Goal: Information Seeking & Learning: Learn about a topic

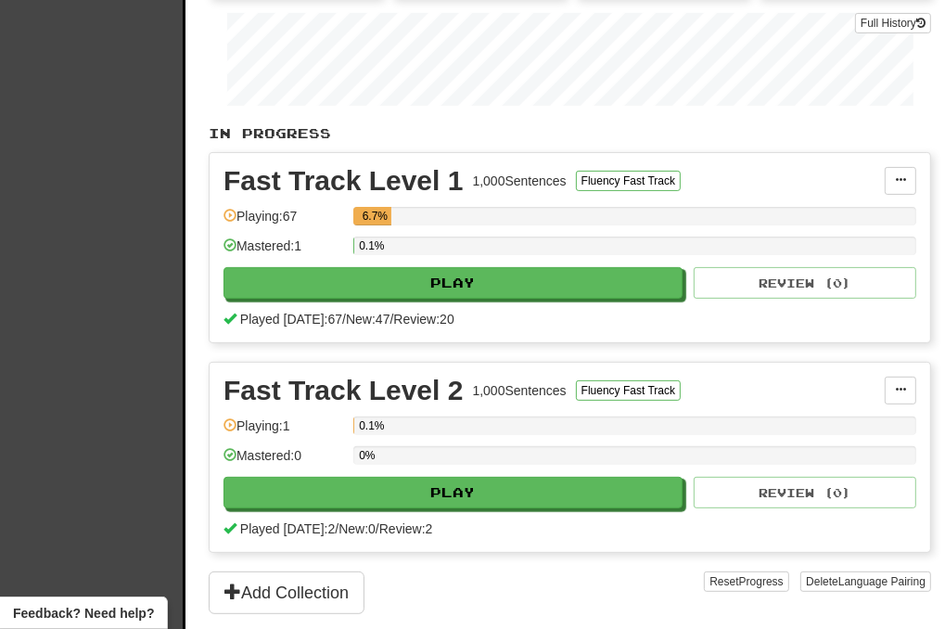
scroll to position [557, 0]
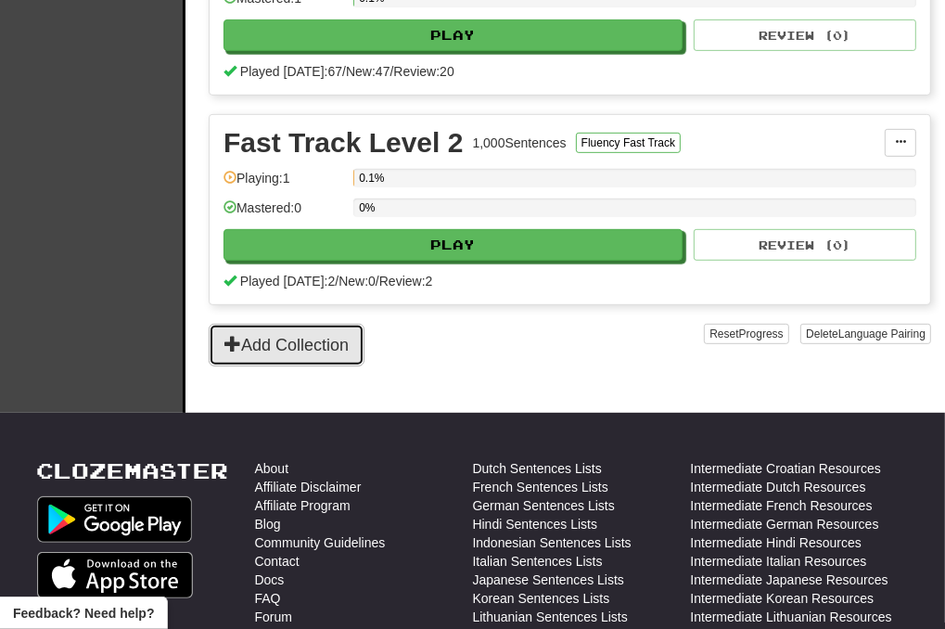
click at [321, 335] on button "Add Collection" at bounding box center [287, 345] width 156 height 43
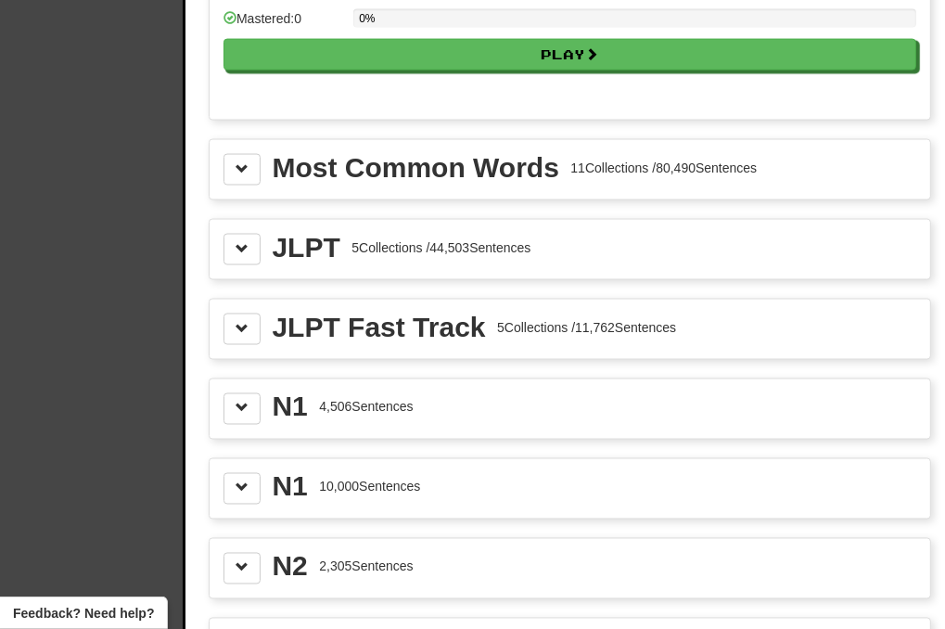
scroll to position [1855, 0]
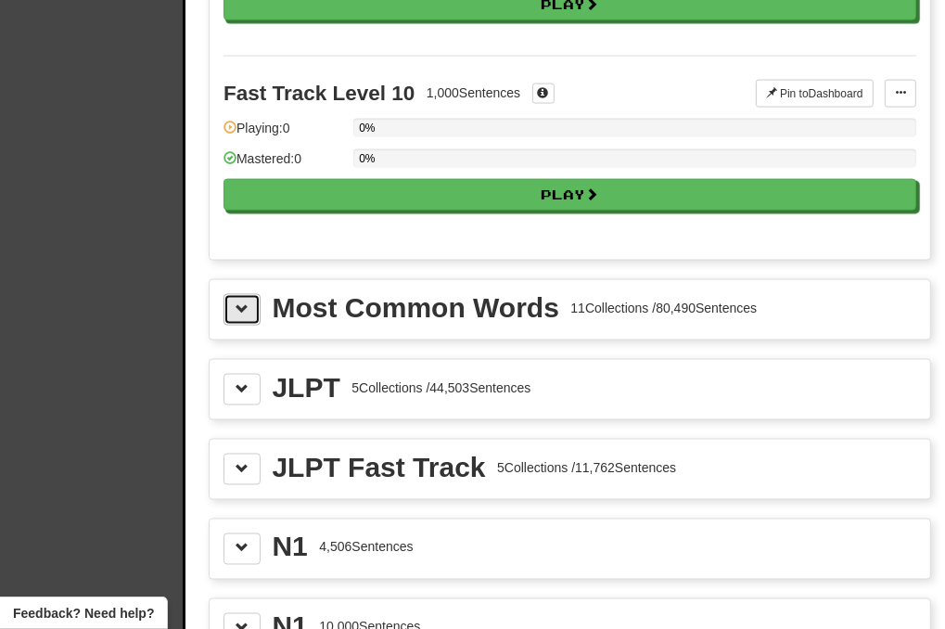
click at [252, 296] on button at bounding box center [242, 310] width 37 height 32
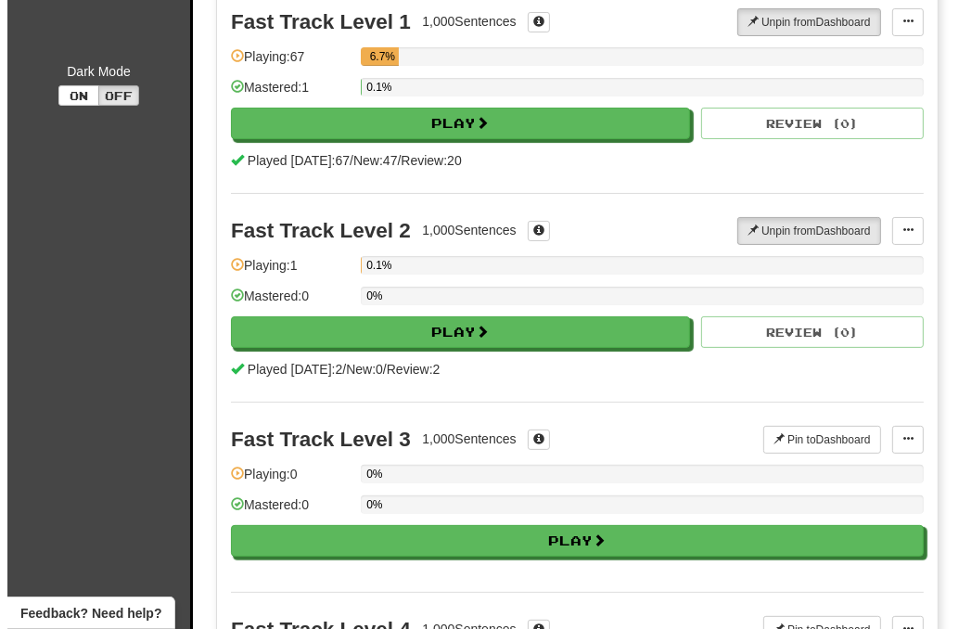
scroll to position [0, 0]
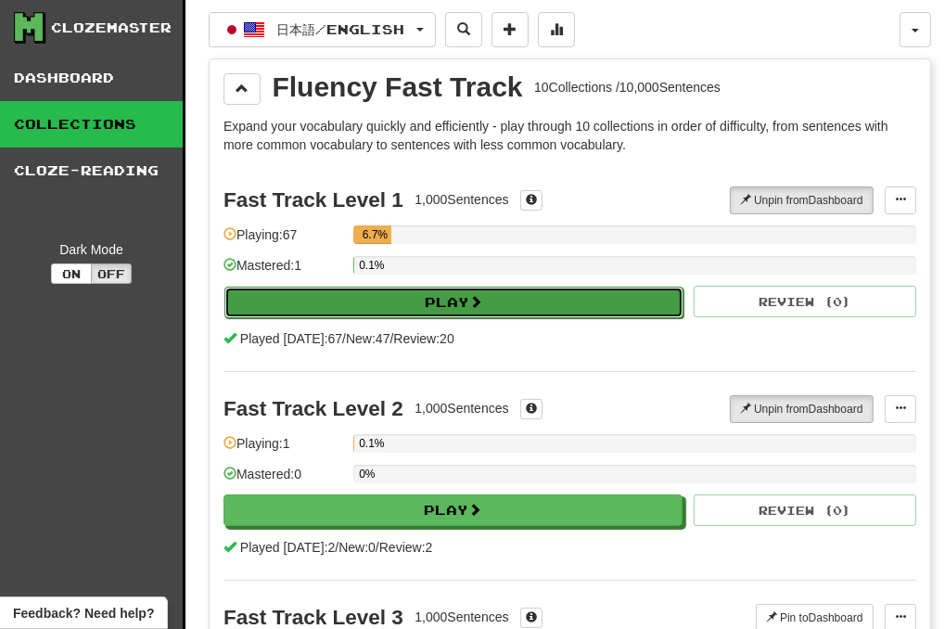
click at [457, 288] on button "Play" at bounding box center [453, 303] width 459 height 32
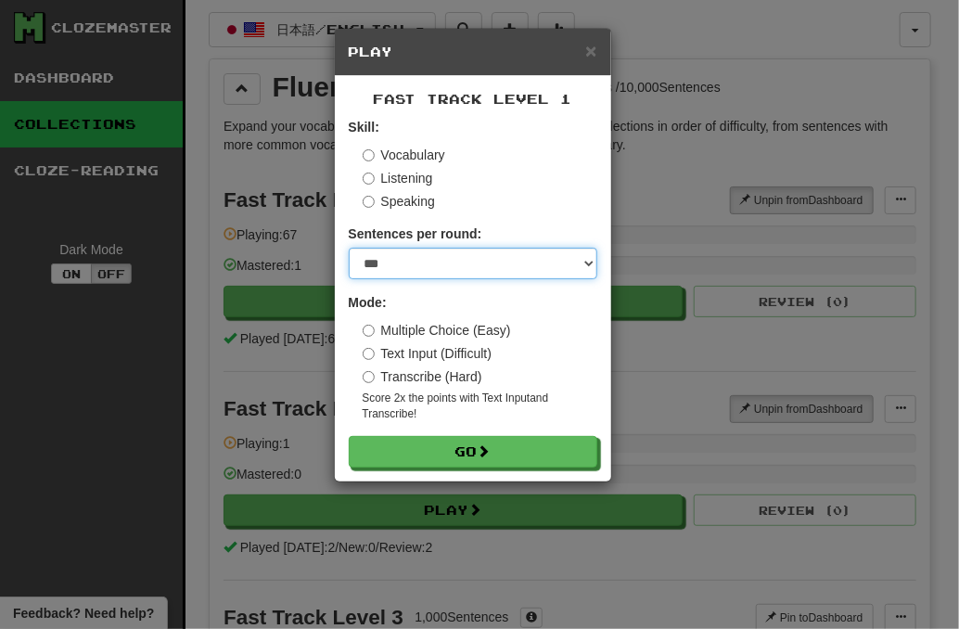
click at [439, 264] on select "* ** ** ** ** ** *** ********" at bounding box center [473, 264] width 249 height 32
select select "**"
click at [349, 248] on select "* ** ** ** ** ** *** ********" at bounding box center [473, 264] width 249 height 32
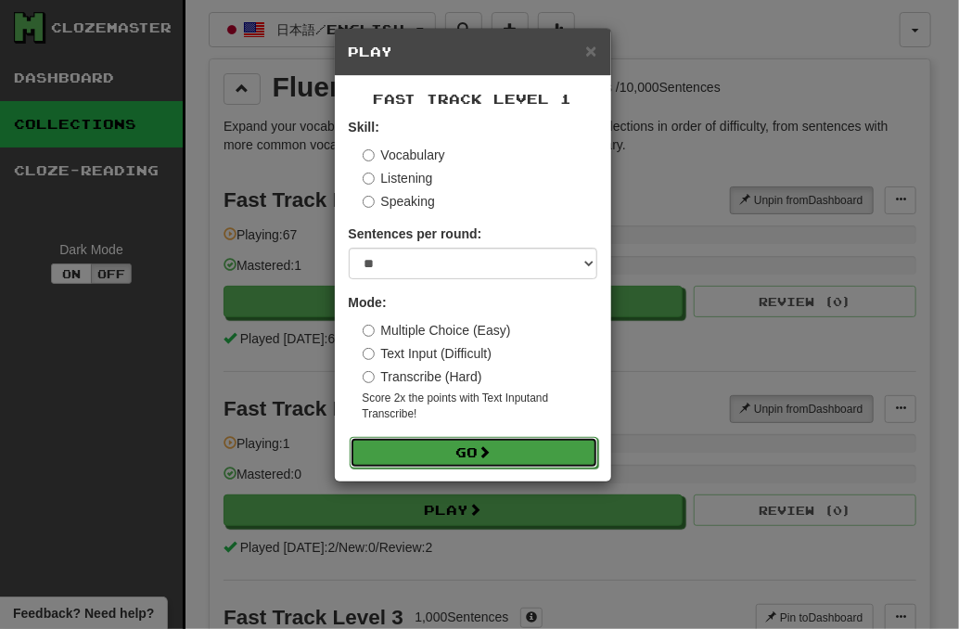
click at [465, 450] on button "Go" at bounding box center [474, 453] width 249 height 32
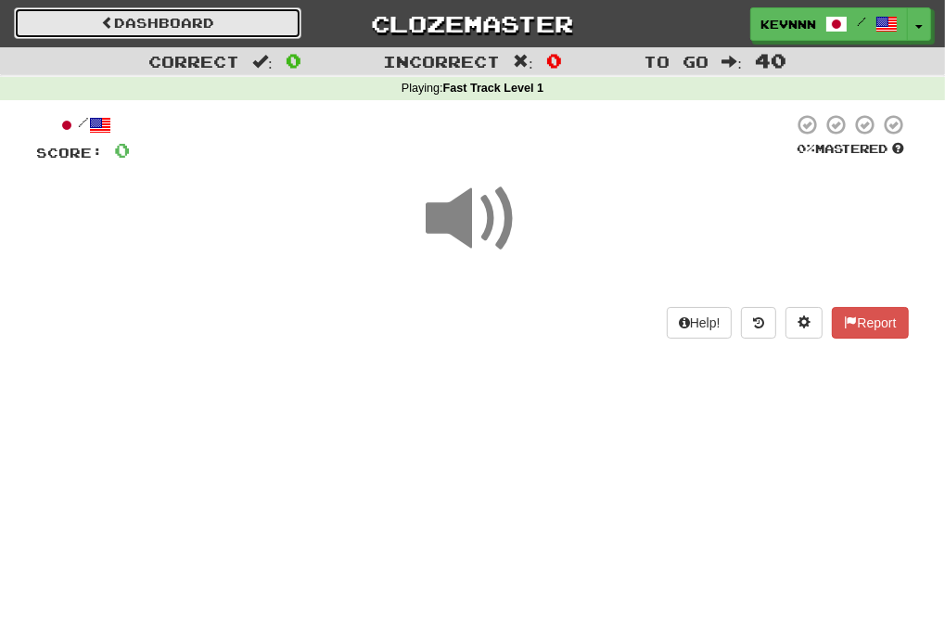
click at [224, 22] on link "Dashboard" at bounding box center [158, 23] width 288 height 32
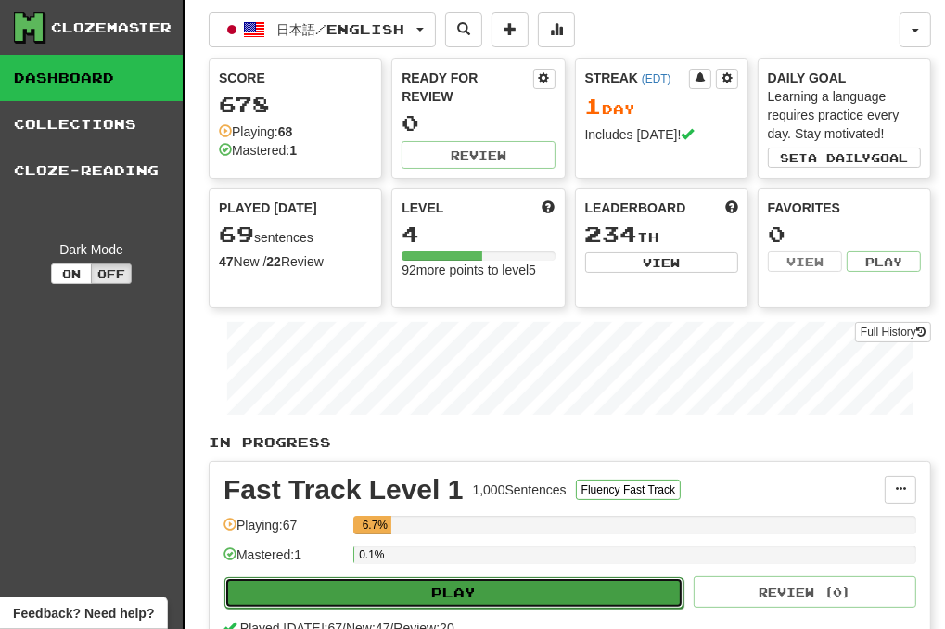
click at [395, 603] on button "Play" at bounding box center [453, 593] width 459 height 32
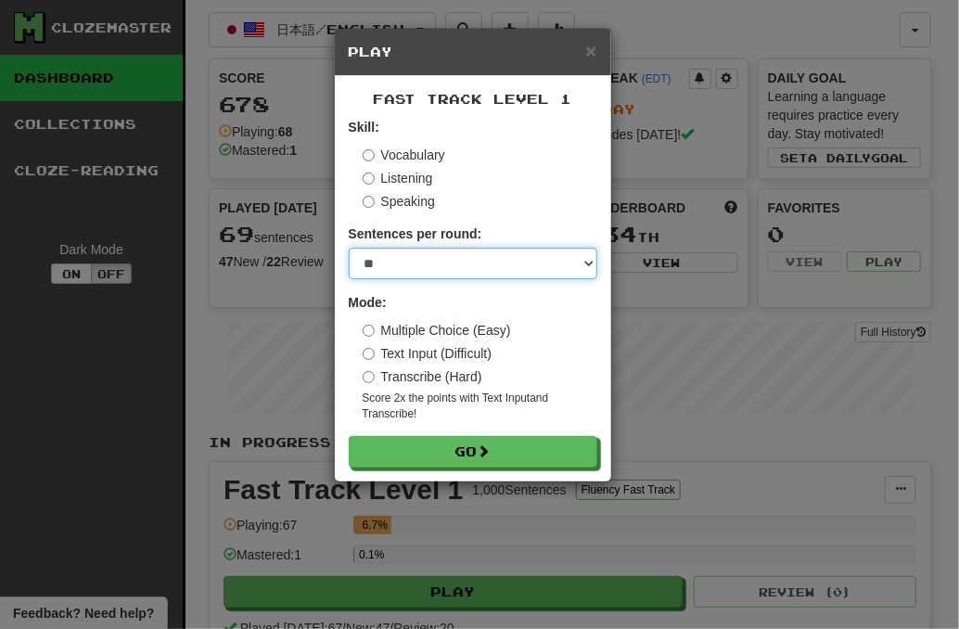
click at [464, 260] on select "* ** ** ** ** ** *** ********" at bounding box center [473, 264] width 249 height 32
select select "**"
click at [349, 248] on select "* ** ** ** ** ** *** ********" at bounding box center [473, 264] width 249 height 32
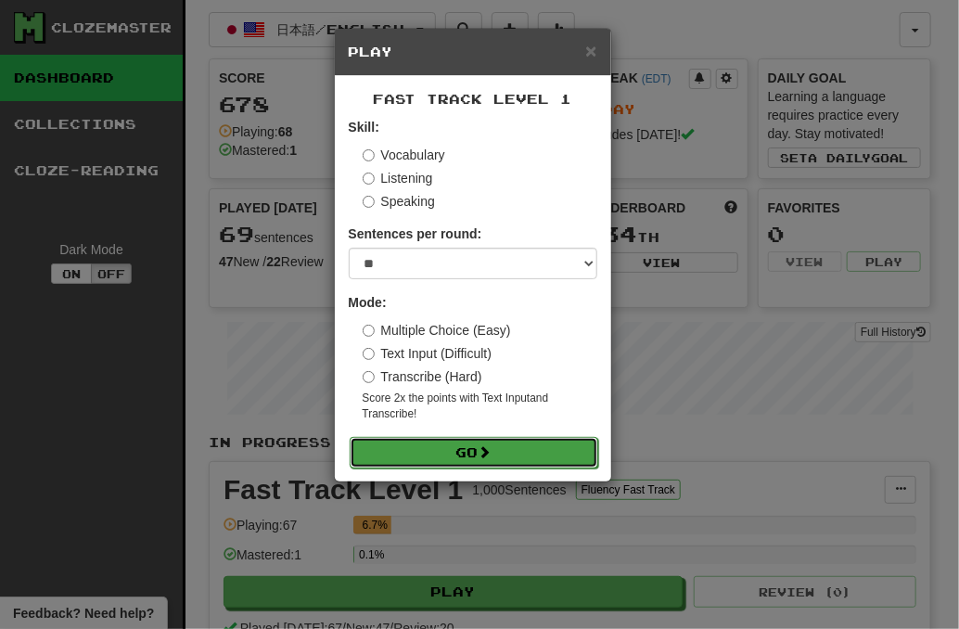
click at [467, 445] on button "Go" at bounding box center [474, 453] width 249 height 32
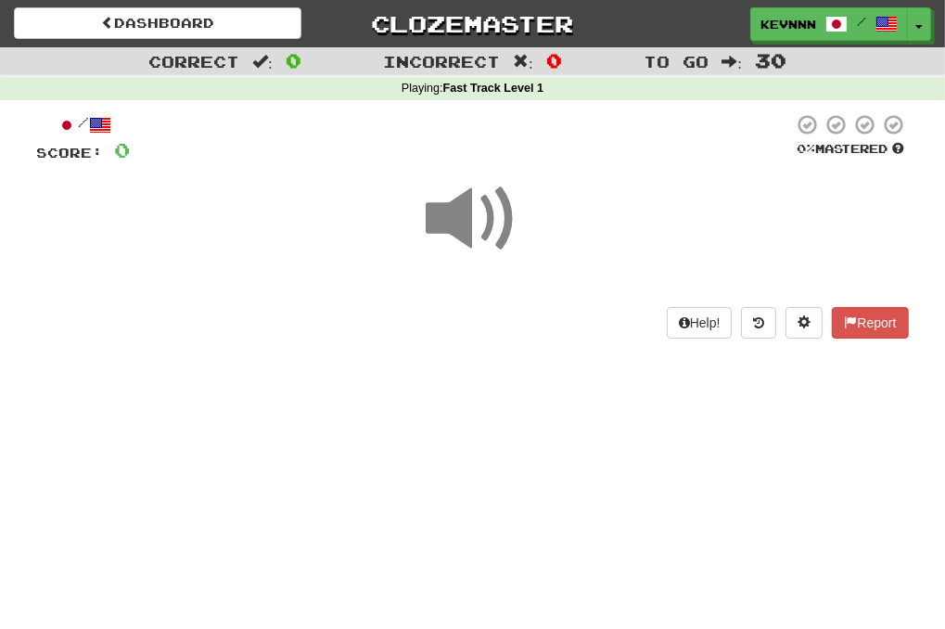
click at [477, 225] on span at bounding box center [473, 219] width 93 height 93
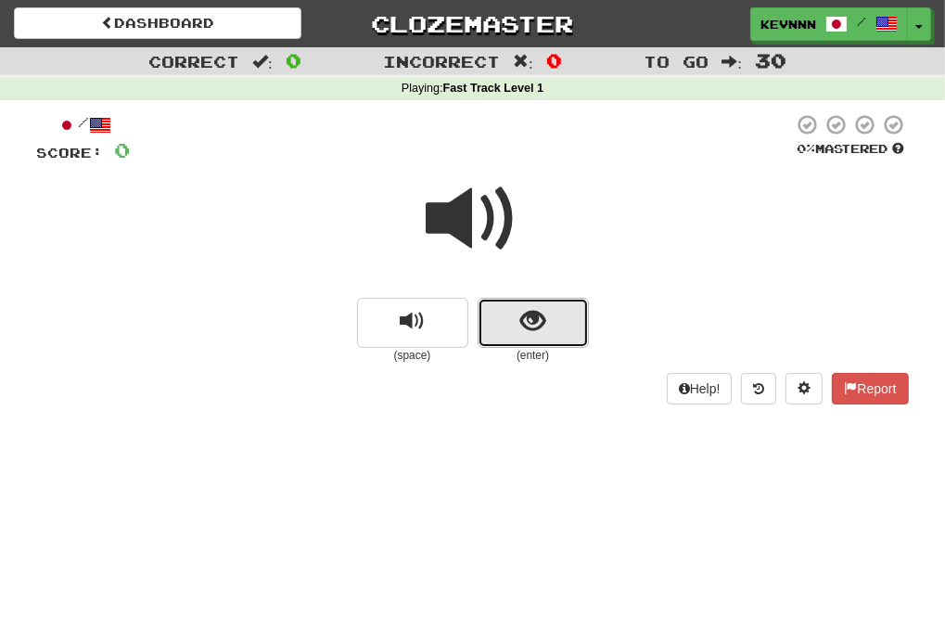
click at [560, 326] on button "show sentence" at bounding box center [533, 323] width 111 height 50
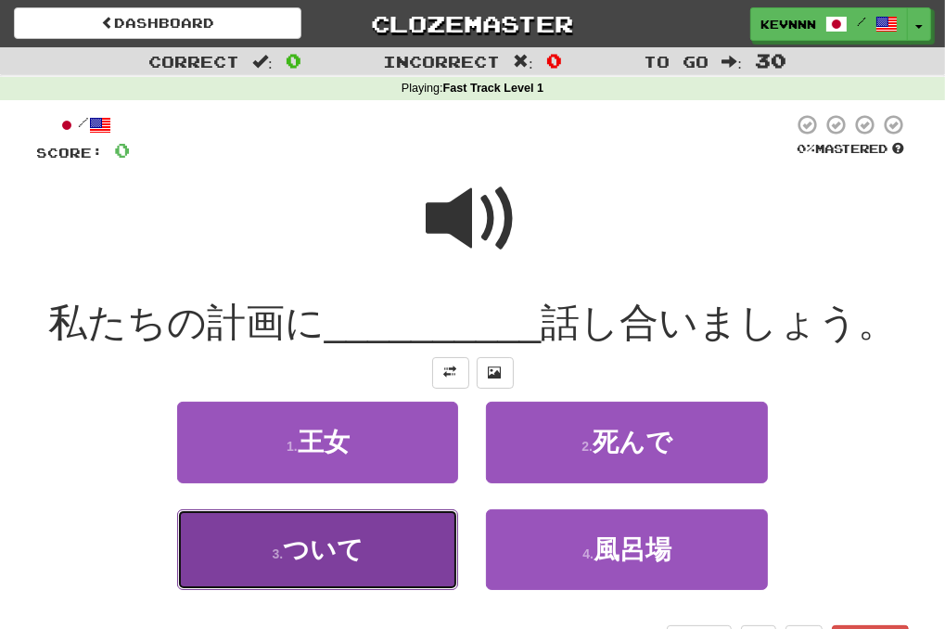
click at [401, 583] on button "3 . ついて" at bounding box center [317, 549] width 281 height 81
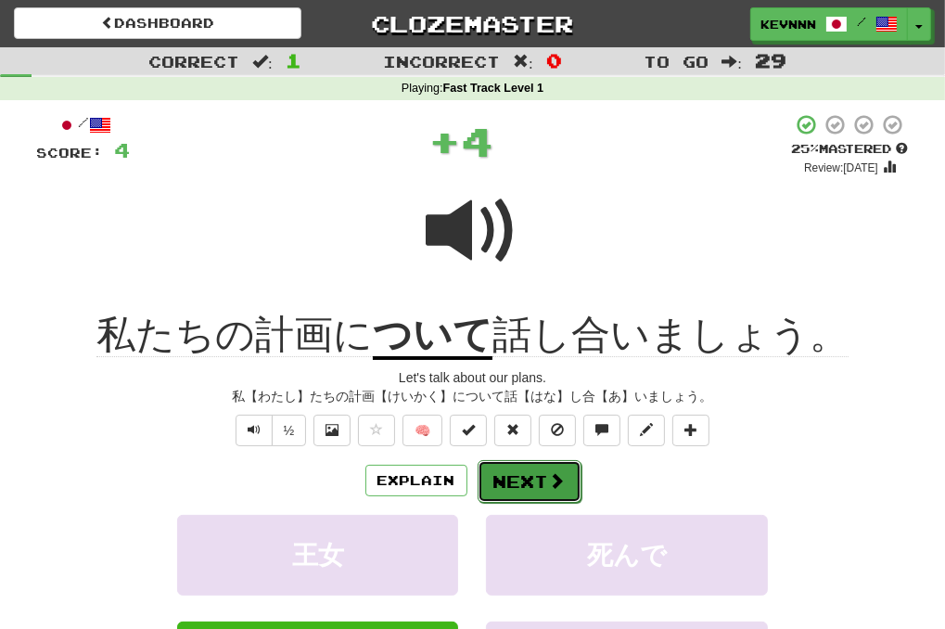
click at [560, 480] on span at bounding box center [557, 480] width 17 height 17
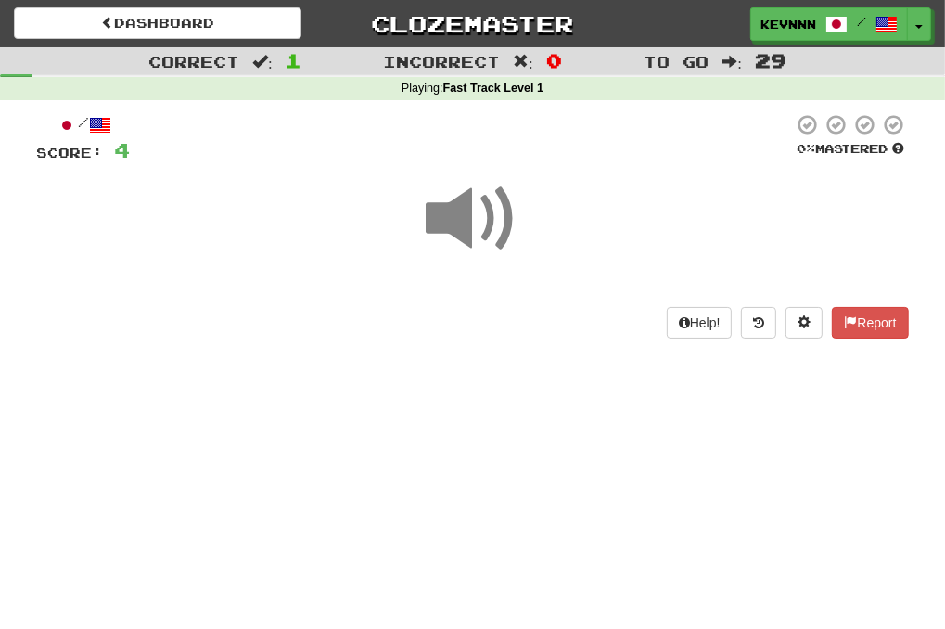
click at [462, 213] on span at bounding box center [473, 219] width 93 height 93
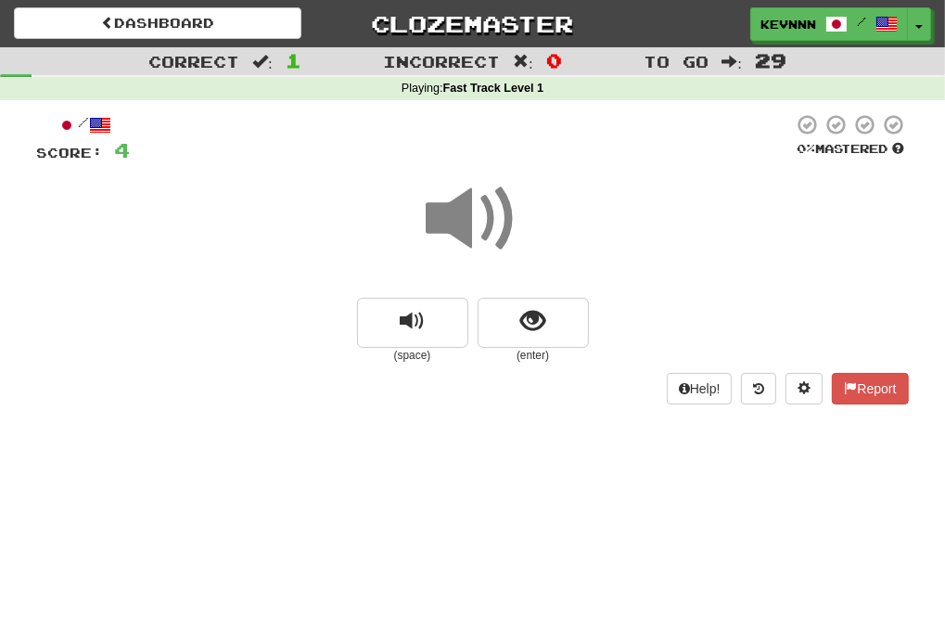
click at [467, 206] on span at bounding box center [473, 219] width 93 height 93
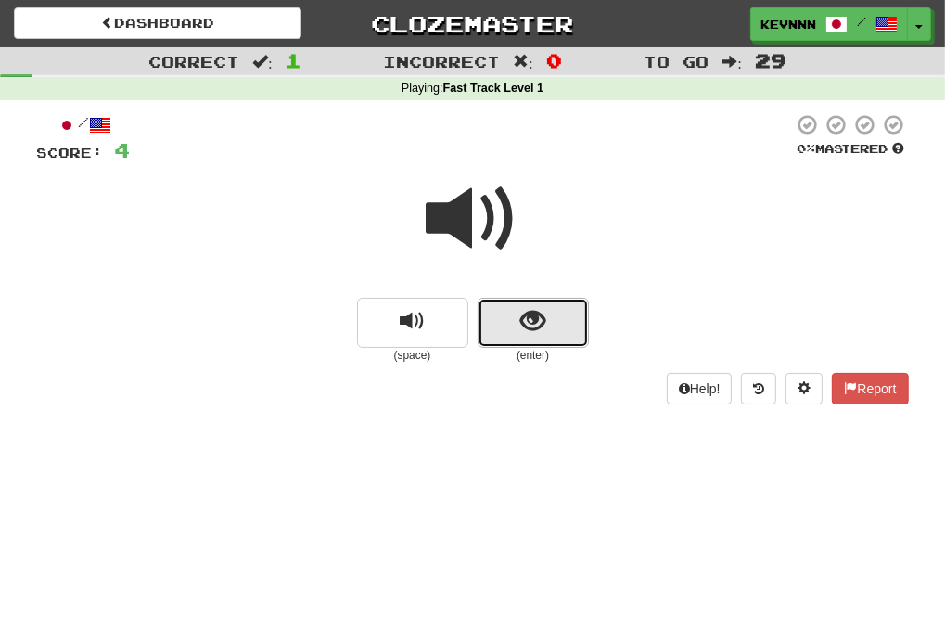
click at [542, 326] on span "show sentence" at bounding box center [532, 321] width 25 height 25
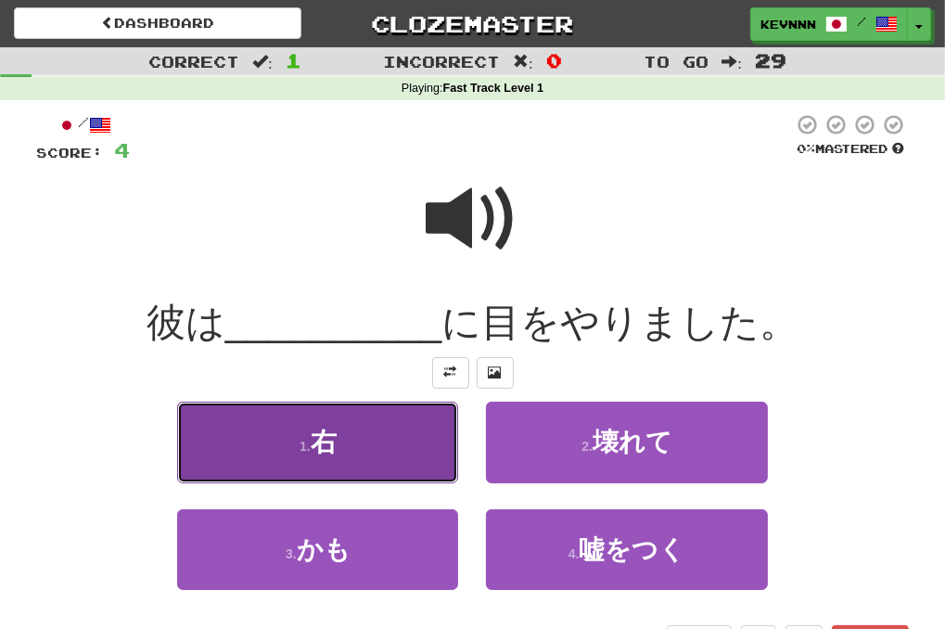
click at [395, 440] on button "1 . 右" at bounding box center [317, 442] width 281 height 81
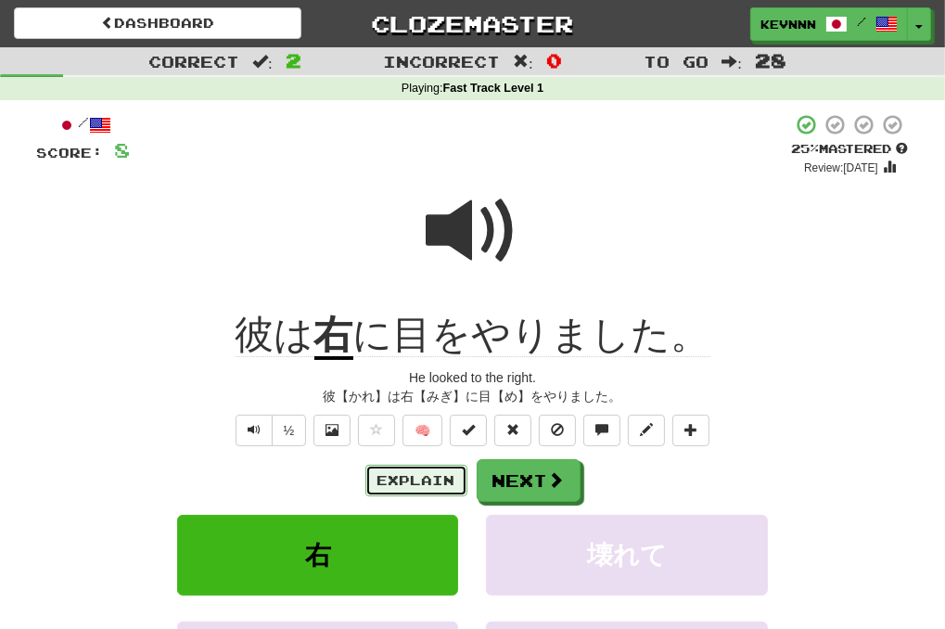
click at [432, 480] on button "Explain" at bounding box center [416, 481] width 102 height 32
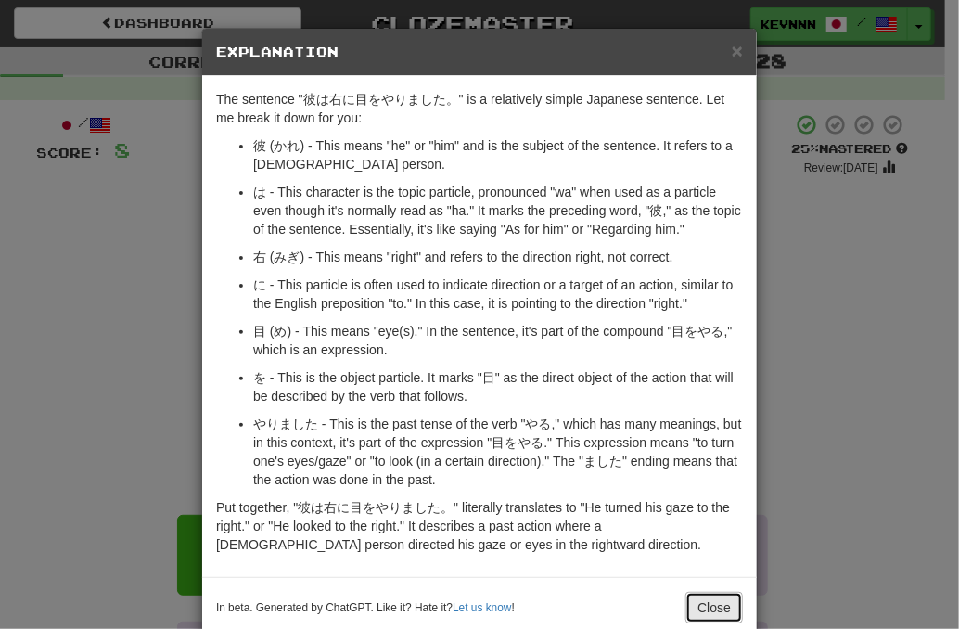
click at [709, 611] on button "Close" at bounding box center [714, 608] width 58 height 32
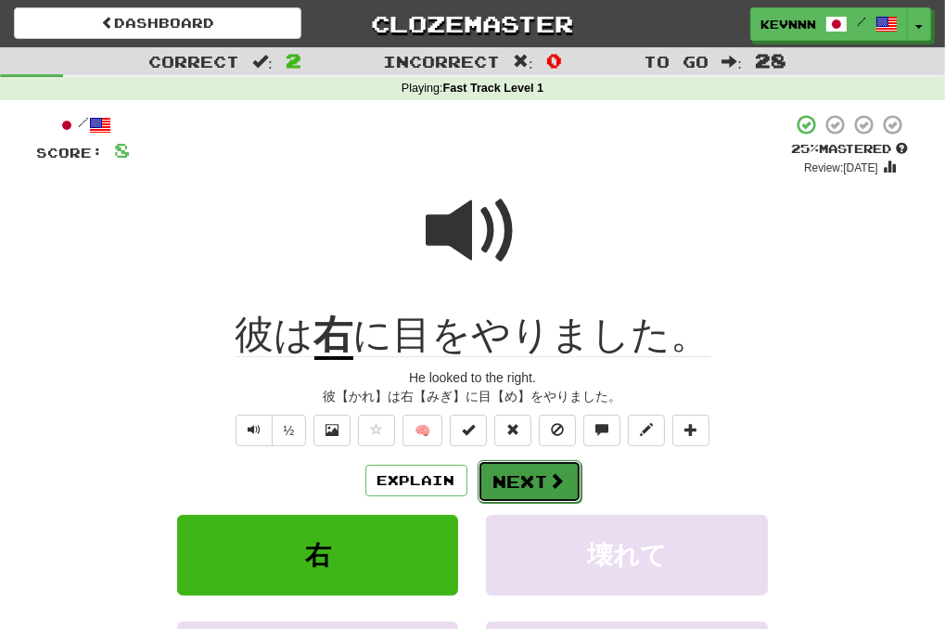
click at [536, 485] on button "Next" at bounding box center [530, 481] width 104 height 43
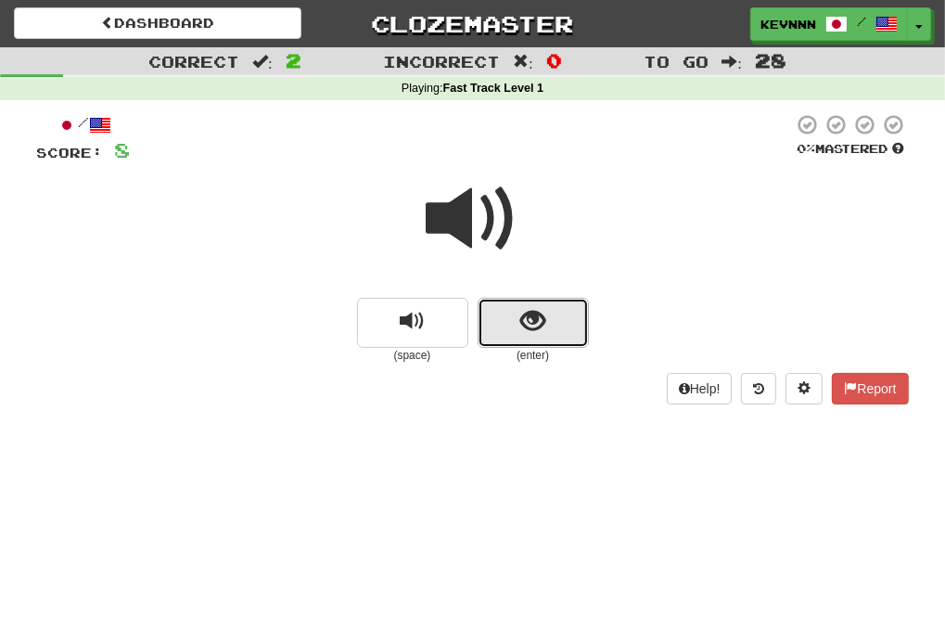
click at [556, 318] on button "show sentence" at bounding box center [533, 323] width 111 height 50
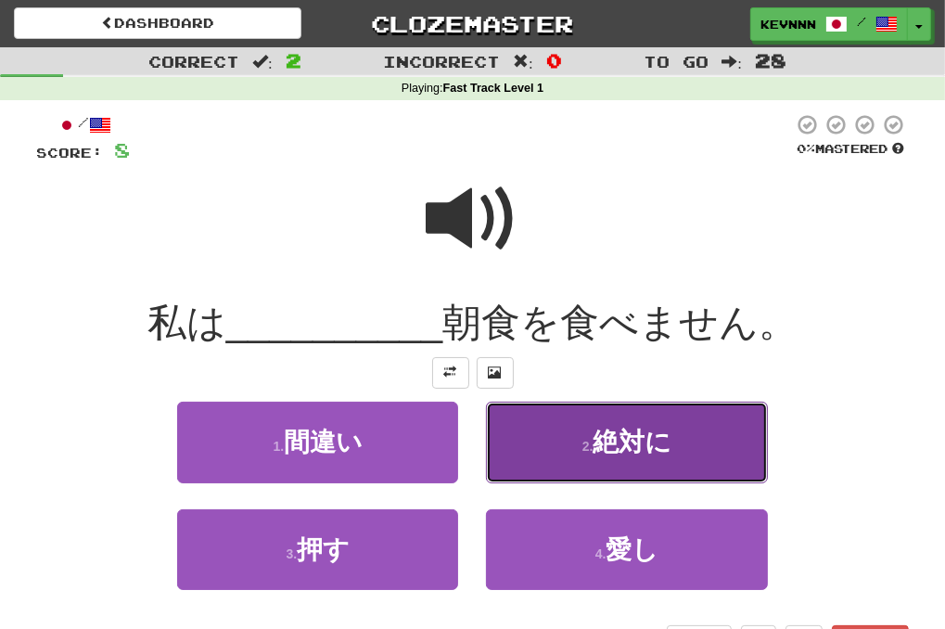
click at [564, 448] on button "2 . 絶対に" at bounding box center [626, 442] width 281 height 81
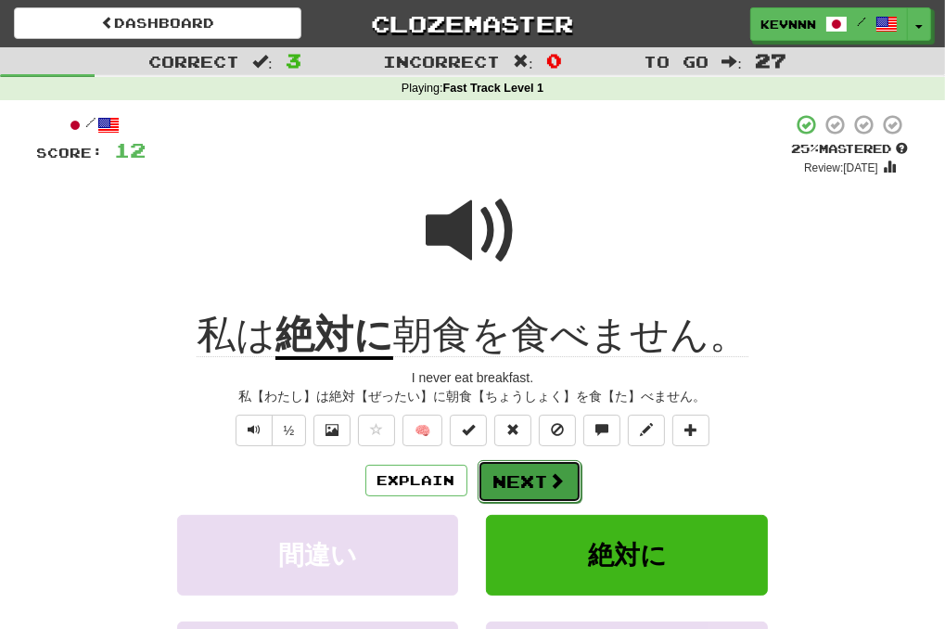
click at [524, 480] on button "Next" at bounding box center [530, 481] width 104 height 43
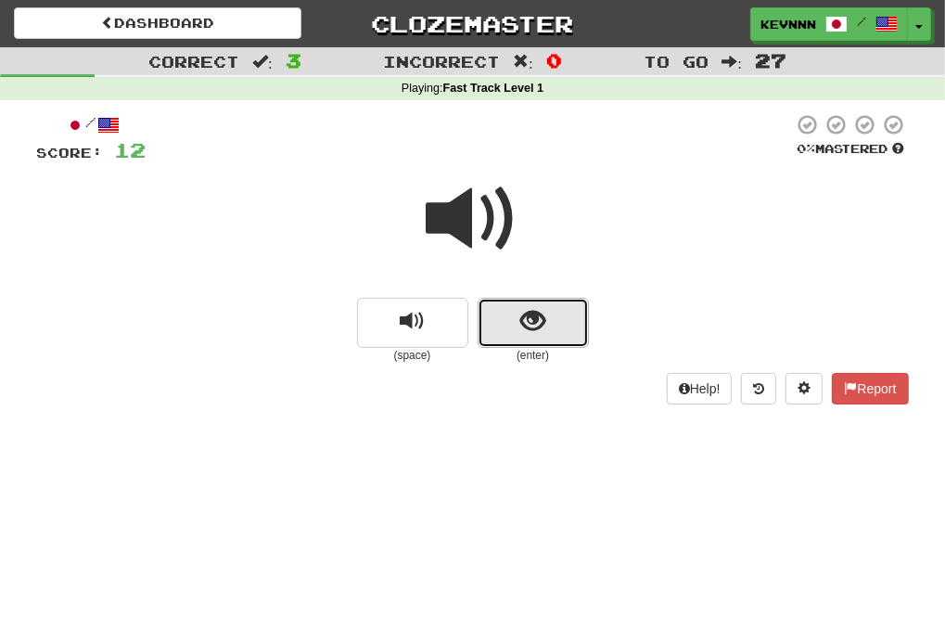
click at [525, 324] on span "show sentence" at bounding box center [532, 321] width 25 height 25
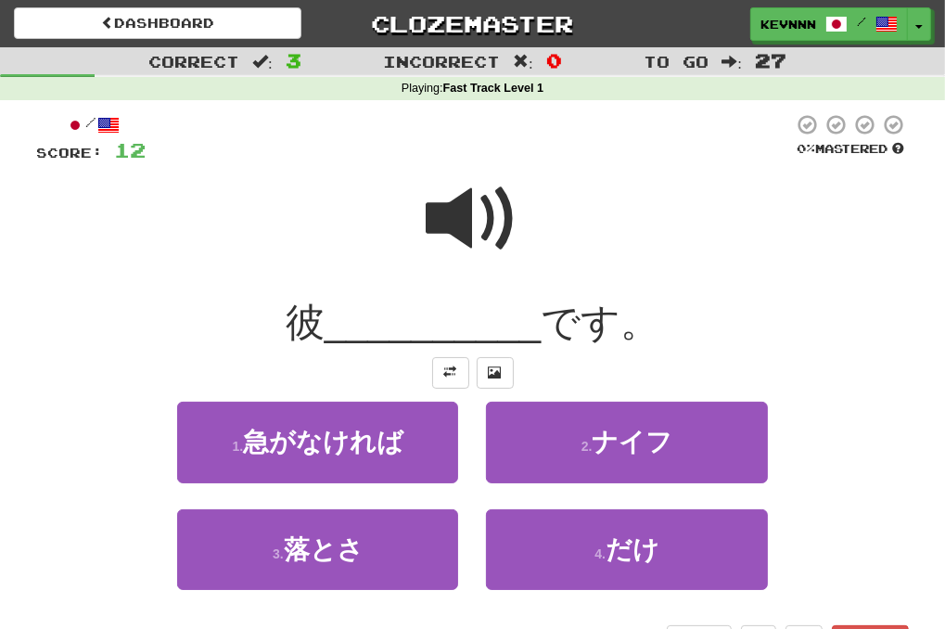
click at [465, 230] on span at bounding box center [473, 219] width 93 height 93
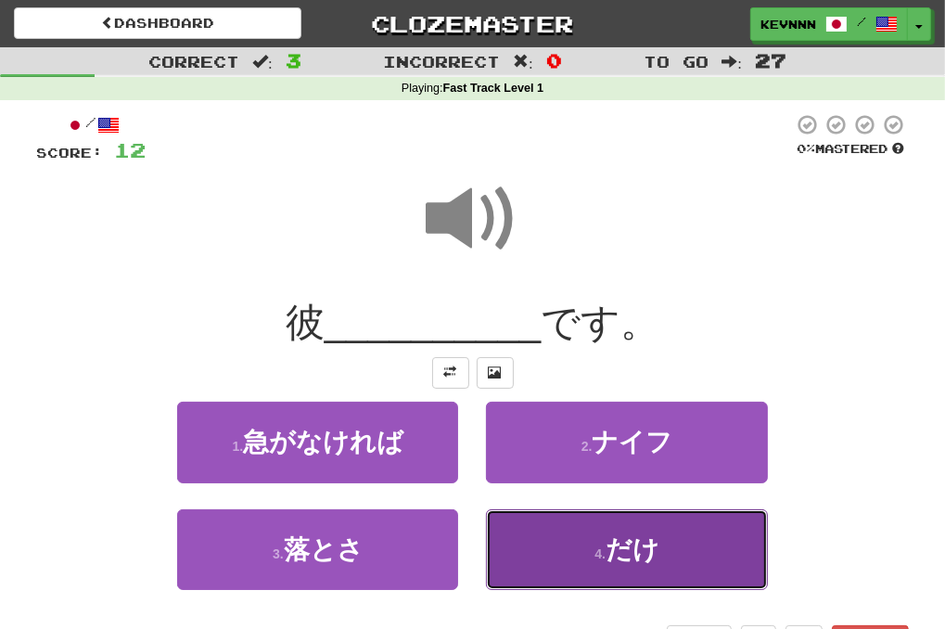
click at [589, 532] on button "4 . だけ" at bounding box center [626, 549] width 281 height 81
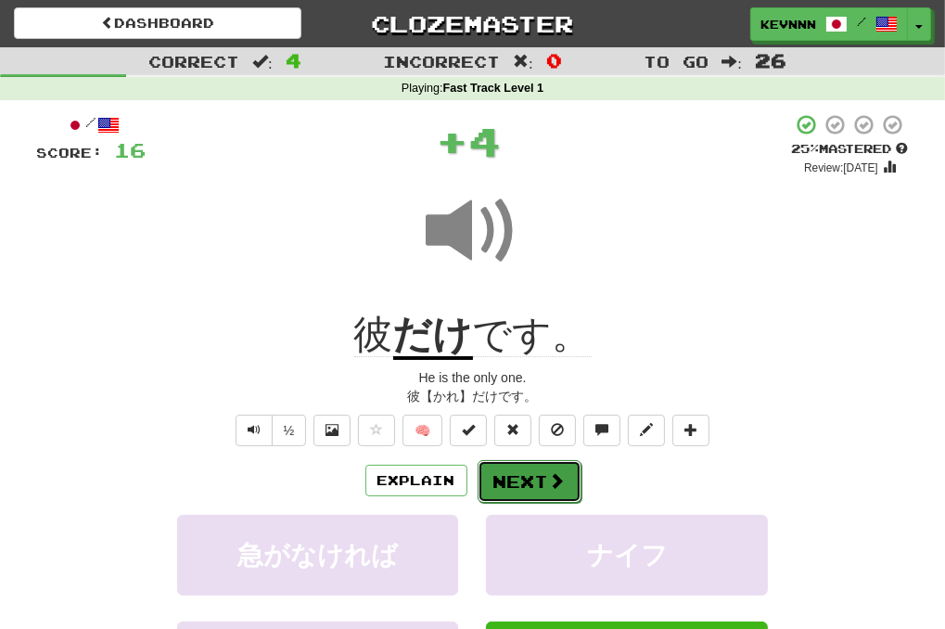
click at [549, 480] on span at bounding box center [557, 480] width 17 height 17
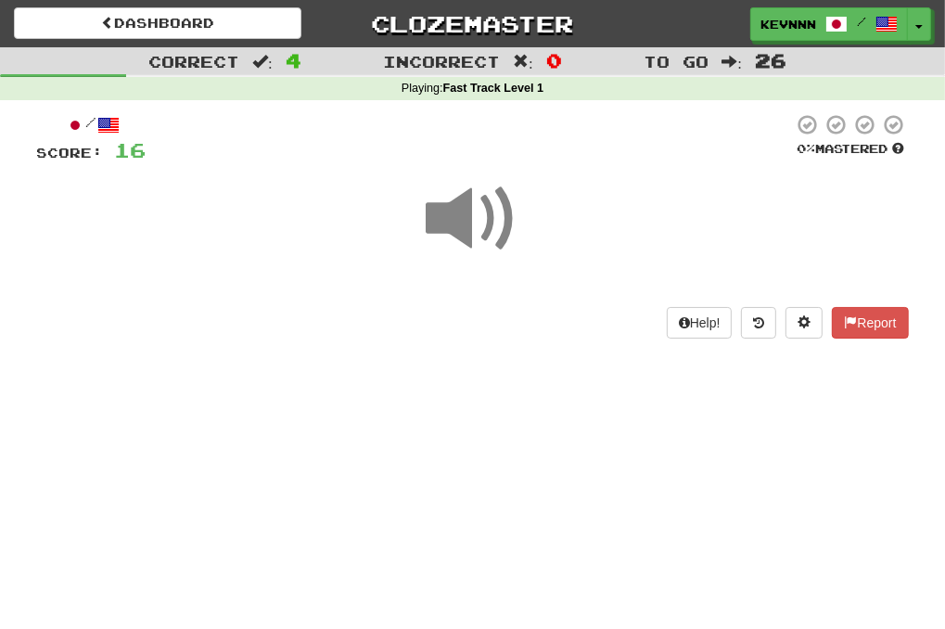
click at [485, 242] on span at bounding box center [473, 219] width 93 height 93
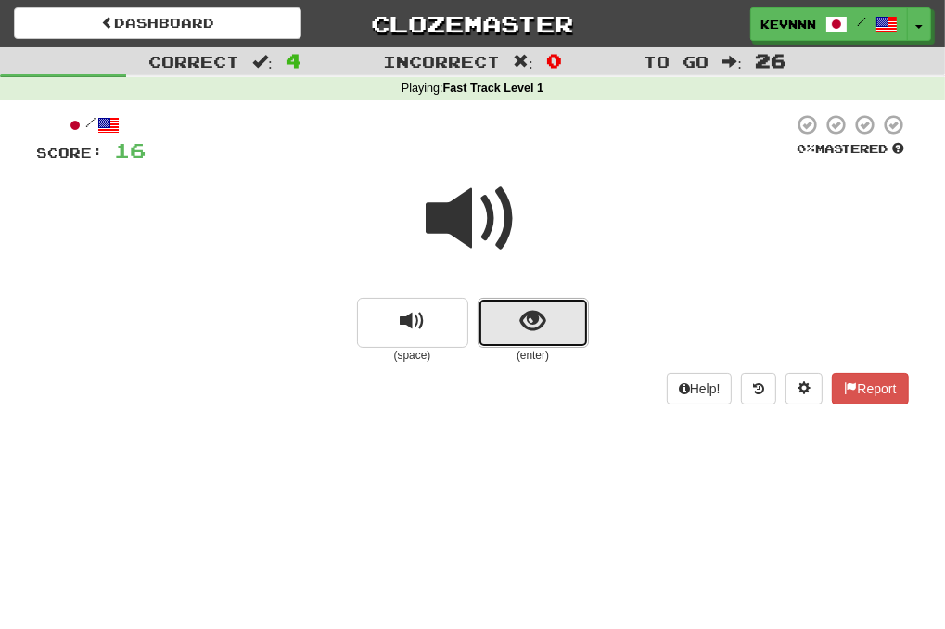
click at [531, 327] on span "show sentence" at bounding box center [532, 321] width 25 height 25
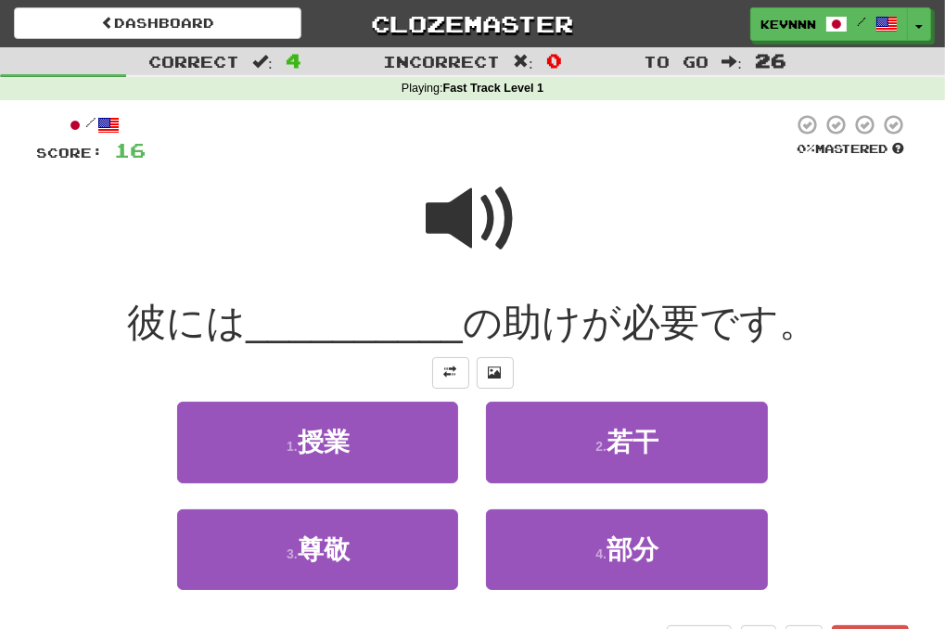
click at [451, 228] on span at bounding box center [473, 219] width 93 height 93
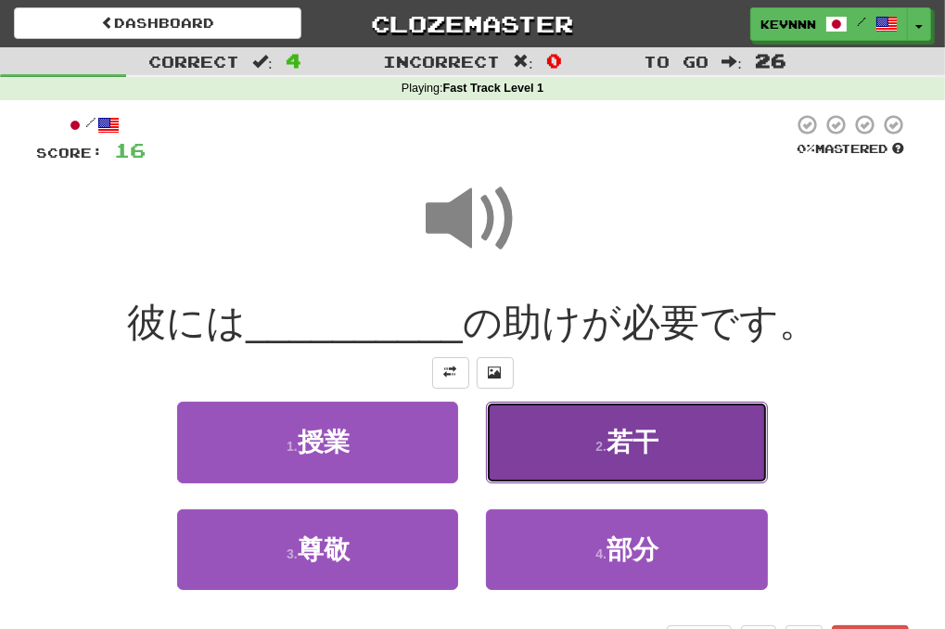
click at [515, 462] on button "2 . 若干" at bounding box center [626, 442] width 281 height 81
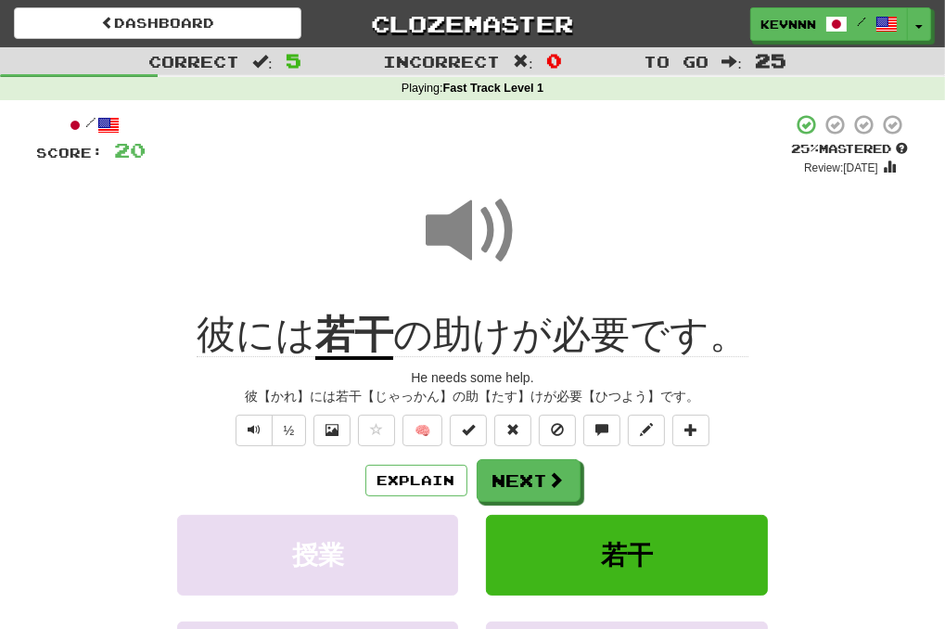
click at [338, 336] on u "若干" at bounding box center [354, 336] width 78 height 47
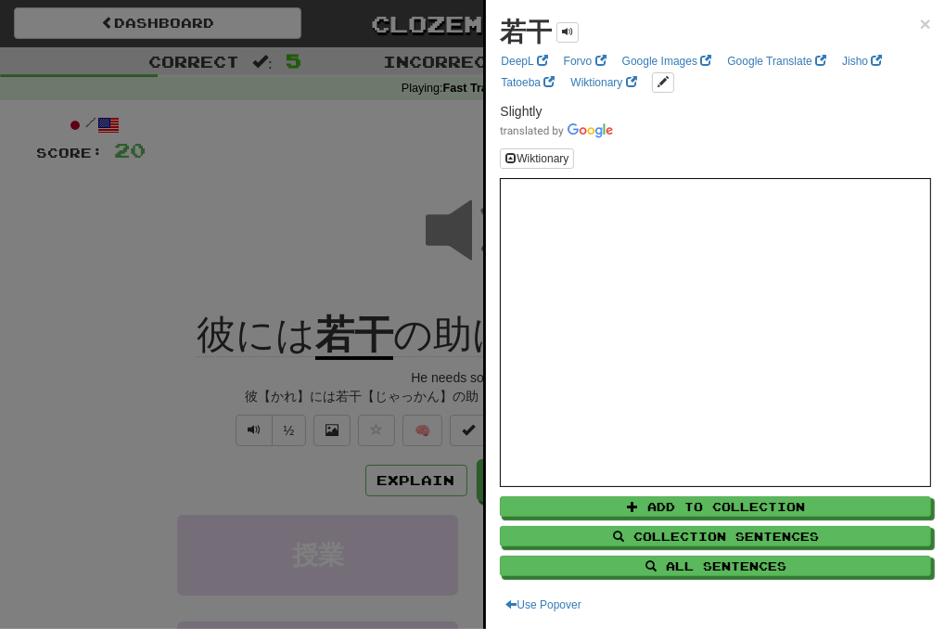
click at [249, 170] on div at bounding box center [472, 314] width 945 height 629
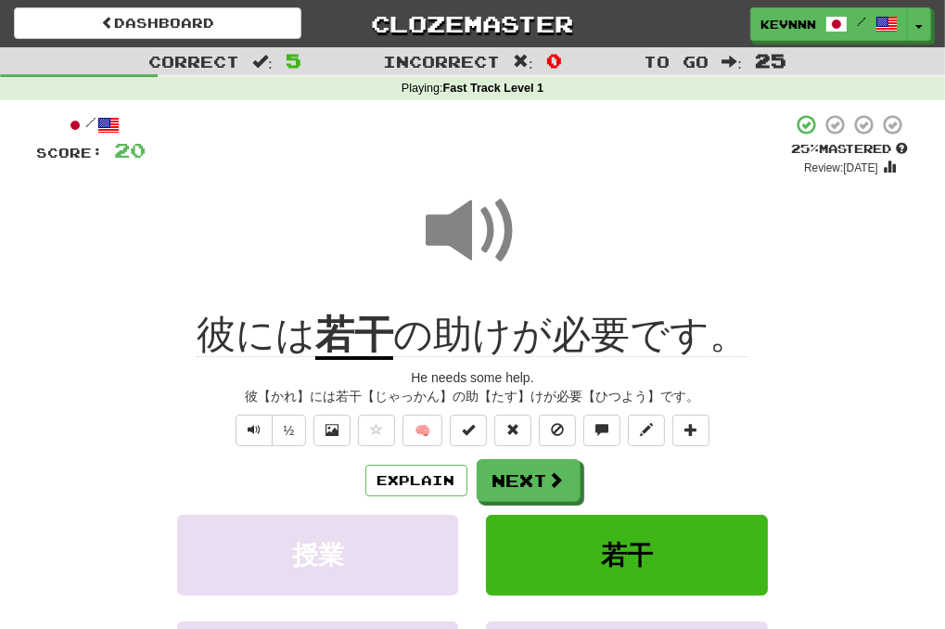
click at [772, 334] on div "彼には 若干 の助けが必要です。" at bounding box center [473, 335] width 872 height 51
click at [537, 480] on button "Next" at bounding box center [530, 481] width 104 height 43
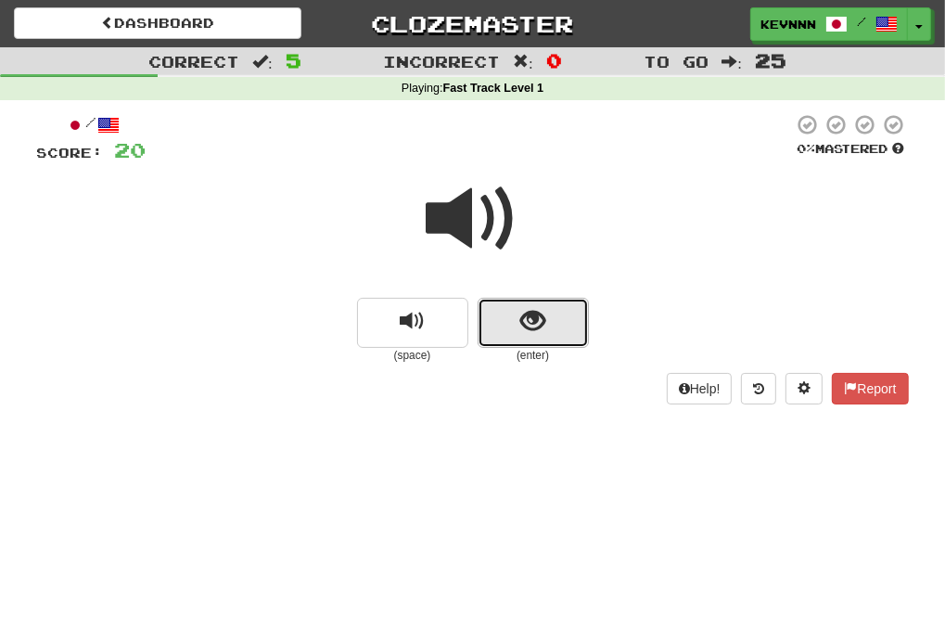
click at [529, 315] on span "show sentence" at bounding box center [532, 321] width 25 height 25
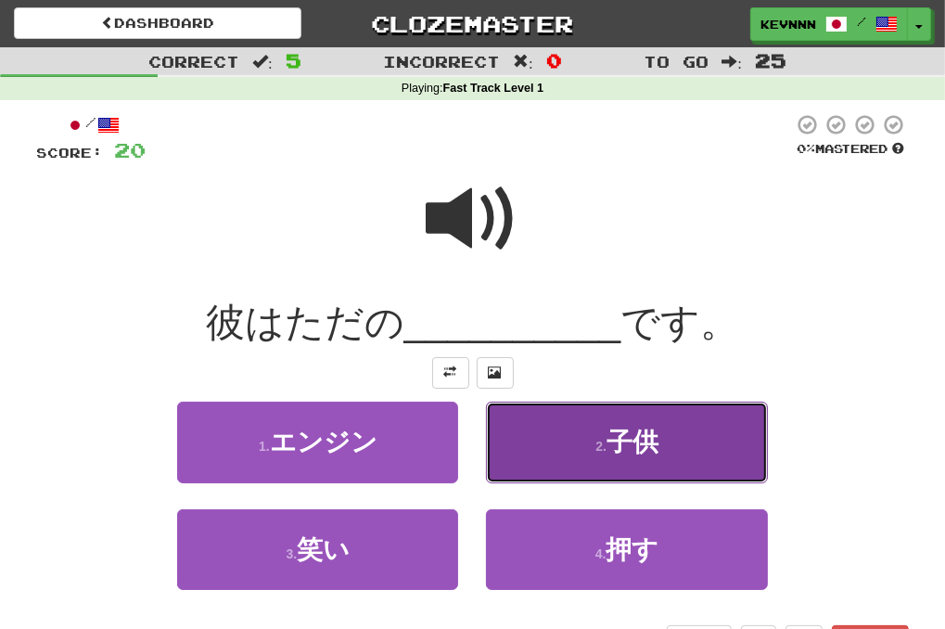
click at [541, 442] on button "2 . 子供" at bounding box center [626, 442] width 281 height 81
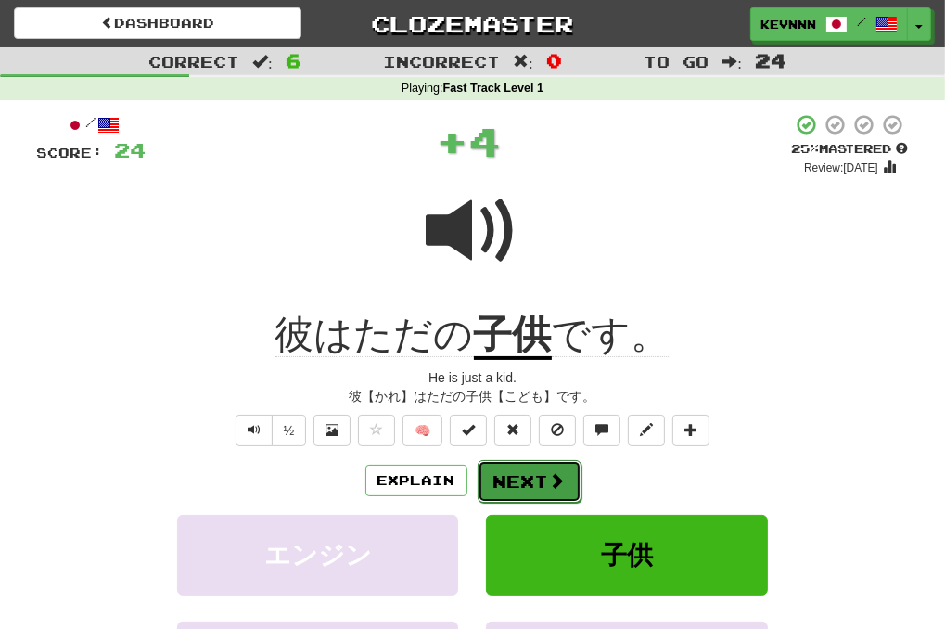
click at [533, 482] on button "Next" at bounding box center [530, 481] width 104 height 43
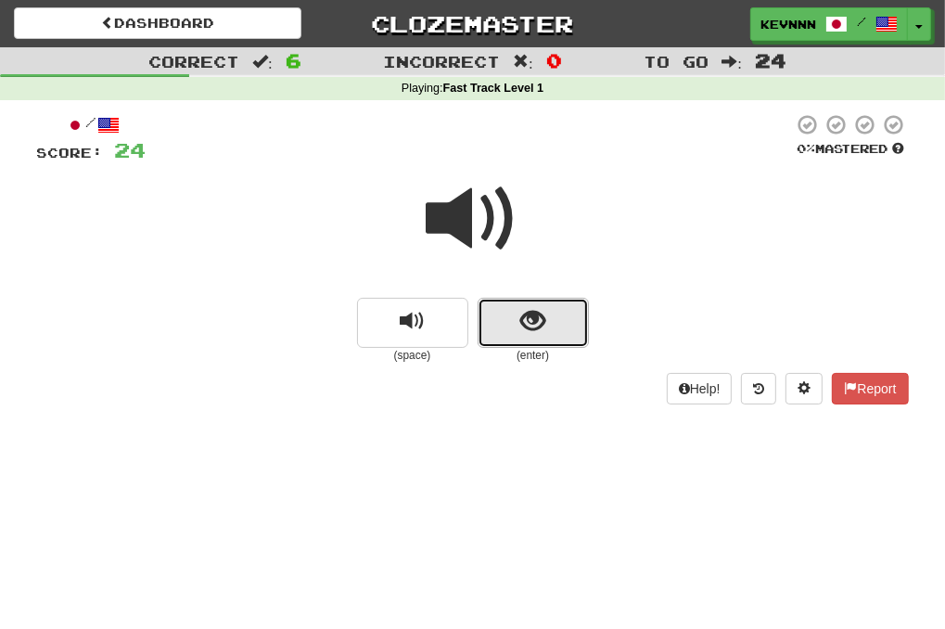
click at [538, 334] on span "show sentence" at bounding box center [532, 321] width 25 height 25
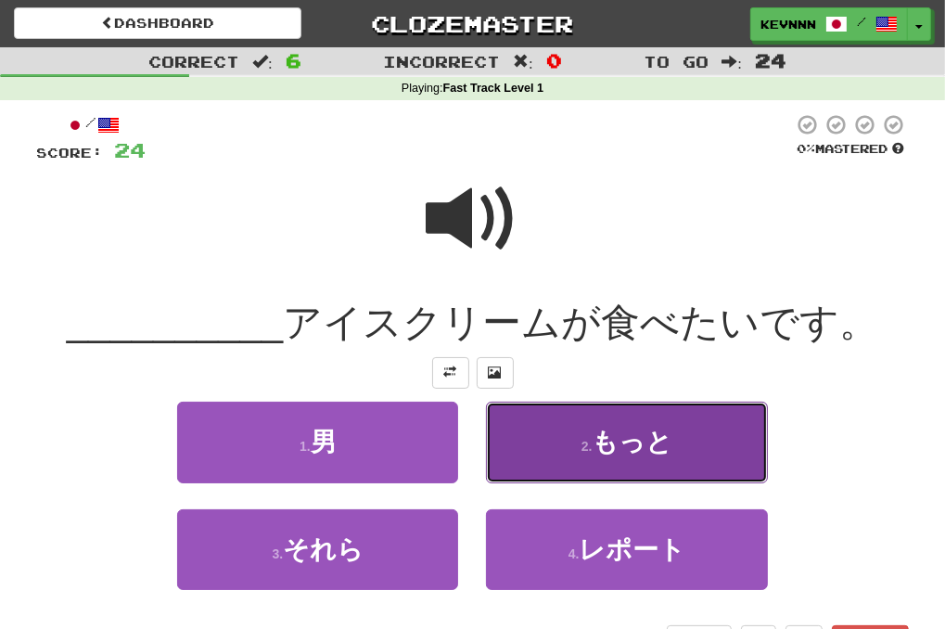
click at [534, 439] on button "2 . もっと" at bounding box center [626, 442] width 281 height 81
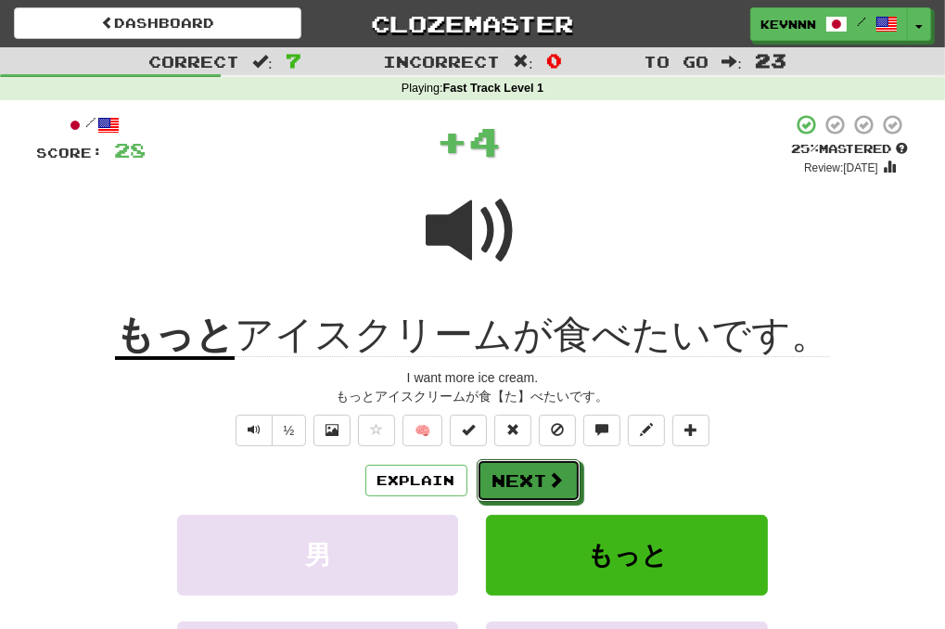
click at [529, 487] on button "Next" at bounding box center [529, 480] width 104 height 43
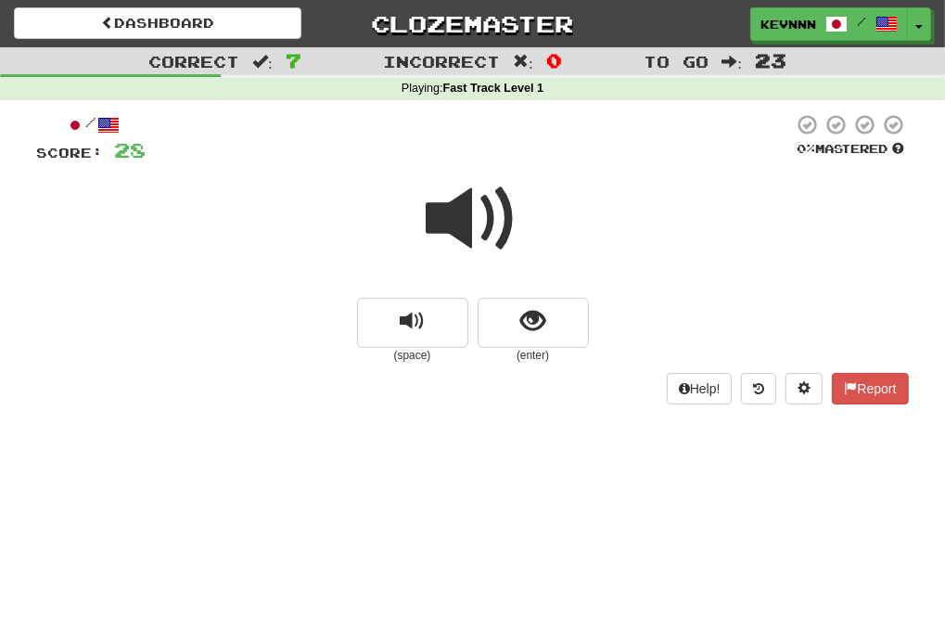
click at [486, 231] on span at bounding box center [473, 219] width 93 height 93
click at [484, 230] on span at bounding box center [473, 219] width 93 height 93
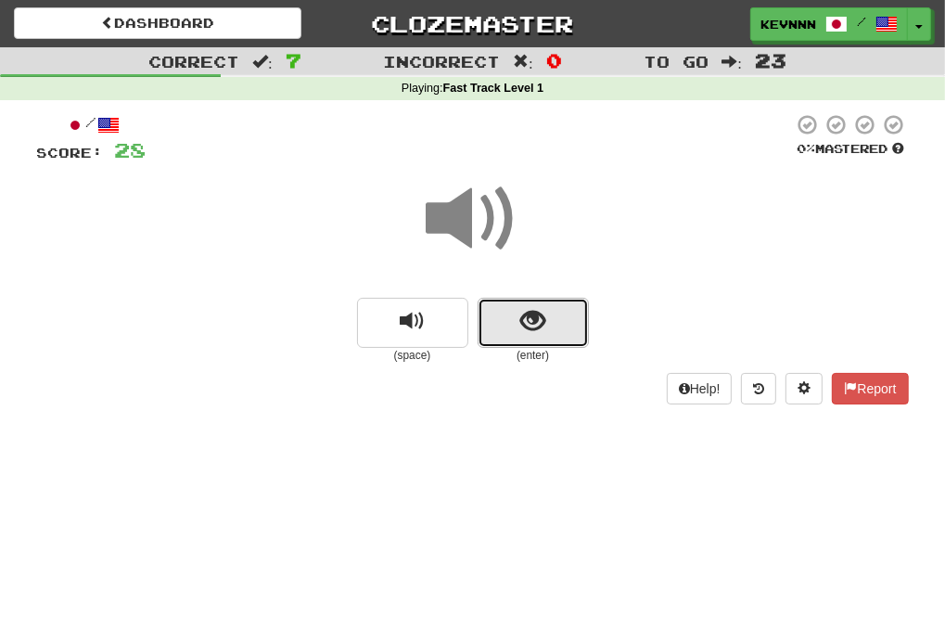
click at [543, 327] on span "show sentence" at bounding box center [532, 321] width 25 height 25
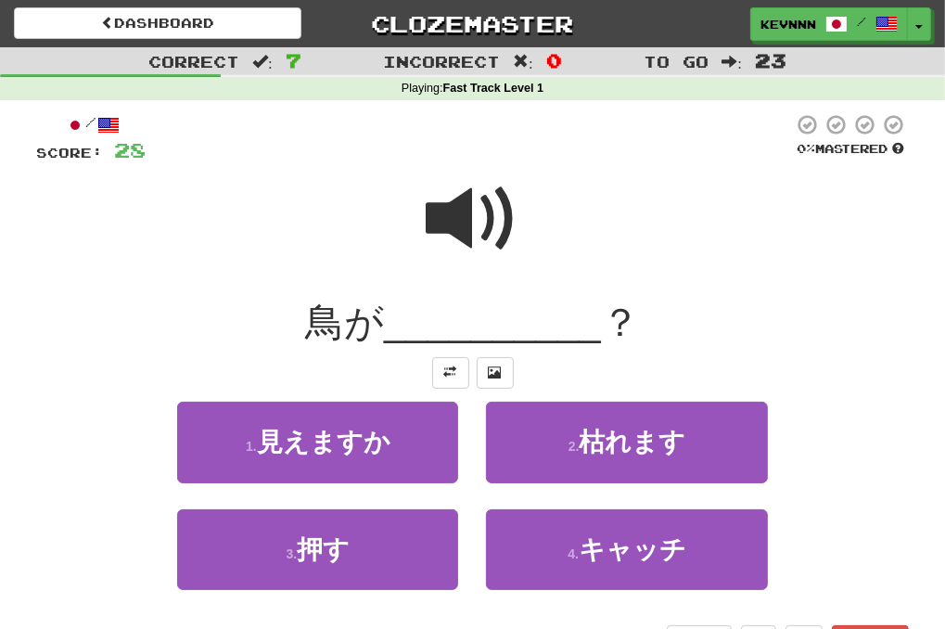
click at [737, 253] on div at bounding box center [473, 231] width 872 height 133
click at [479, 221] on span at bounding box center [473, 219] width 93 height 93
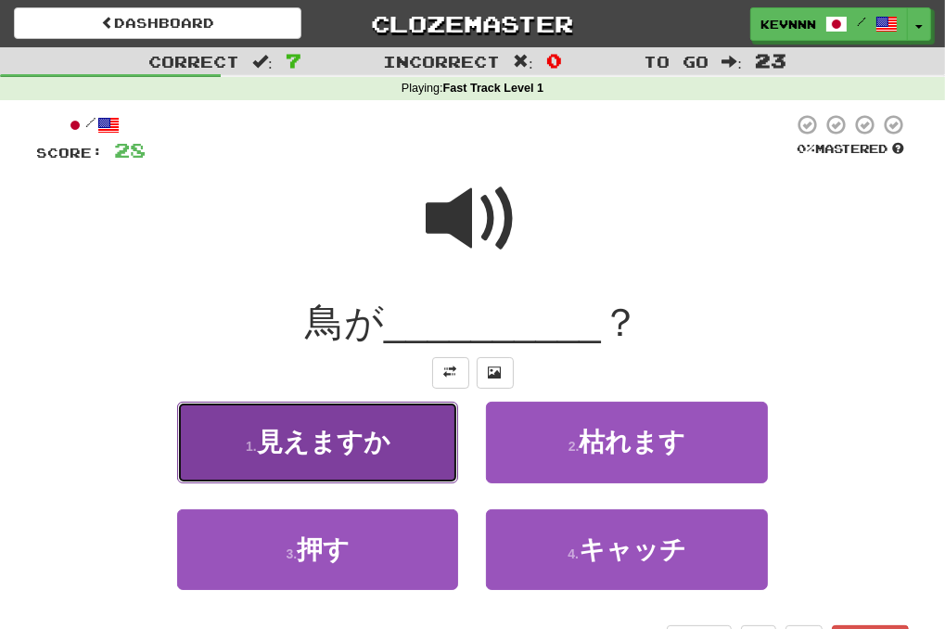
click at [390, 448] on button "1 . 見えますか" at bounding box center [317, 442] width 281 height 81
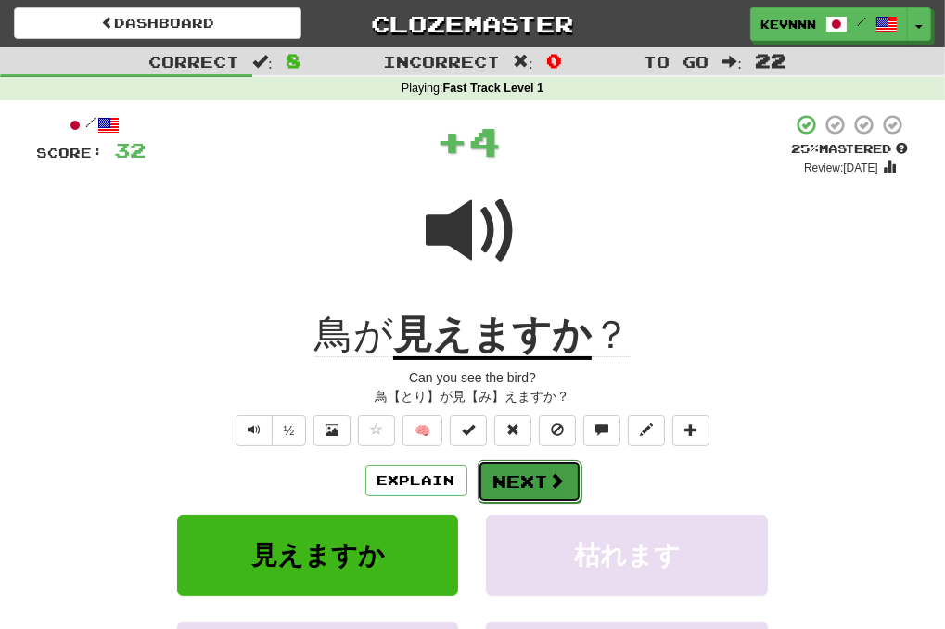
click at [526, 481] on button "Next" at bounding box center [530, 481] width 104 height 43
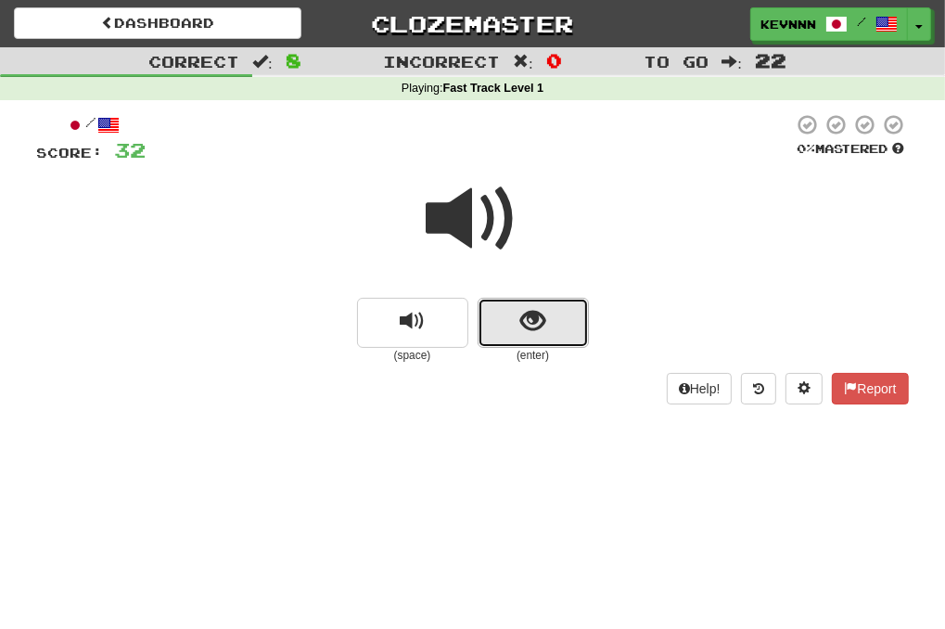
click at [516, 335] on button "show sentence" at bounding box center [533, 323] width 111 height 50
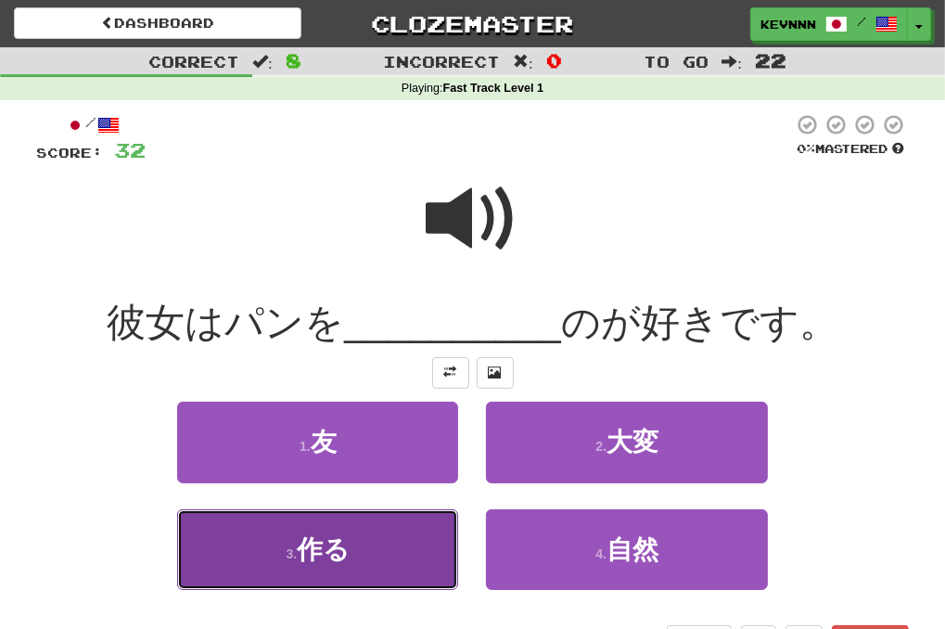
click at [410, 545] on button "3 . 作る" at bounding box center [317, 549] width 281 height 81
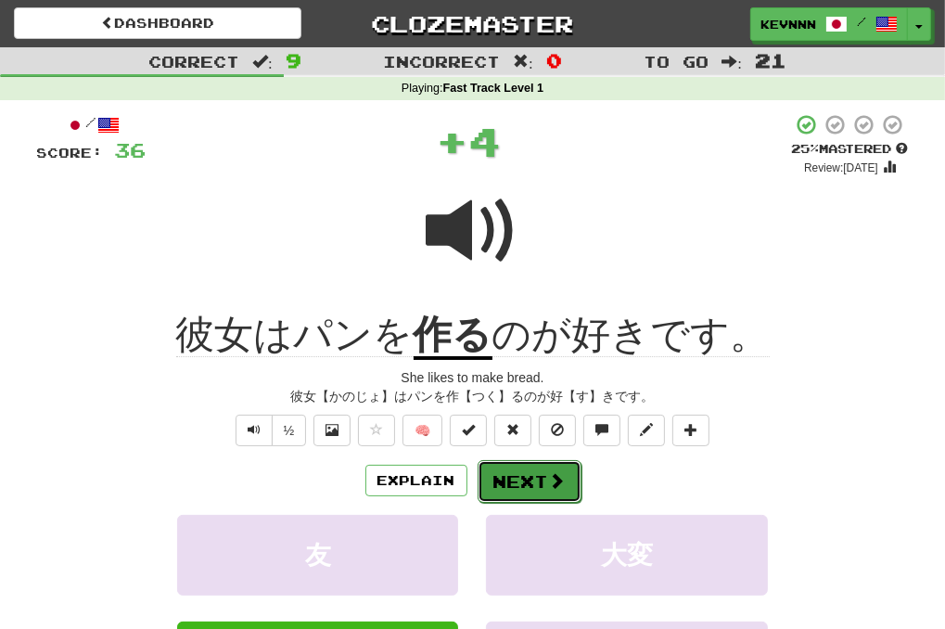
click at [543, 478] on button "Next" at bounding box center [530, 481] width 104 height 43
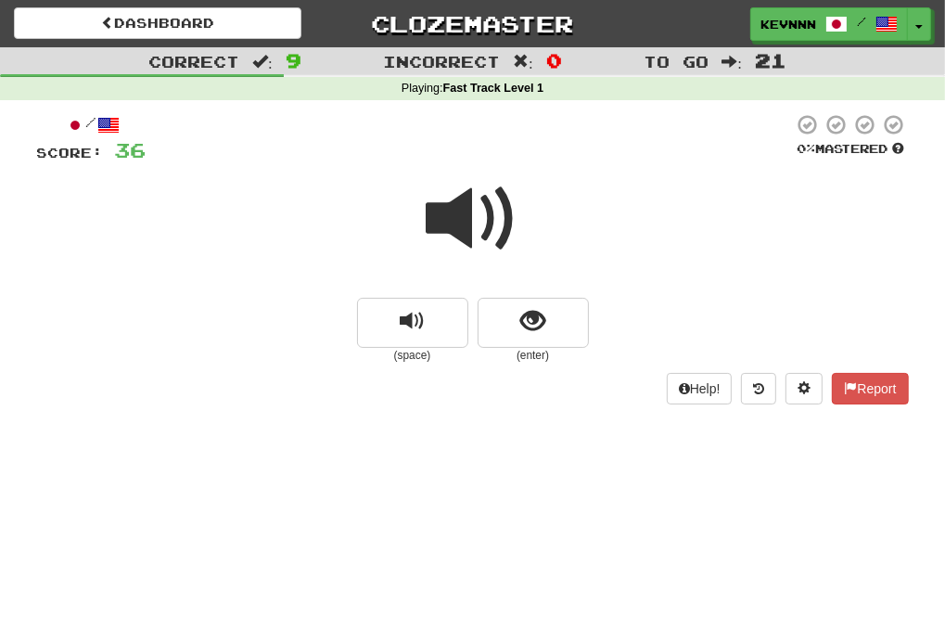
click at [460, 234] on span at bounding box center [473, 219] width 93 height 93
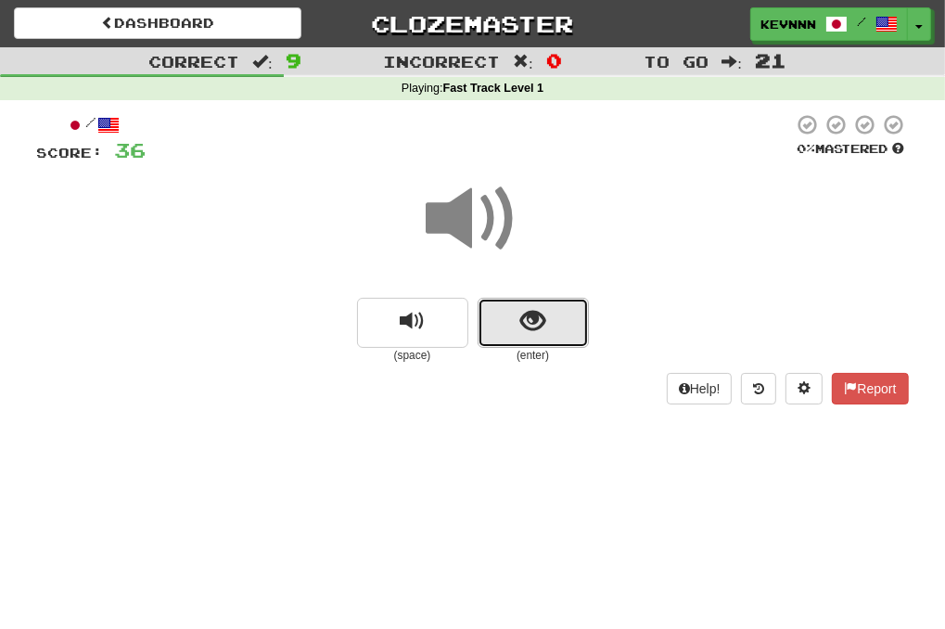
click at [525, 323] on span "show sentence" at bounding box center [532, 321] width 25 height 25
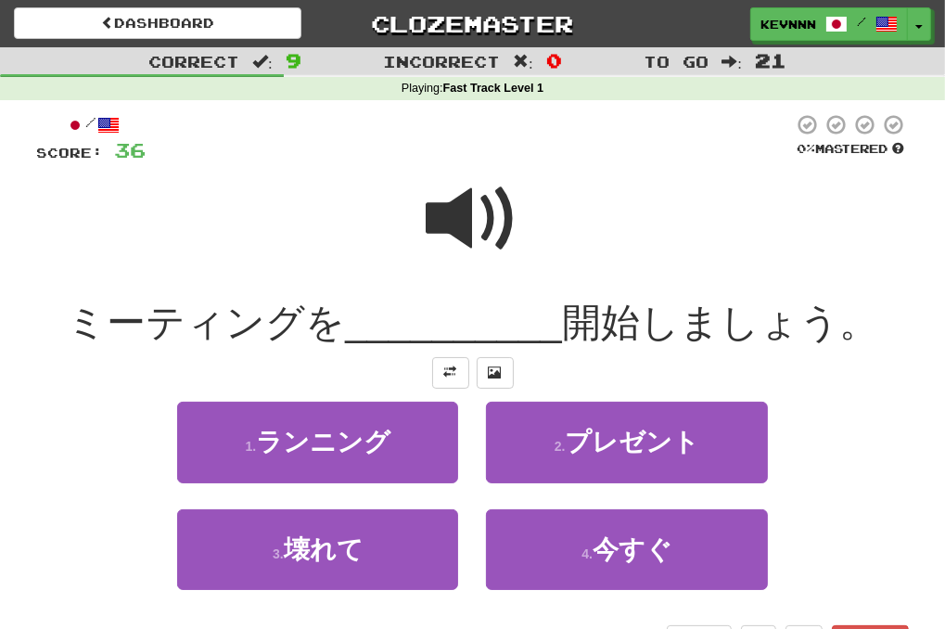
click at [453, 216] on span at bounding box center [473, 219] width 93 height 93
click at [463, 209] on span at bounding box center [473, 219] width 93 height 93
click at [596, 505] on div "2 . プレゼント" at bounding box center [626, 455] width 309 height 107
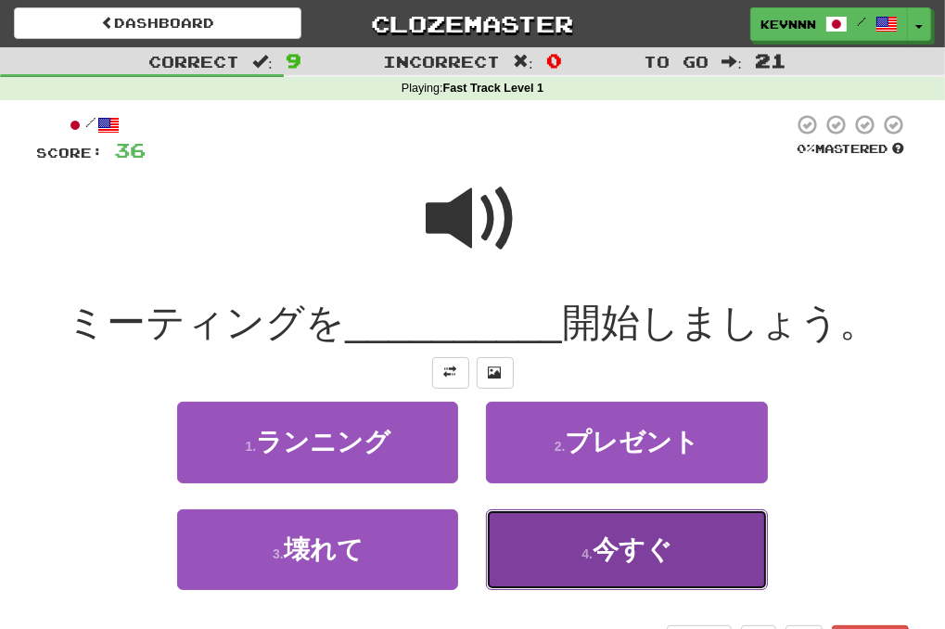
click at [588, 550] on small "4 ." at bounding box center [587, 553] width 11 height 15
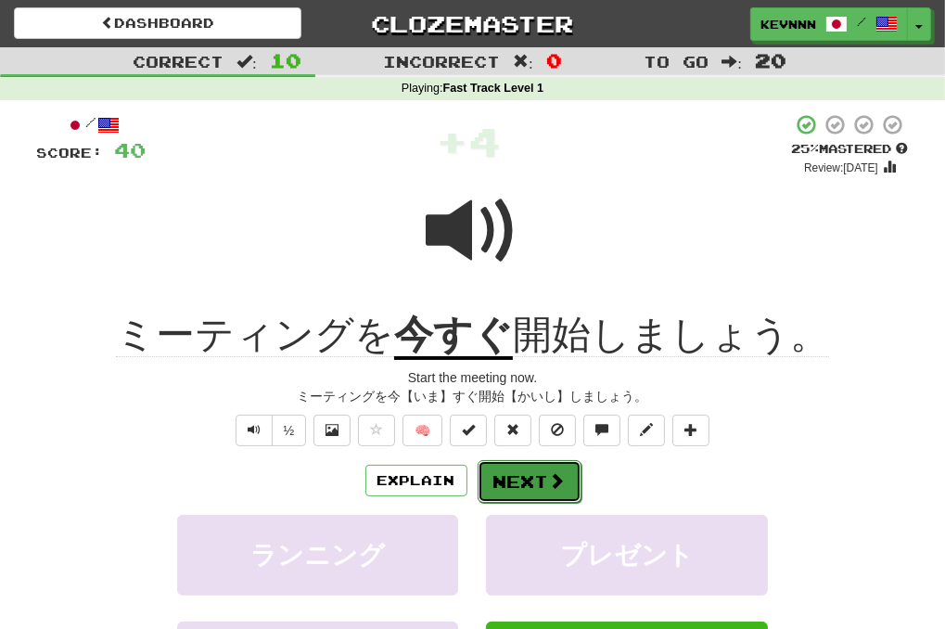
click at [549, 484] on span at bounding box center [557, 480] width 17 height 17
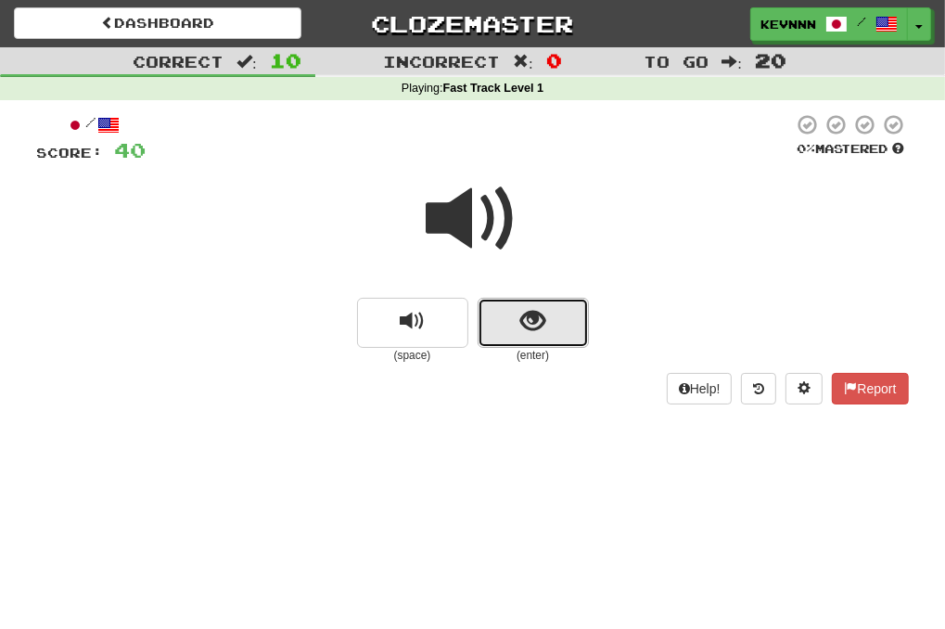
click at [520, 333] on span "show sentence" at bounding box center [532, 321] width 25 height 25
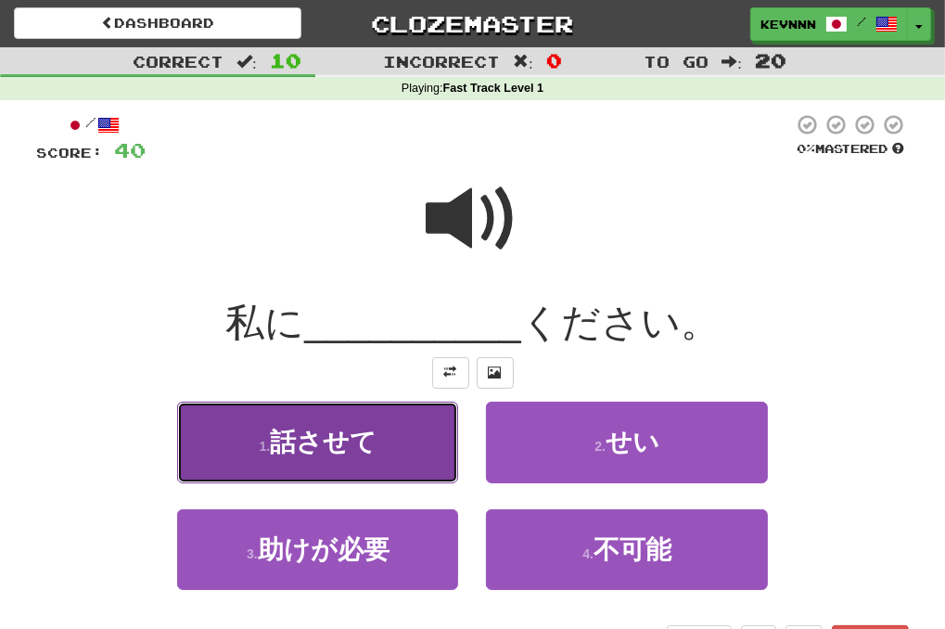
click at [416, 449] on button "1 . 話させて" at bounding box center [317, 442] width 281 height 81
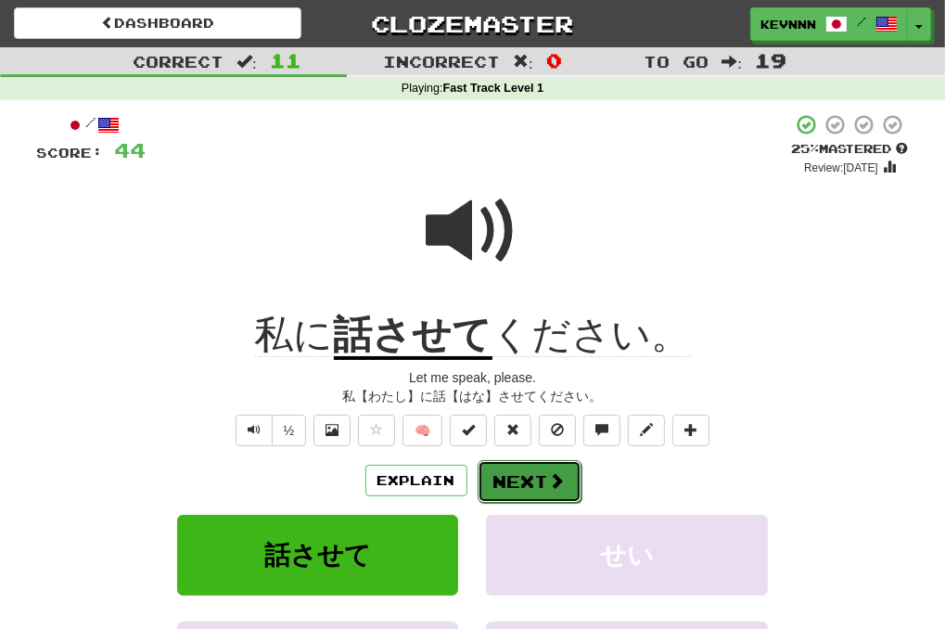
click at [522, 475] on button "Next" at bounding box center [530, 481] width 104 height 43
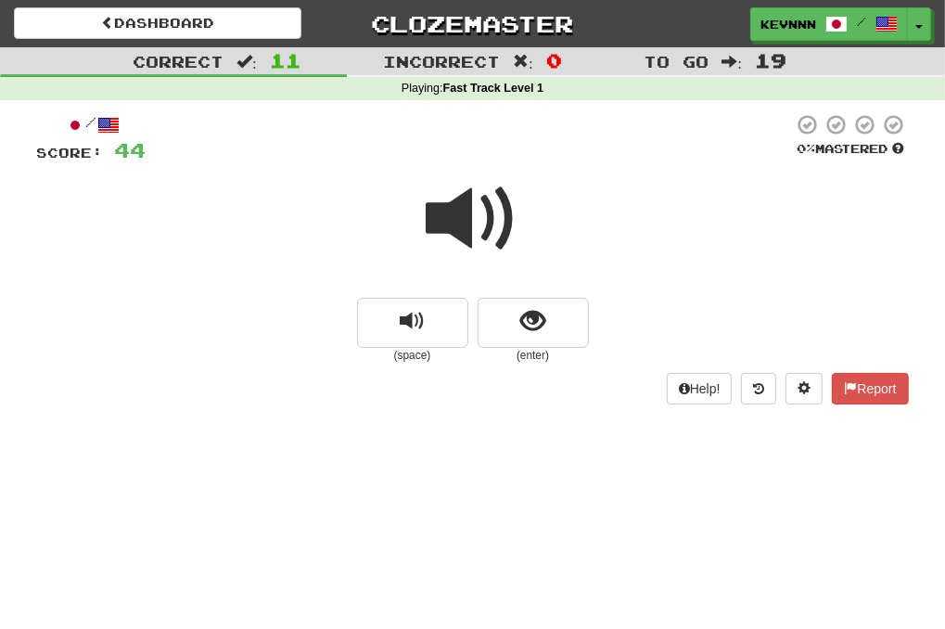
click at [550, 350] on small "(enter)" at bounding box center [533, 356] width 111 height 16
click at [555, 324] on button "show sentence" at bounding box center [533, 323] width 111 height 50
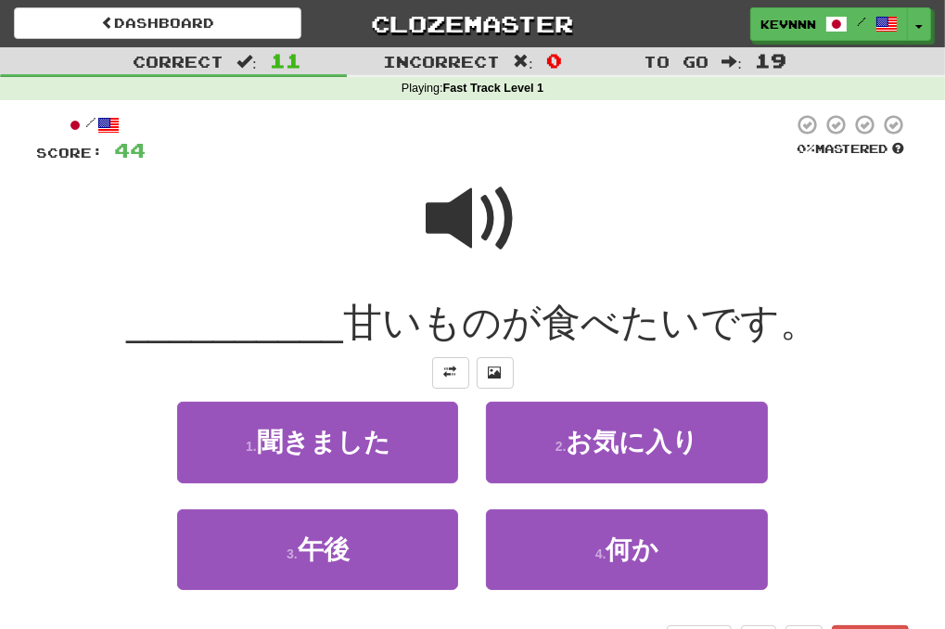
click at [449, 208] on span at bounding box center [473, 219] width 93 height 93
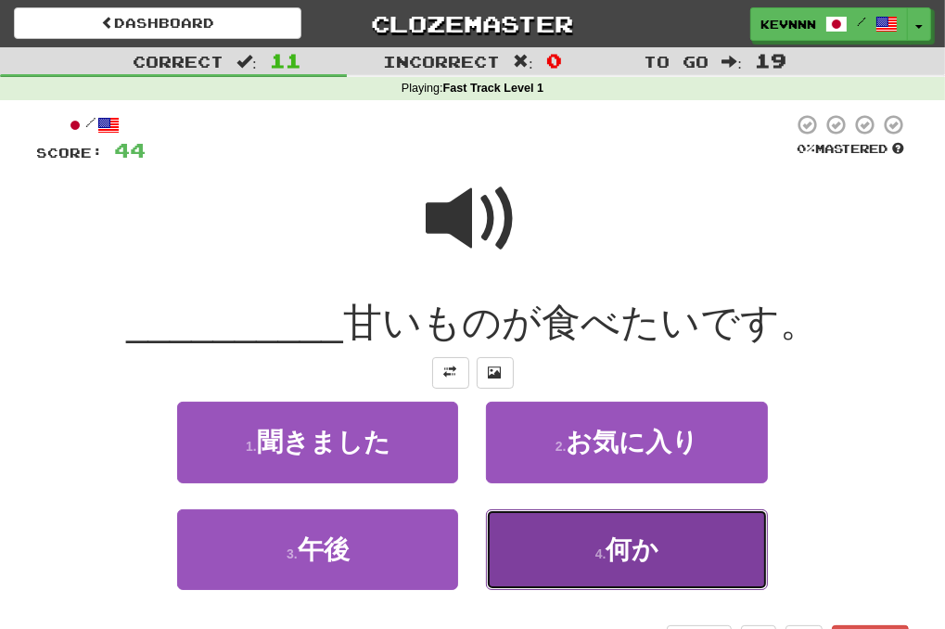
click at [631, 564] on button "4 . 何か" at bounding box center [626, 549] width 281 height 81
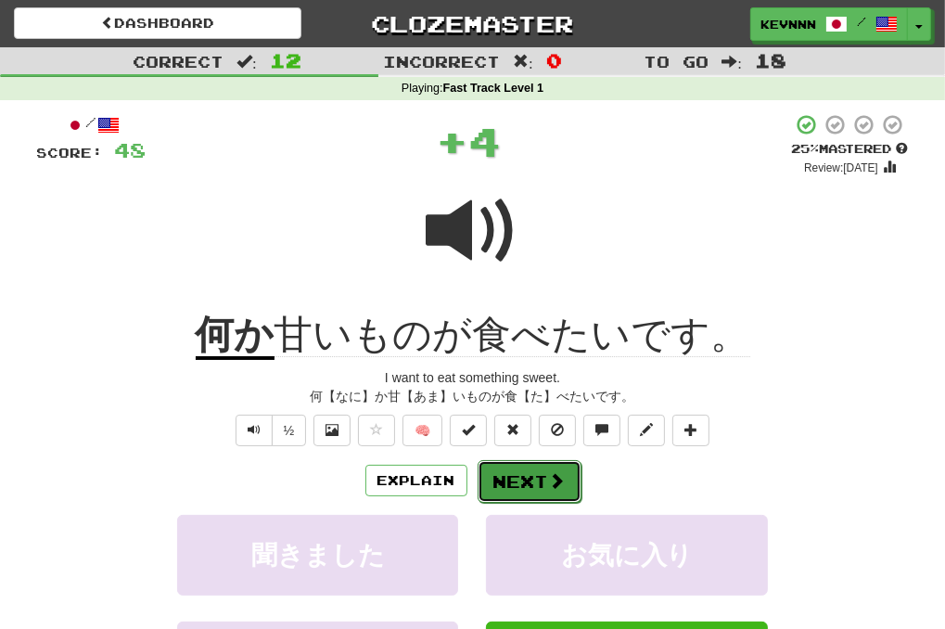
click at [552, 476] on span at bounding box center [557, 480] width 17 height 17
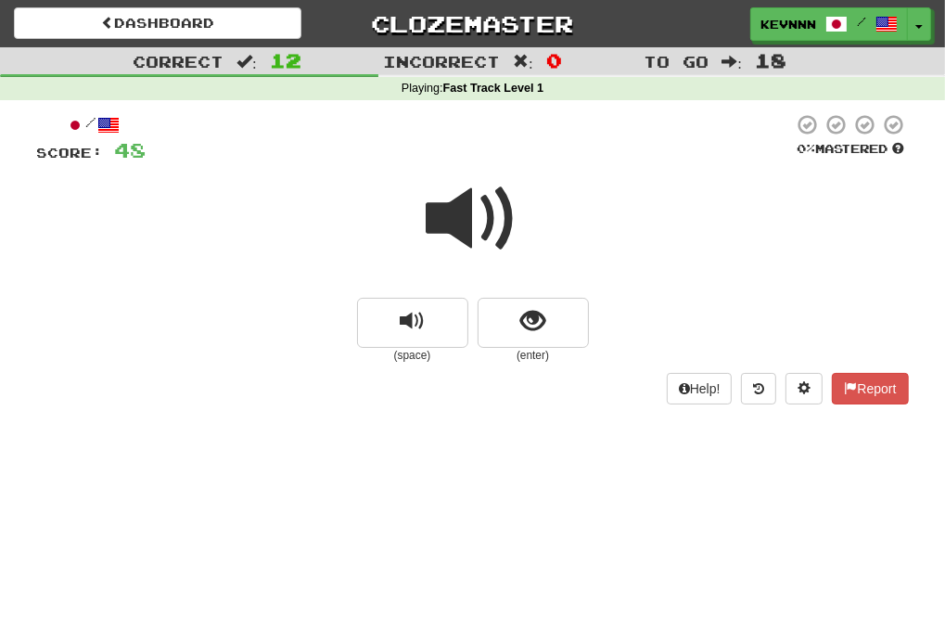
click at [453, 224] on span at bounding box center [473, 219] width 93 height 93
click at [552, 331] on button "show sentence" at bounding box center [533, 323] width 111 height 50
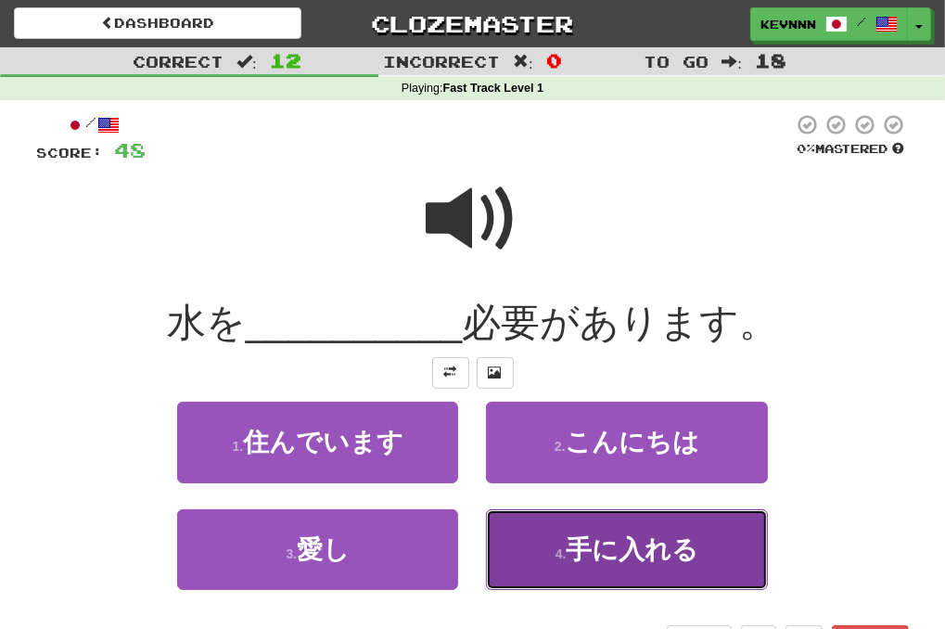
click at [549, 554] on button "4 . 手に入れる" at bounding box center [626, 549] width 281 height 81
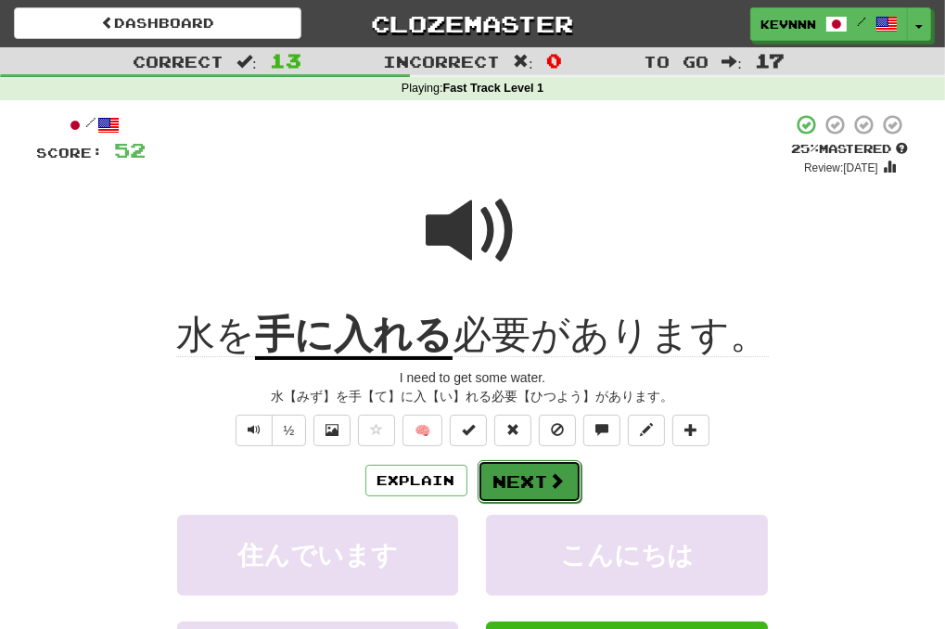
click at [542, 479] on button "Next" at bounding box center [530, 481] width 104 height 43
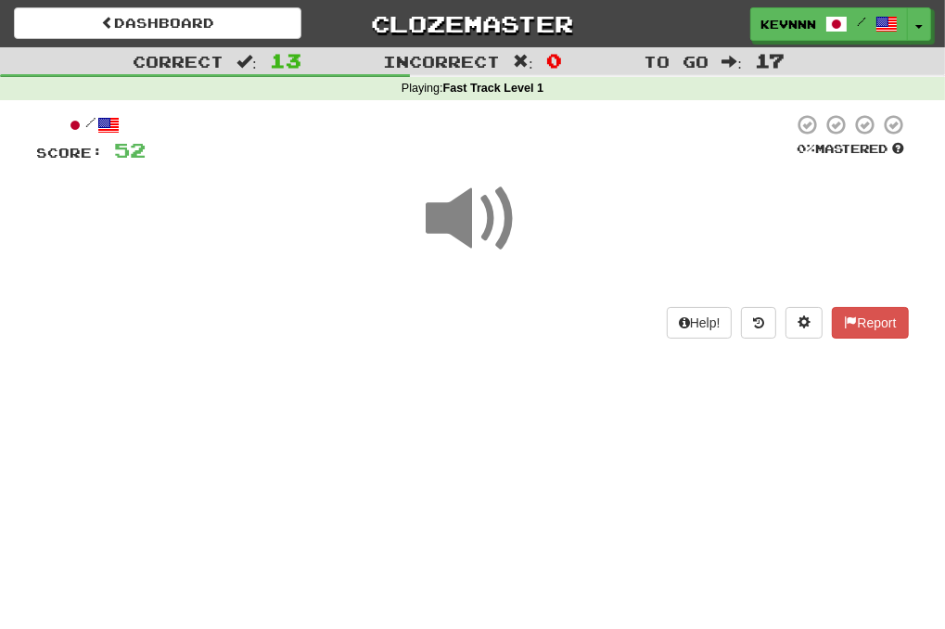
click at [477, 224] on span at bounding box center [473, 219] width 93 height 93
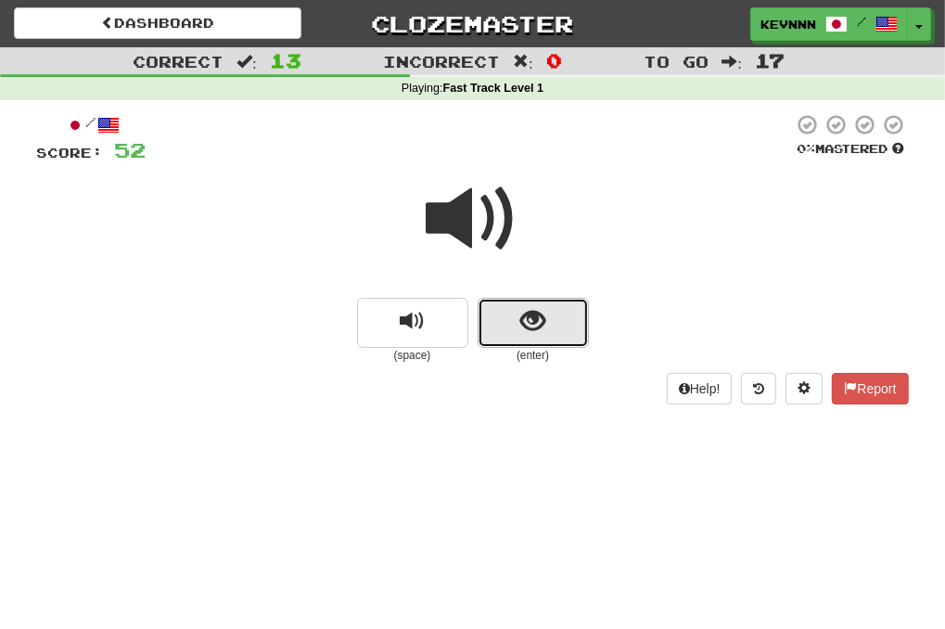
click at [573, 335] on button "show sentence" at bounding box center [533, 323] width 111 height 50
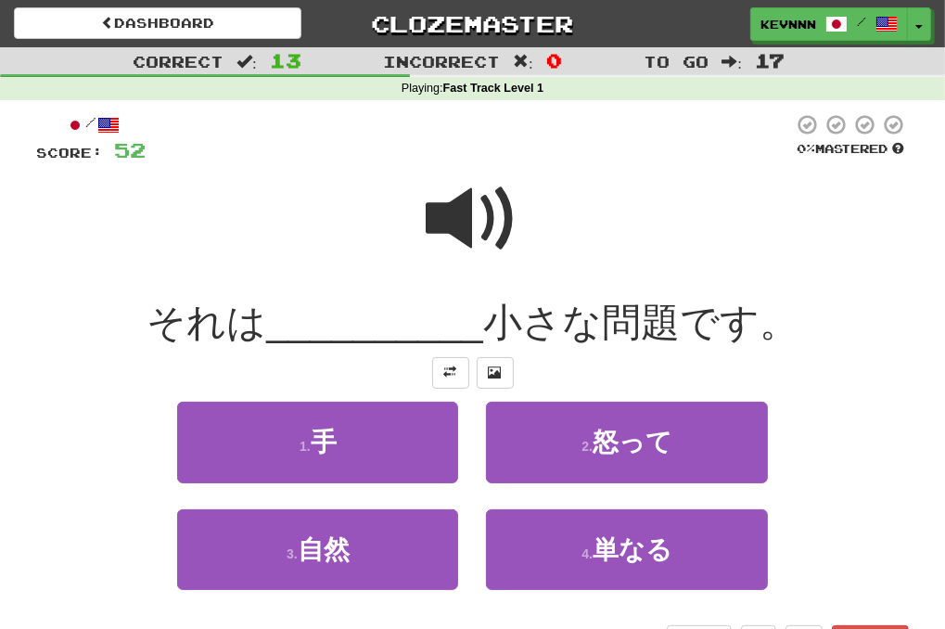
click at [482, 241] on span at bounding box center [473, 219] width 93 height 93
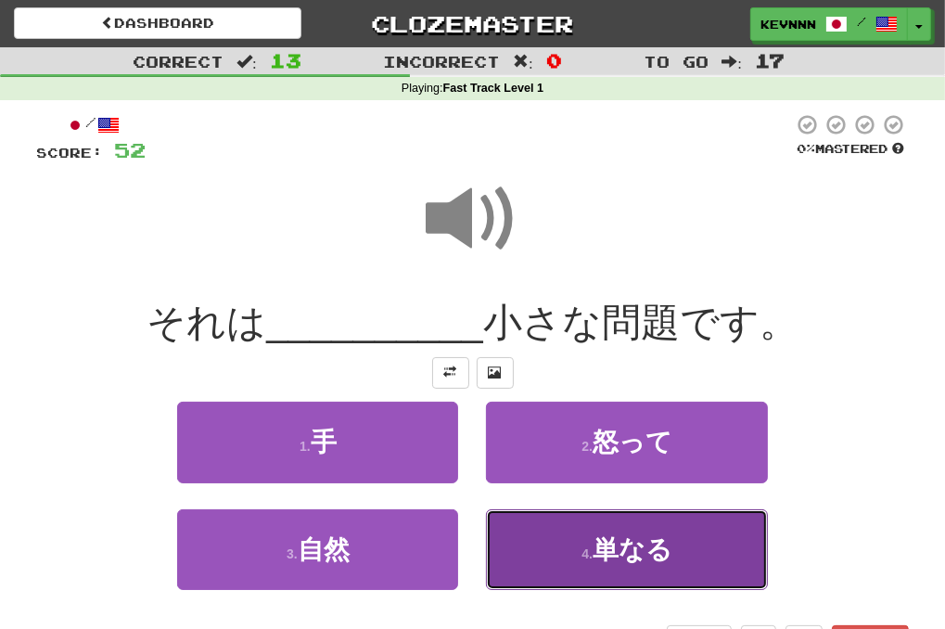
click at [604, 554] on span "単なる" at bounding box center [633, 549] width 80 height 29
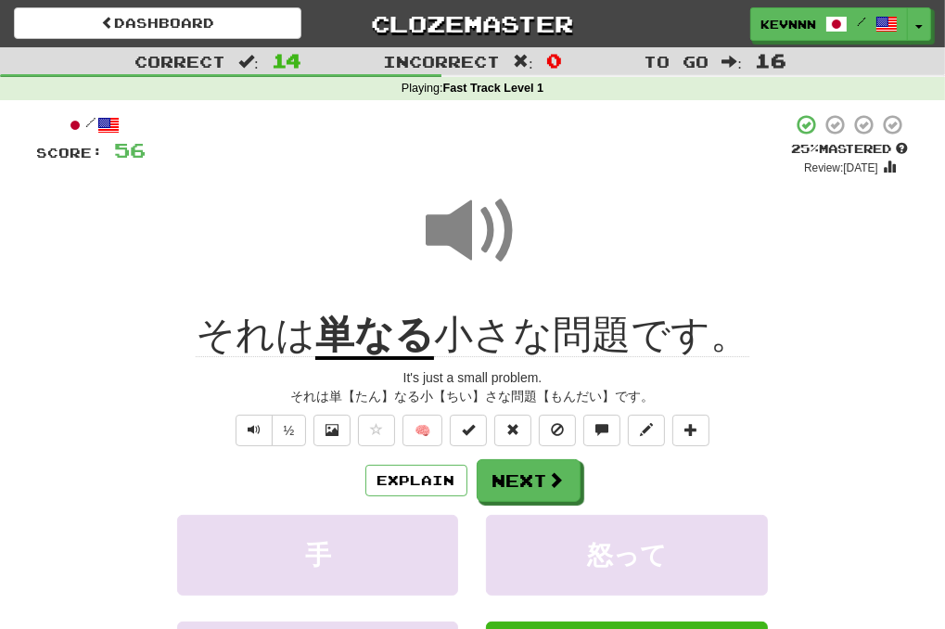
click at [352, 246] on div at bounding box center [473, 243] width 872 height 133
click at [817, 323] on div "それは 単なる 小さな問題です。" at bounding box center [473, 335] width 872 height 51
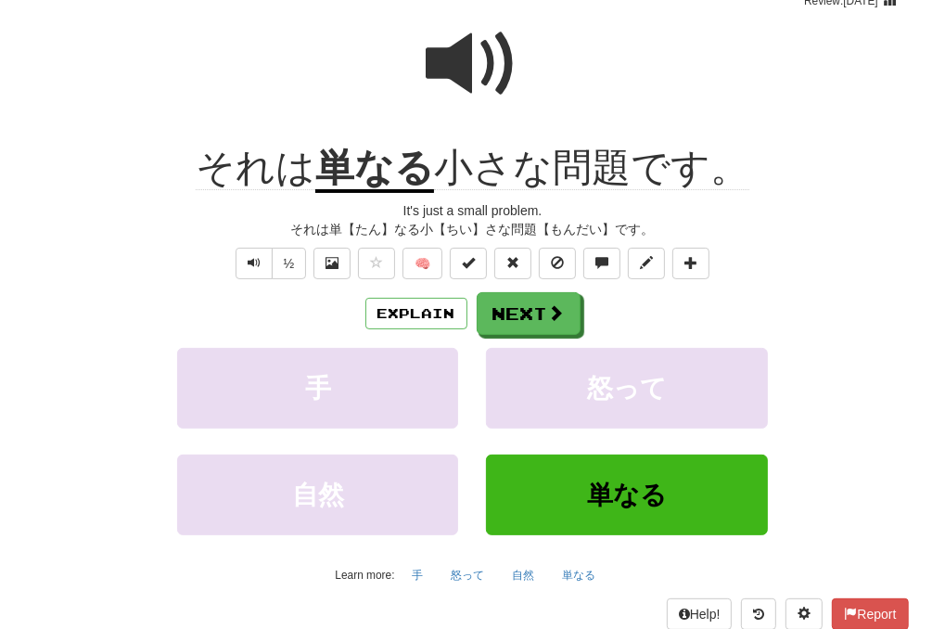
scroll to position [186, 0]
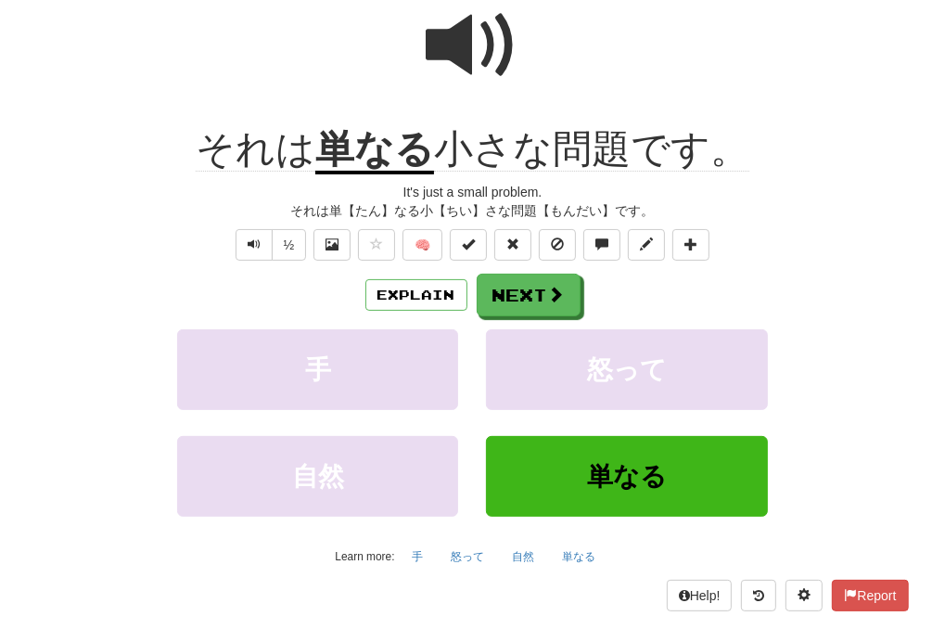
click at [831, 186] on div "It's just a small problem." at bounding box center [473, 192] width 872 height 19
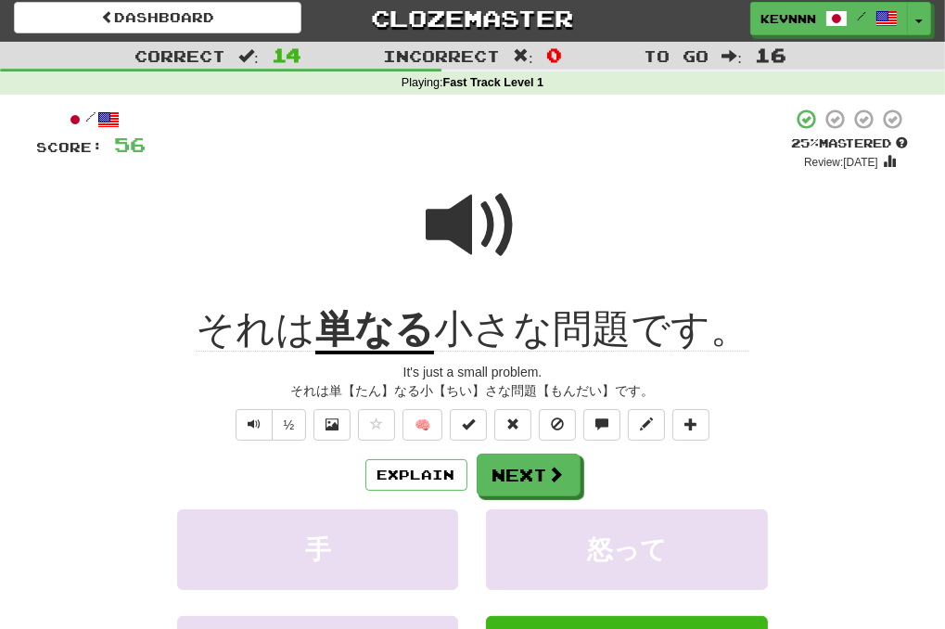
scroll to position [0, 0]
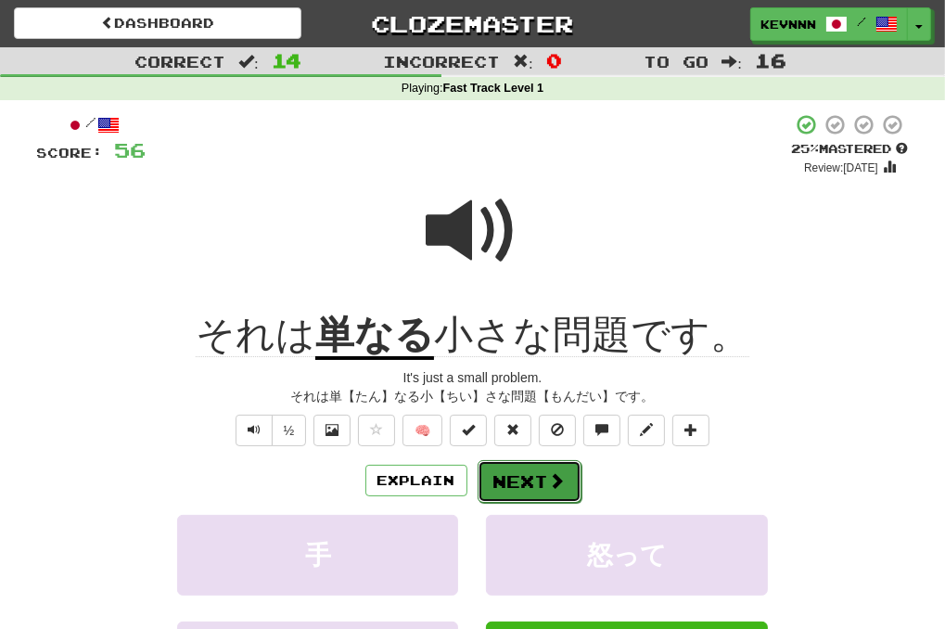
click at [566, 477] on button "Next" at bounding box center [530, 481] width 104 height 43
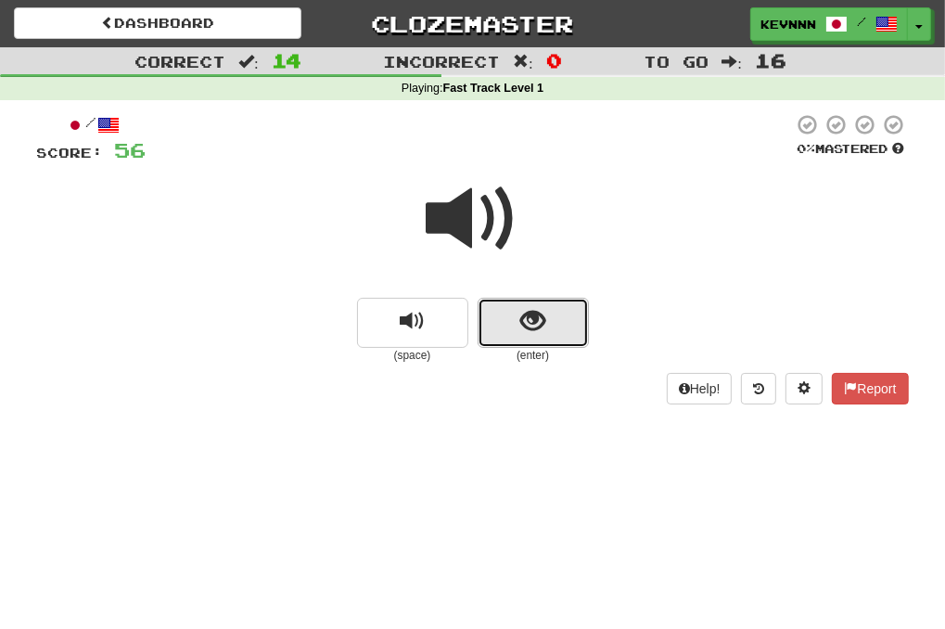
click at [521, 325] on span "show sentence" at bounding box center [532, 321] width 25 height 25
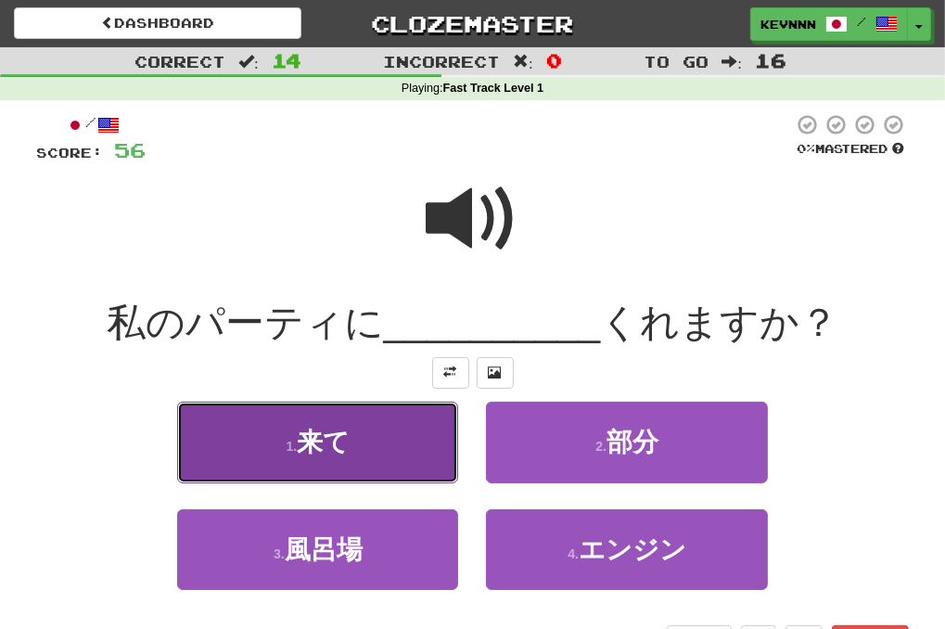
click at [404, 443] on button "1 . 来て" at bounding box center [317, 442] width 281 height 81
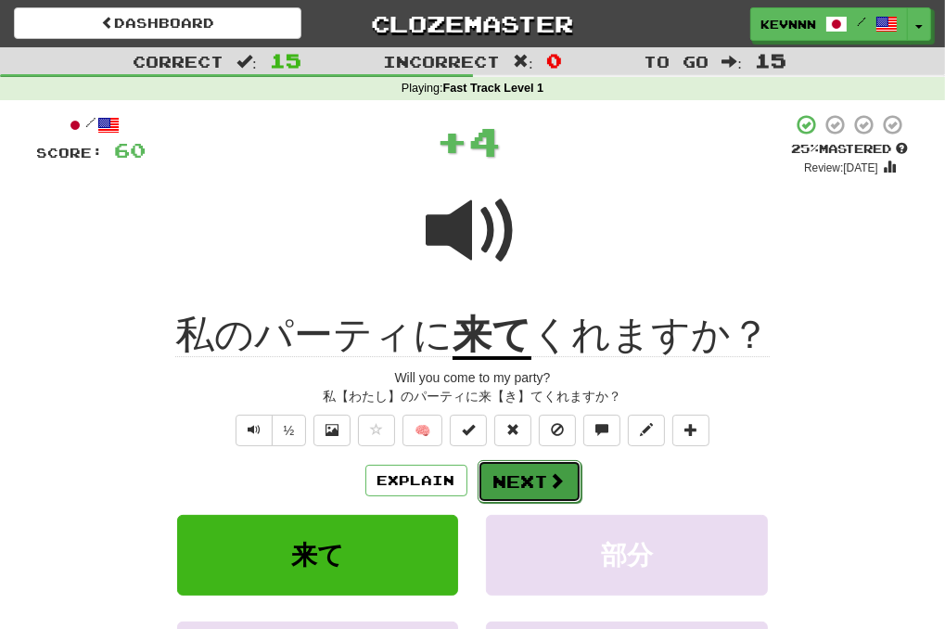
click at [534, 489] on button "Next" at bounding box center [530, 481] width 104 height 43
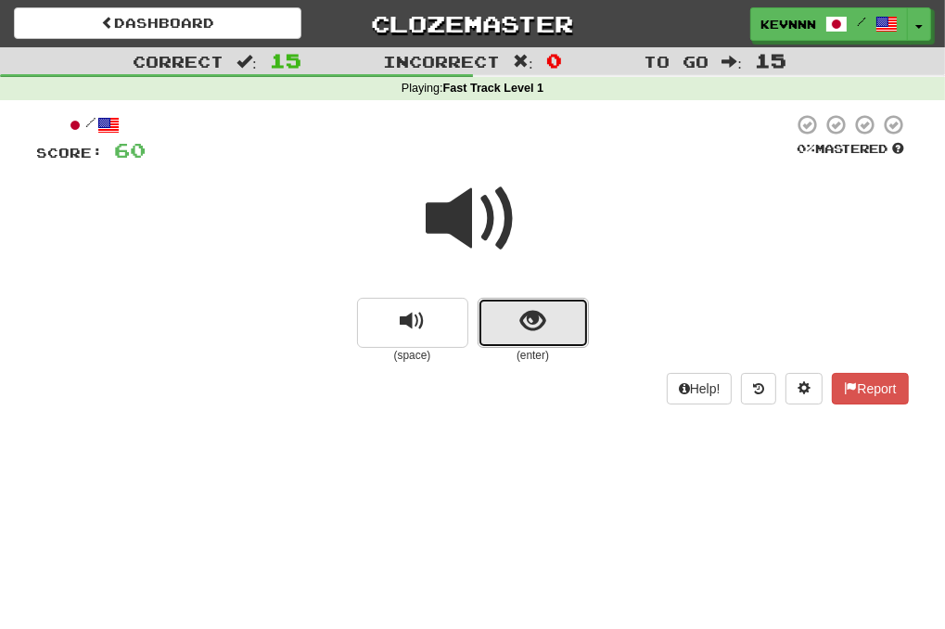
click at [542, 323] on span "show sentence" at bounding box center [532, 321] width 25 height 25
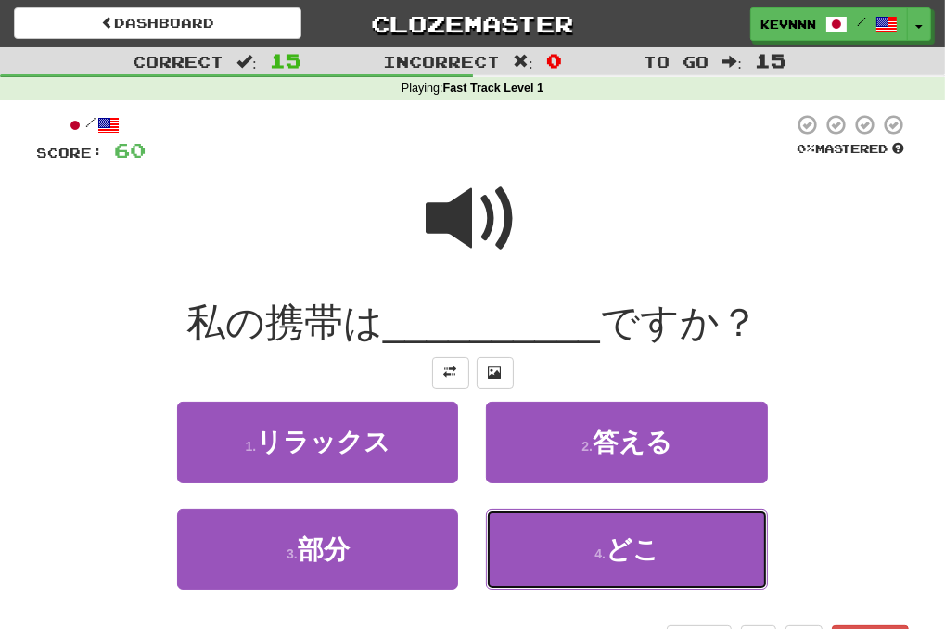
drag, startPoint x: 552, startPoint y: 529, endPoint x: 544, endPoint y: 508, distance: 22.0
click at [552, 531] on button "4 . どこ" at bounding box center [626, 549] width 281 height 81
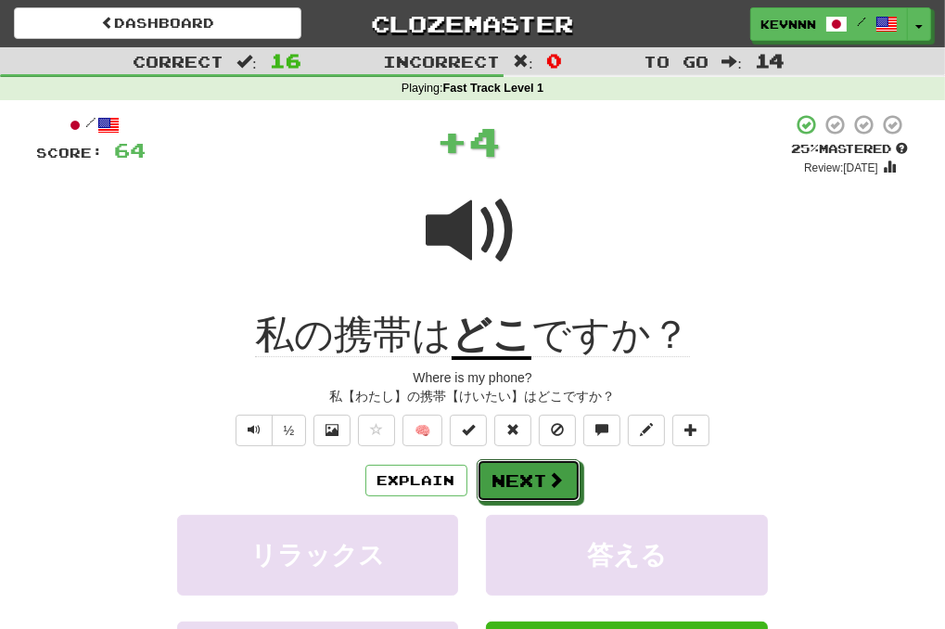
click at [538, 487] on button "Next" at bounding box center [529, 480] width 104 height 43
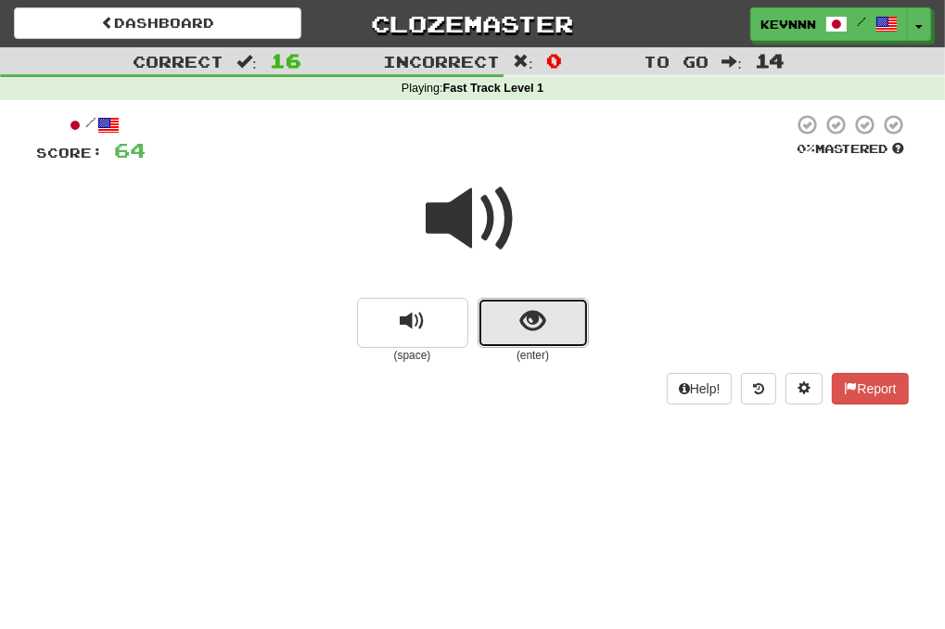
click at [528, 327] on span "show sentence" at bounding box center [532, 321] width 25 height 25
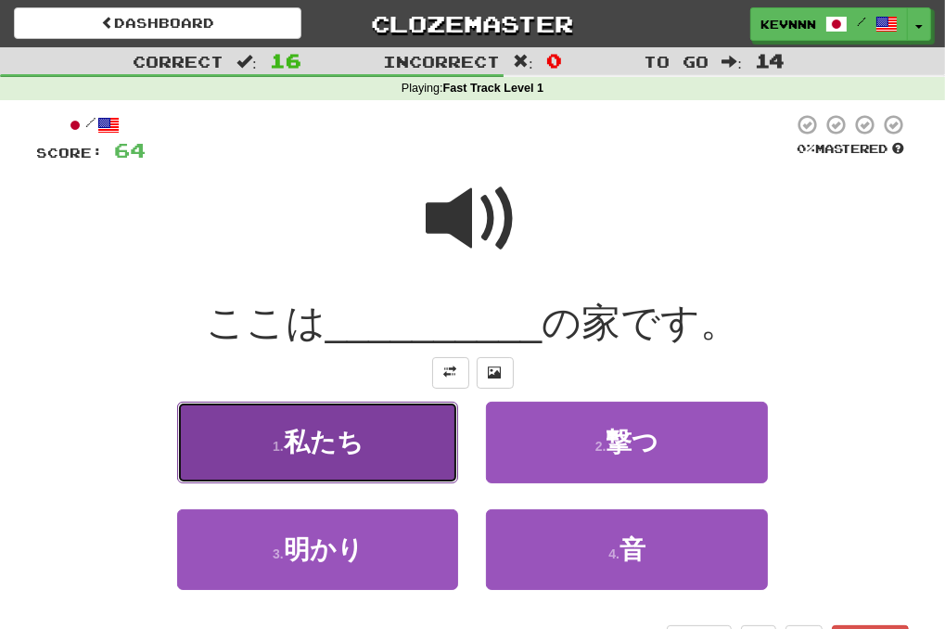
click at [416, 455] on button "1 . 私たち" at bounding box center [317, 442] width 281 height 81
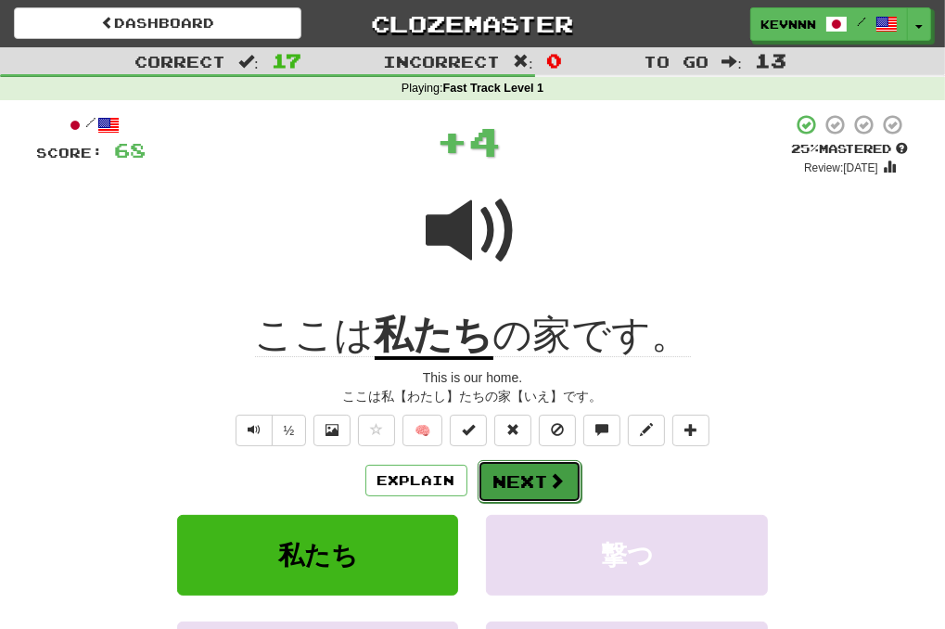
click at [549, 483] on span at bounding box center [557, 480] width 17 height 17
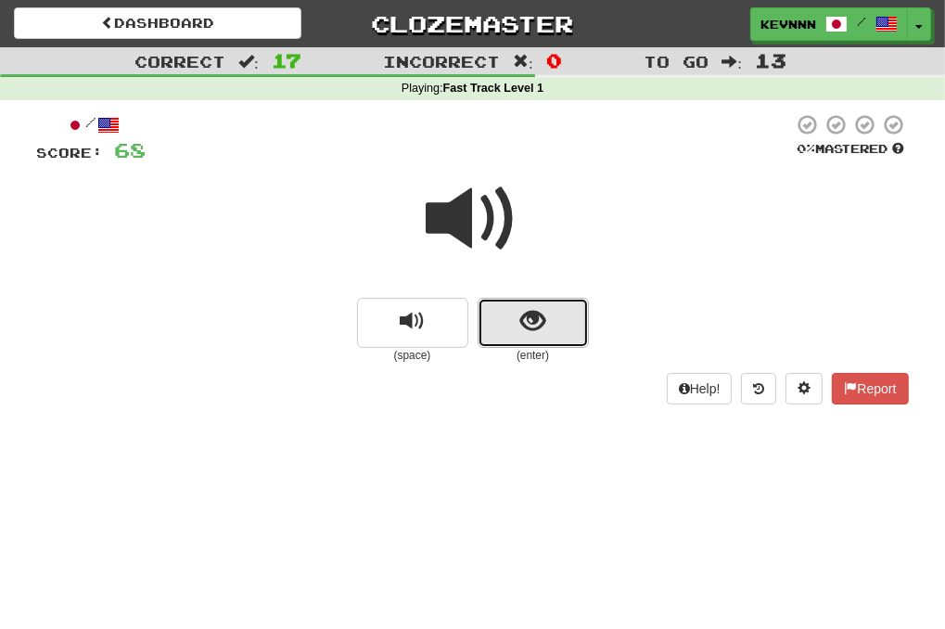
click at [506, 333] on button "show sentence" at bounding box center [533, 323] width 111 height 50
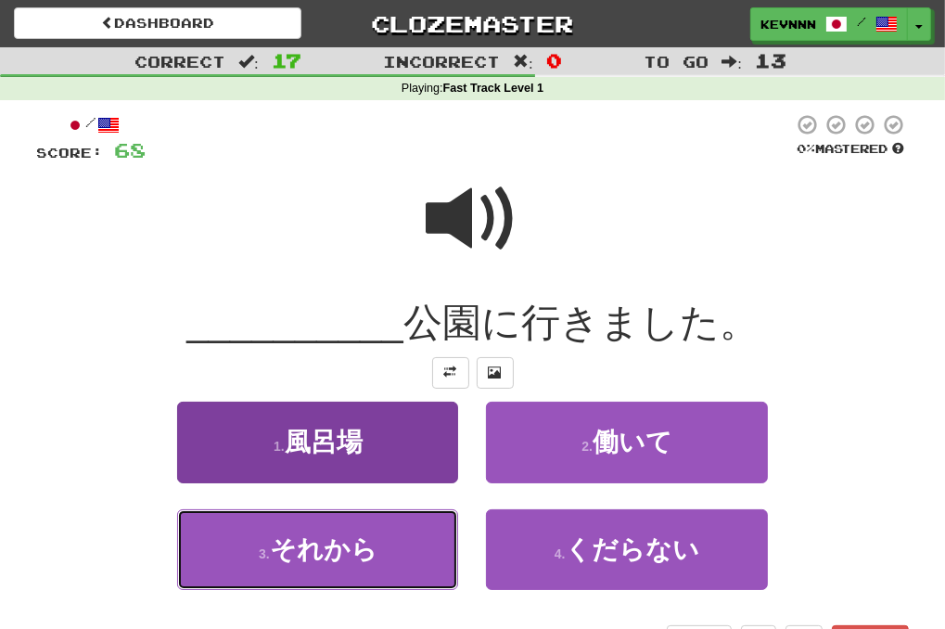
click at [434, 565] on button "3 . それから" at bounding box center [317, 549] width 281 height 81
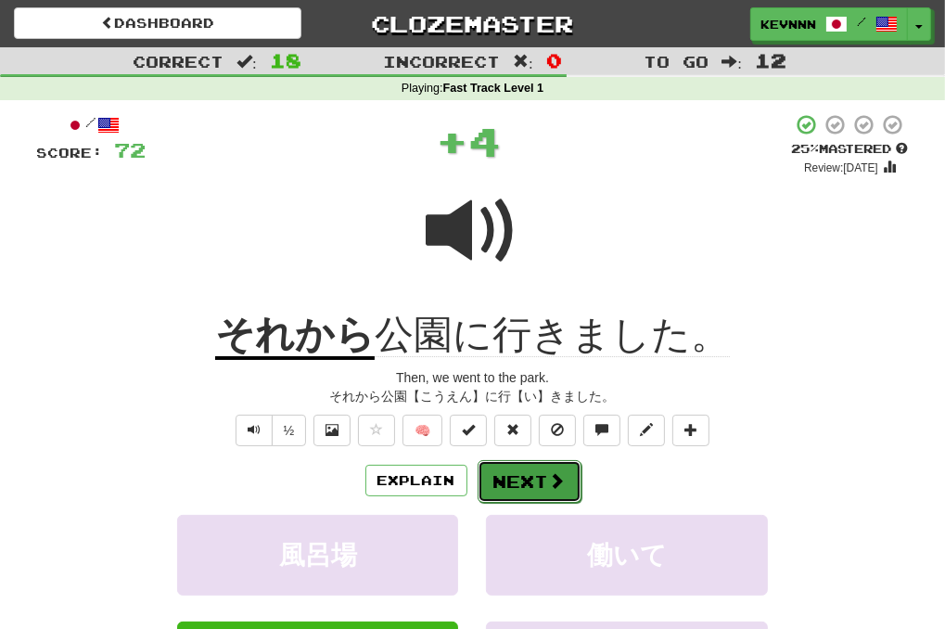
click at [516, 487] on button "Next" at bounding box center [530, 481] width 104 height 43
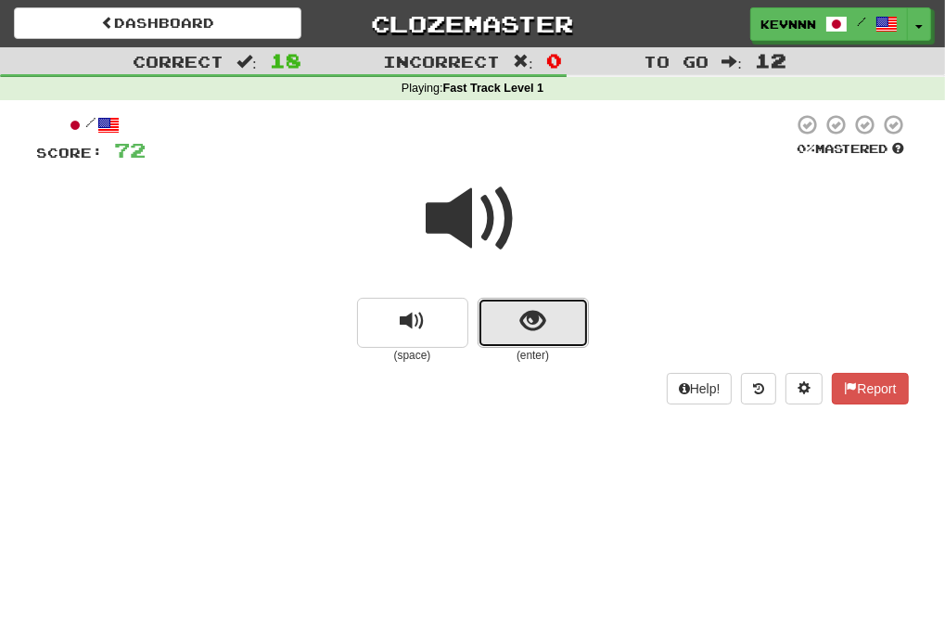
click at [523, 341] on button "show sentence" at bounding box center [533, 323] width 111 height 50
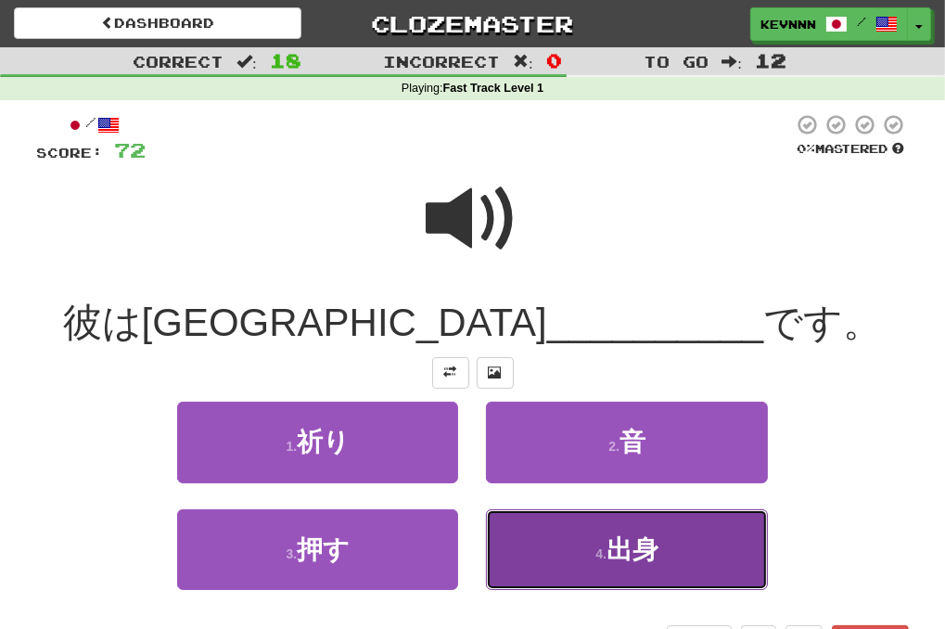
click at [586, 531] on button "4 . 出身" at bounding box center [626, 549] width 281 height 81
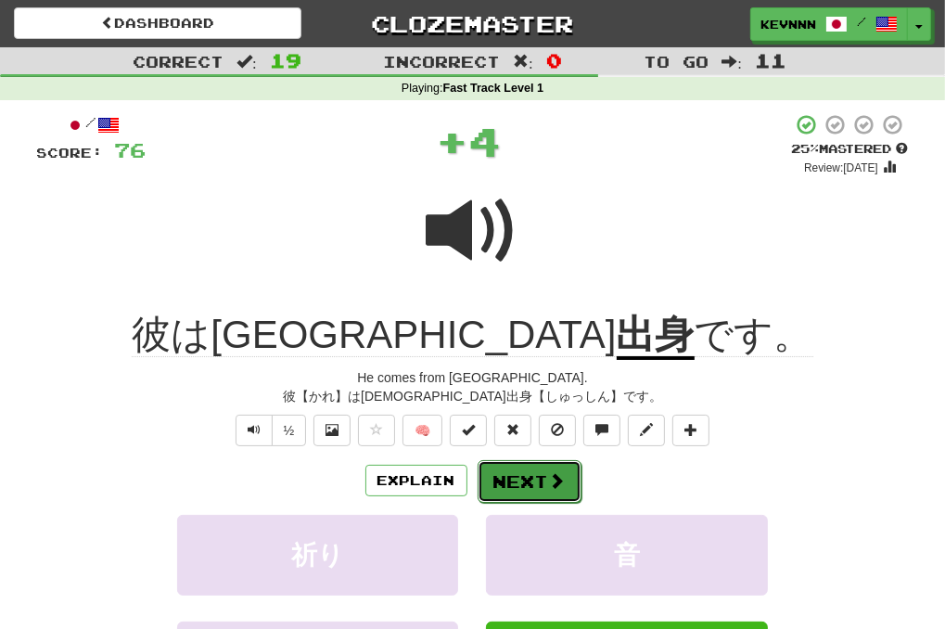
click at [534, 476] on button "Next" at bounding box center [530, 481] width 104 height 43
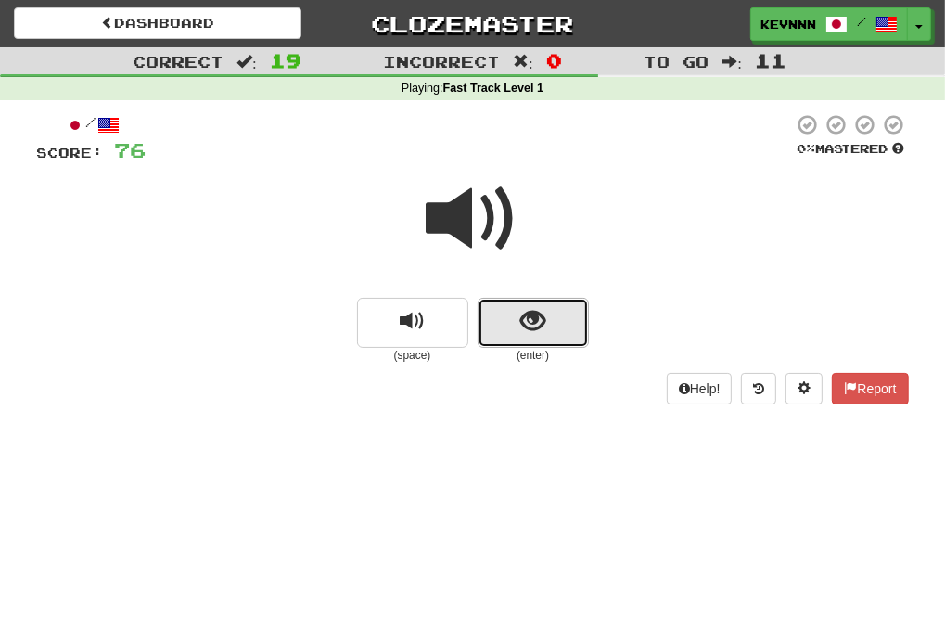
click at [522, 325] on span "show sentence" at bounding box center [532, 321] width 25 height 25
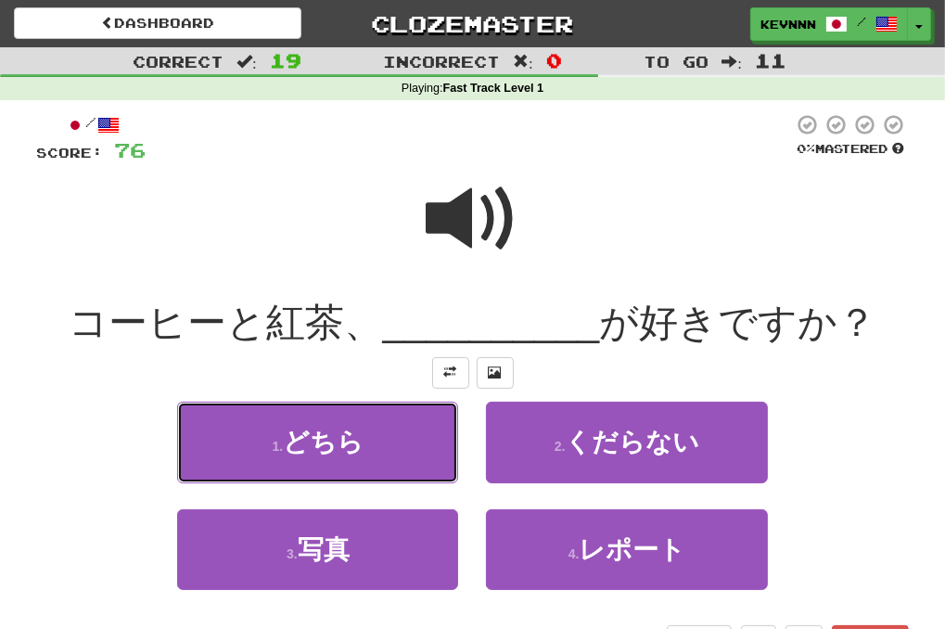
click at [397, 441] on button "1 . どちら" at bounding box center [317, 442] width 281 height 81
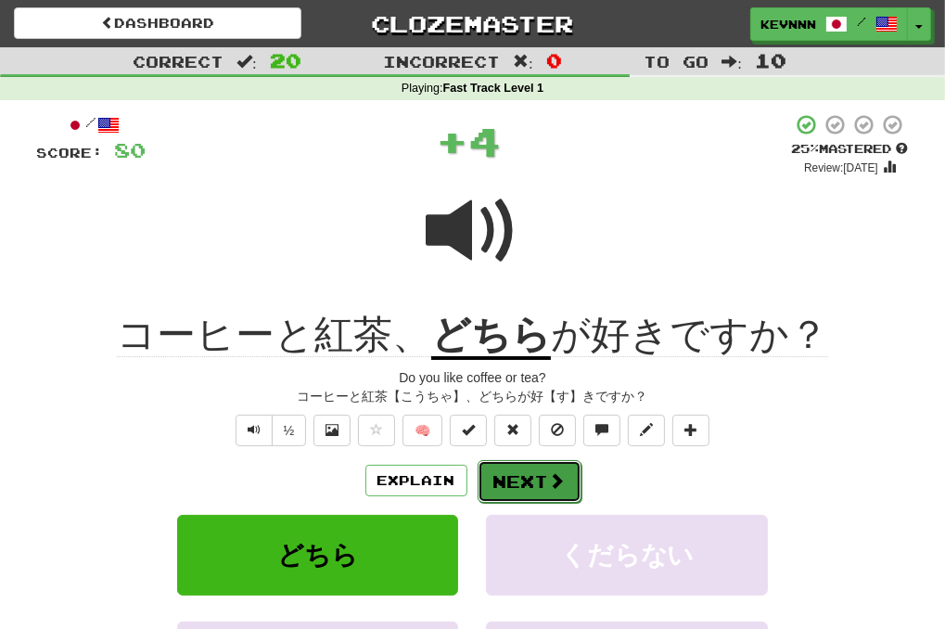
click at [517, 480] on button "Next" at bounding box center [530, 481] width 104 height 43
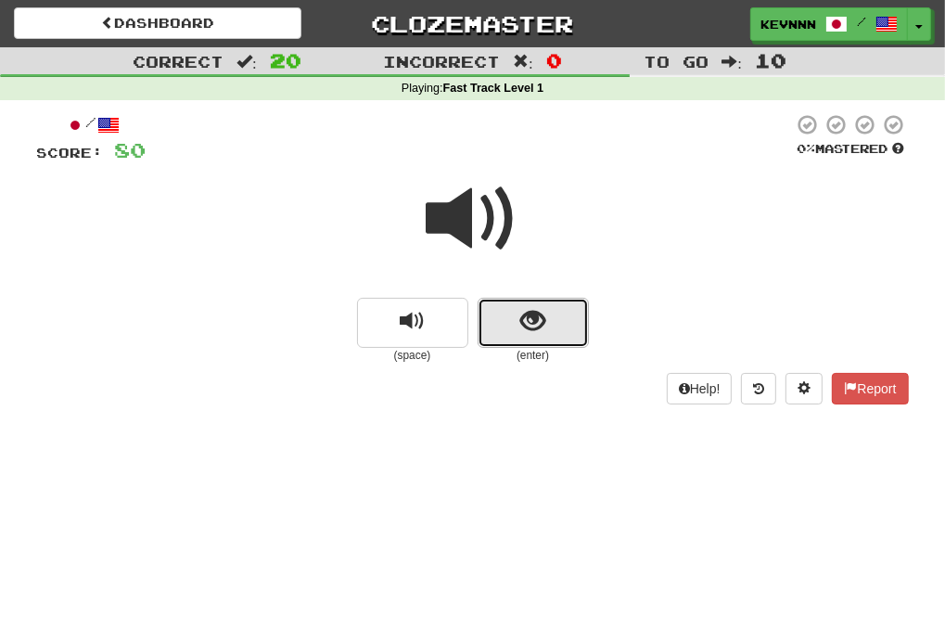
click at [536, 319] on span "show sentence" at bounding box center [532, 321] width 25 height 25
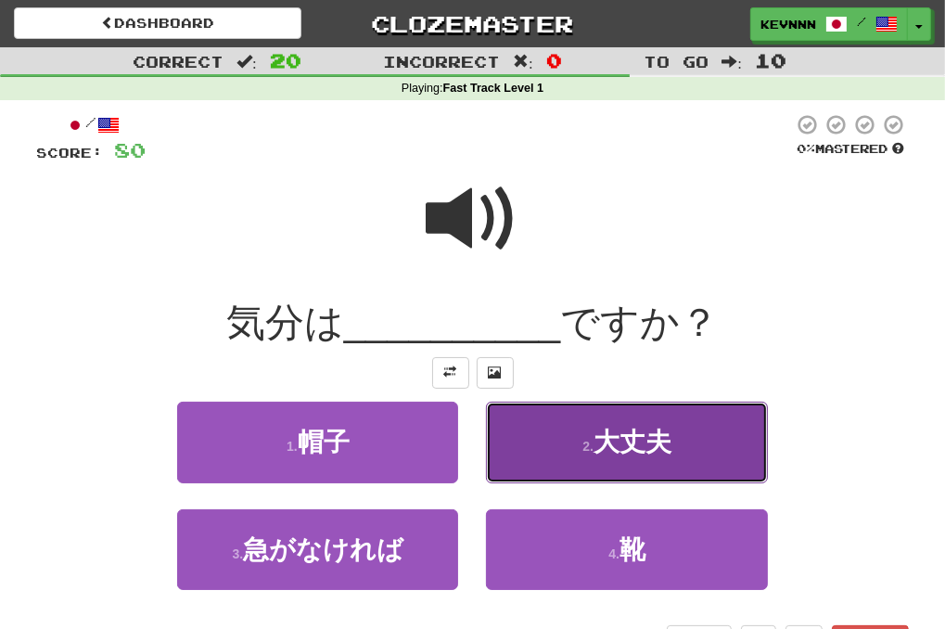
click at [557, 446] on button "2 . 大丈夫" at bounding box center [626, 442] width 281 height 81
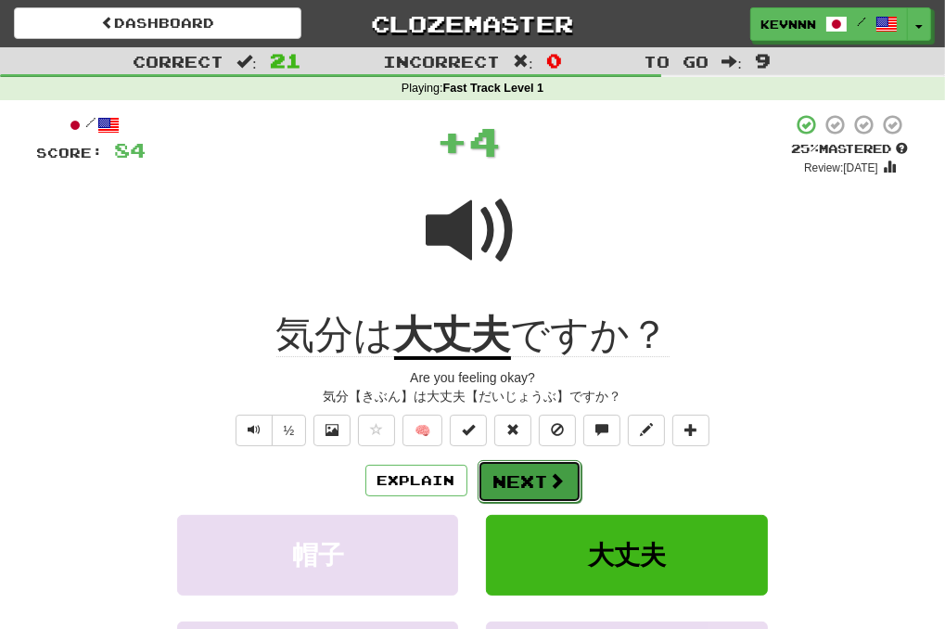
click at [531, 485] on button "Next" at bounding box center [530, 481] width 104 height 43
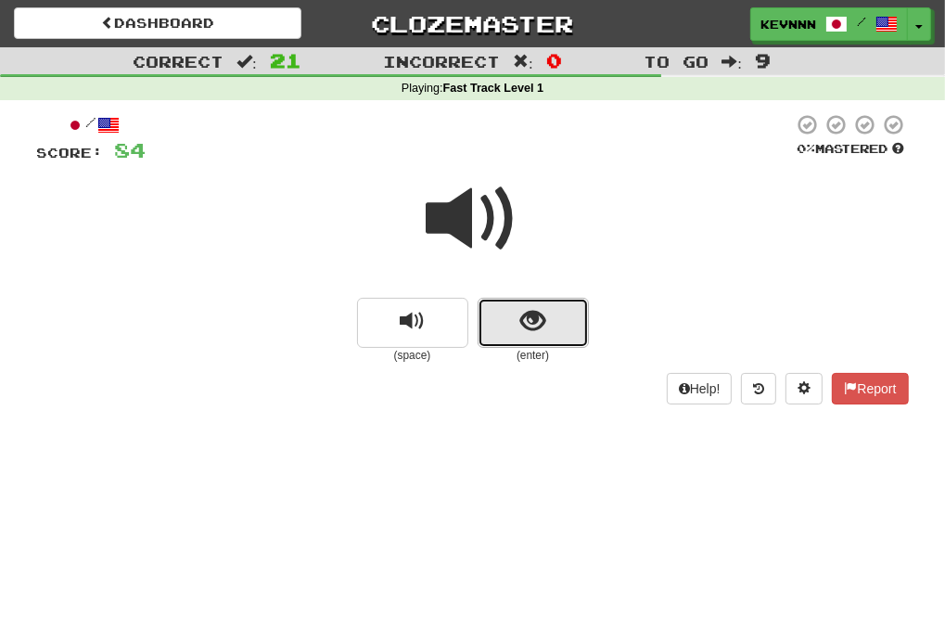
click at [531, 331] on span "show sentence" at bounding box center [532, 321] width 25 height 25
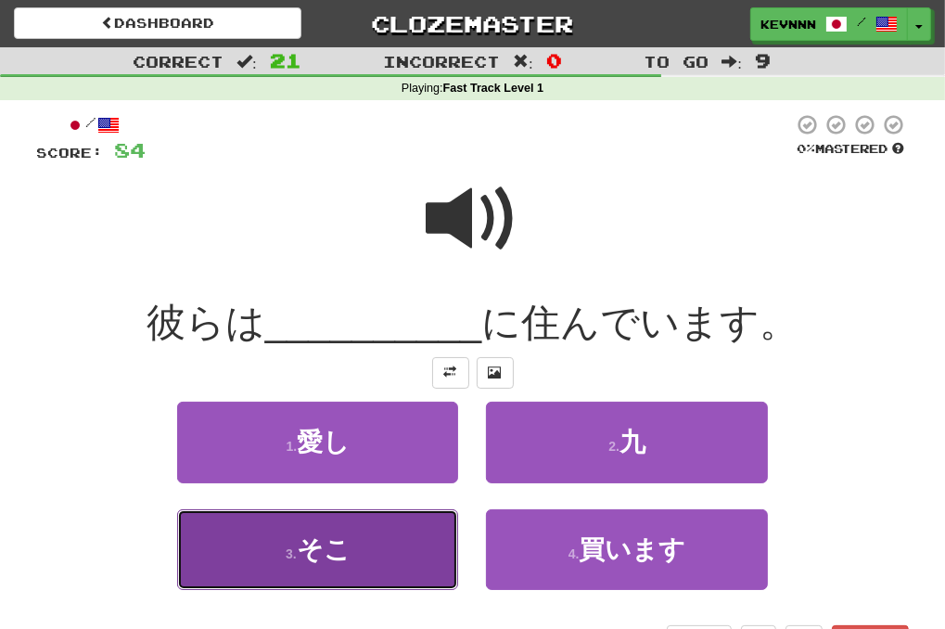
click at [398, 541] on button "3 . そこ" at bounding box center [317, 549] width 281 height 81
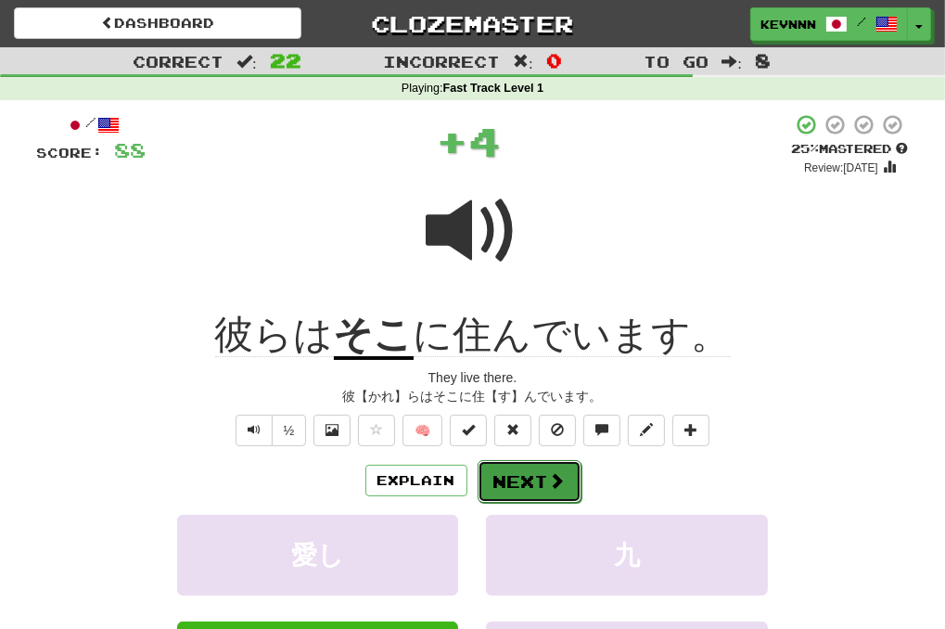
click at [515, 476] on button "Next" at bounding box center [530, 481] width 104 height 43
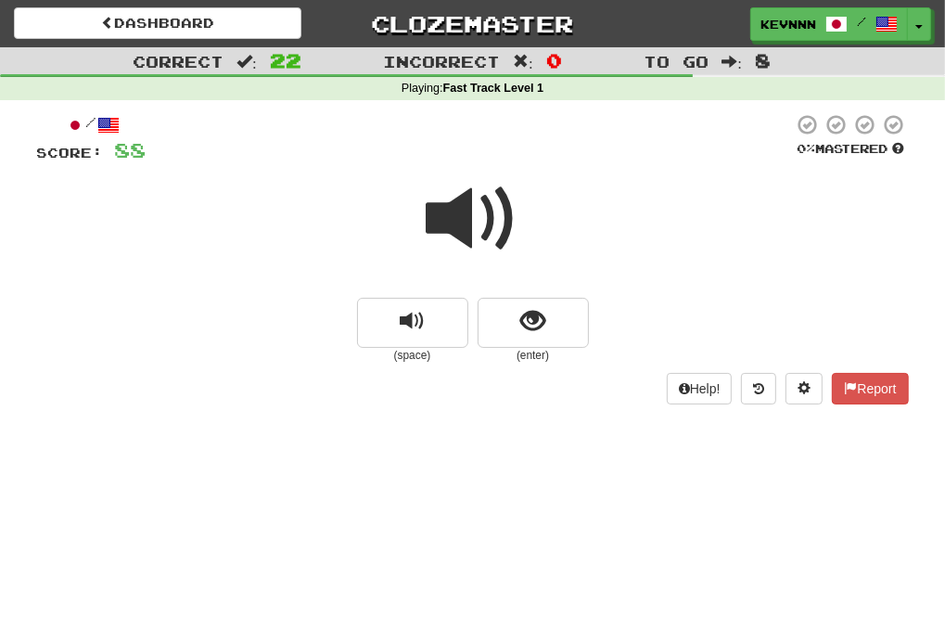
click at [477, 227] on span at bounding box center [473, 219] width 93 height 93
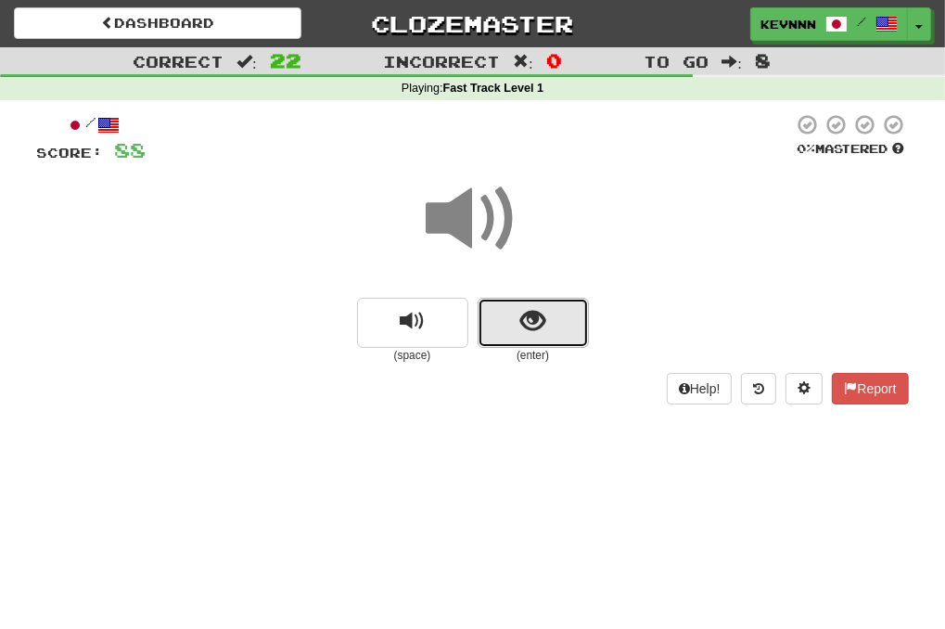
click at [534, 346] on button "show sentence" at bounding box center [533, 323] width 111 height 50
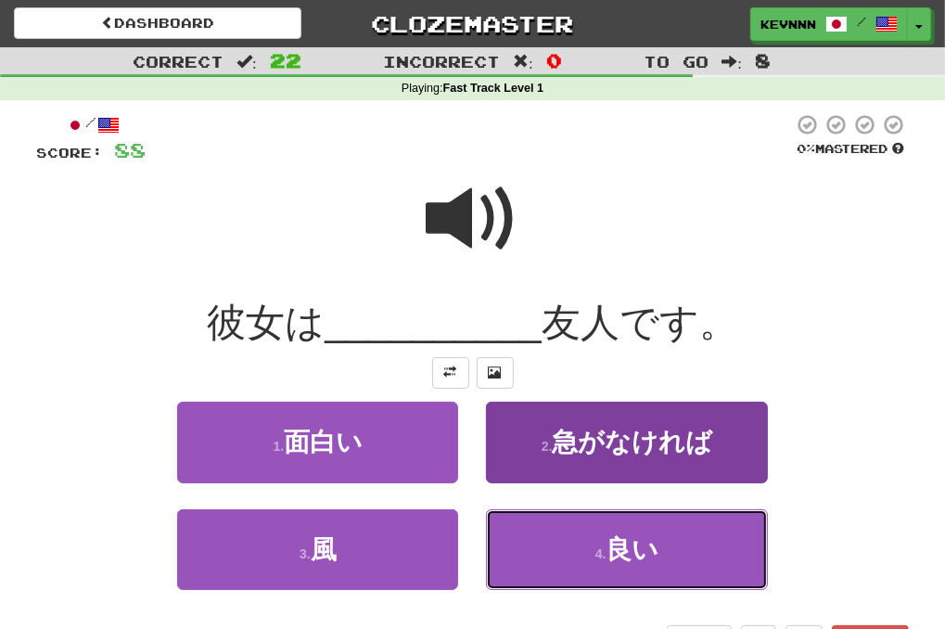
click at [568, 557] on button "4 . 良い" at bounding box center [626, 549] width 281 height 81
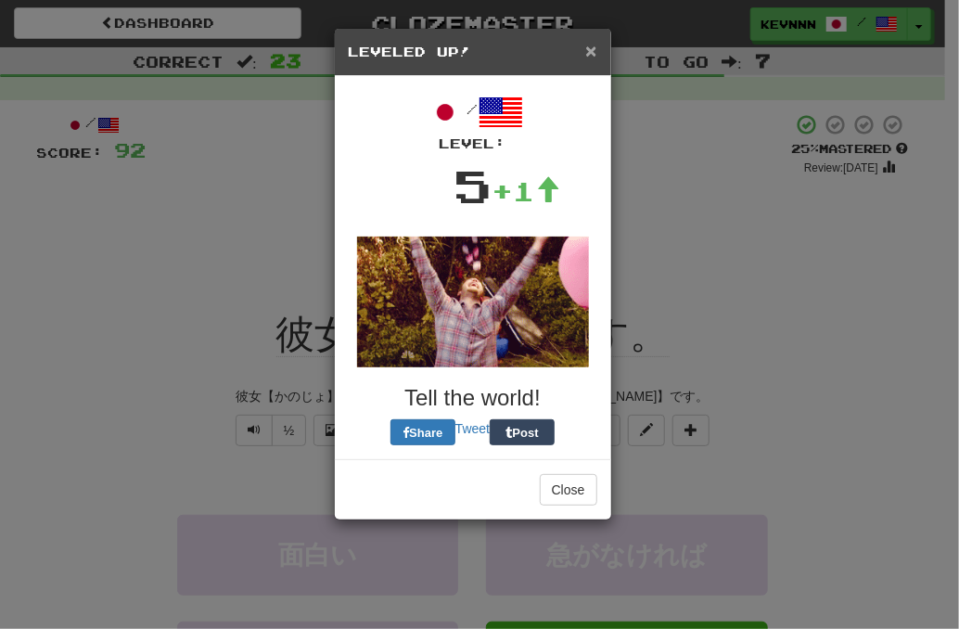
click at [596, 50] on span "×" at bounding box center [590, 50] width 11 height 21
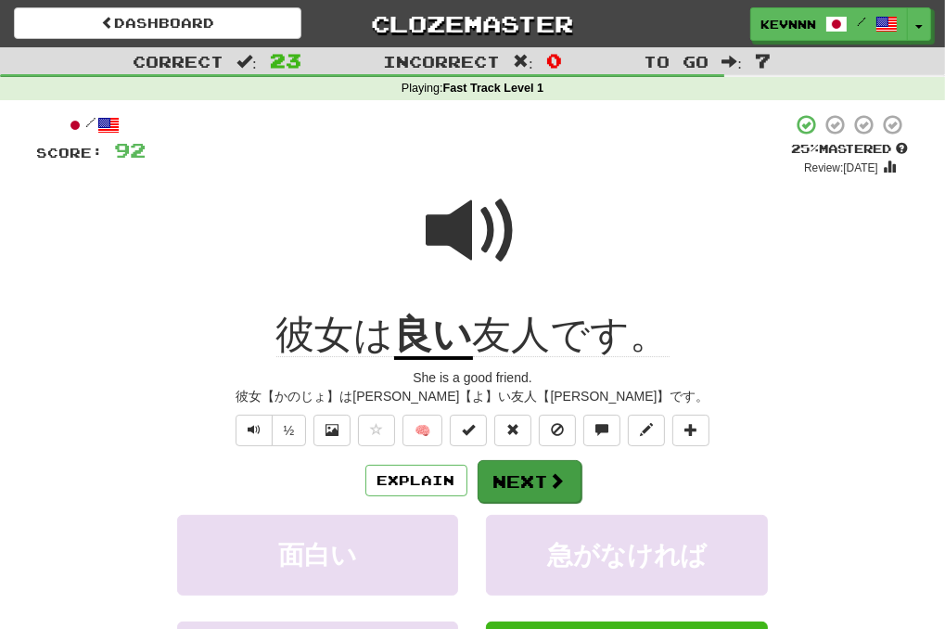
drag, startPoint x: 498, startPoint y: 454, endPoint x: 507, endPoint y: 459, distance: 10.8
click at [500, 457] on div "/ Score: 92 + 4 25 % Mastered Review: 2025-08-18 彼女は 良い 友人です。 She is a good fri…" at bounding box center [473, 455] width 872 height 684
click at [516, 469] on button "Next" at bounding box center [529, 480] width 104 height 43
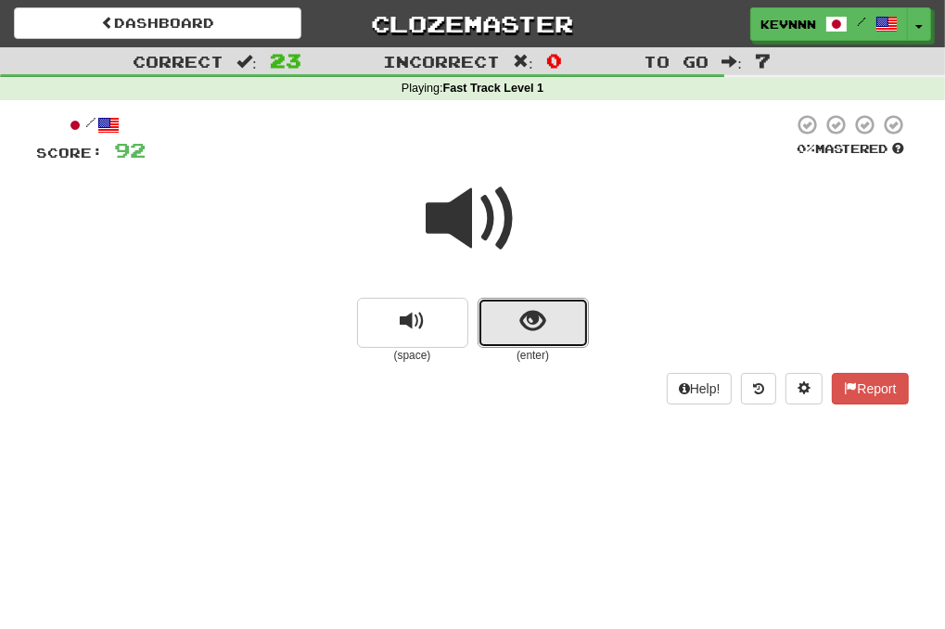
click at [537, 350] on div "(enter)" at bounding box center [533, 331] width 111 height 66
click at [532, 342] on button "show sentence" at bounding box center [533, 323] width 111 height 50
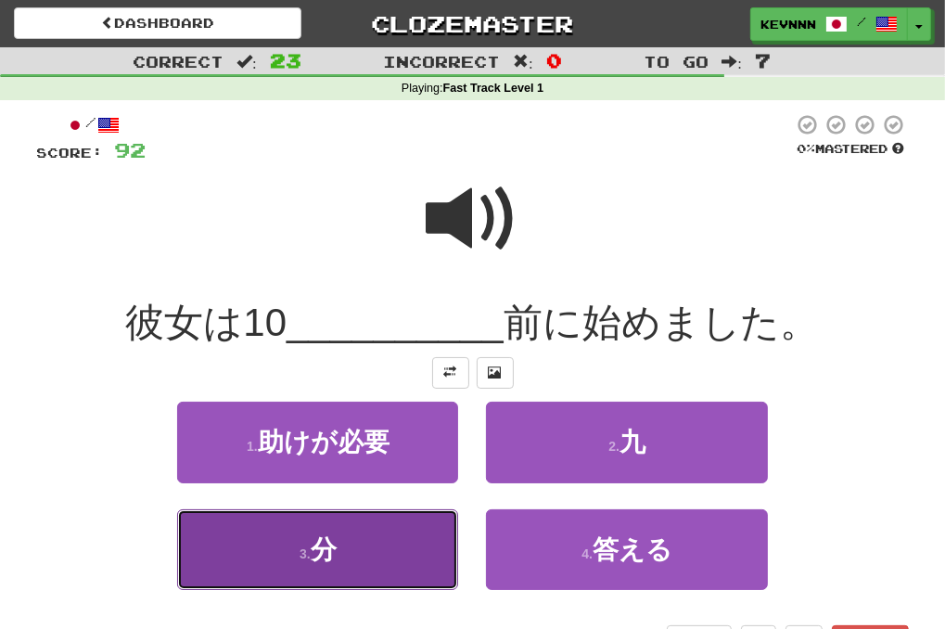
click at [403, 538] on button "3 . 分" at bounding box center [317, 549] width 281 height 81
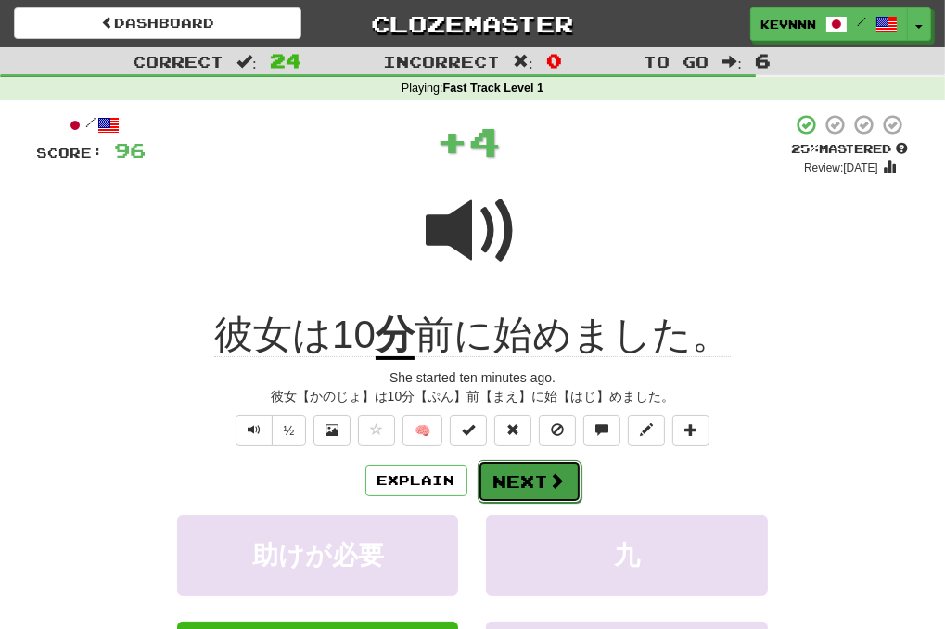
click at [515, 480] on button "Next" at bounding box center [530, 481] width 104 height 43
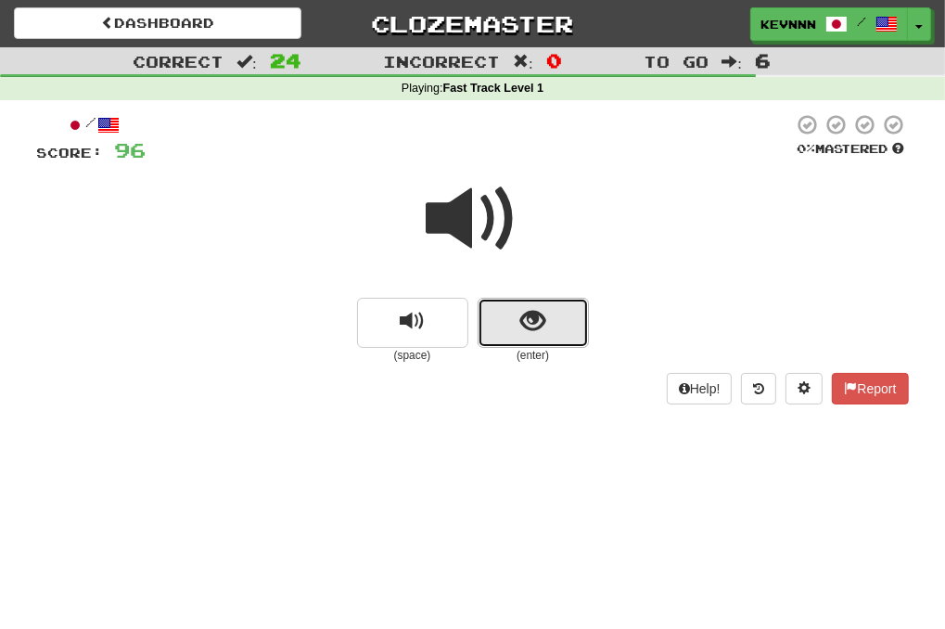
click at [540, 327] on span "show sentence" at bounding box center [532, 321] width 25 height 25
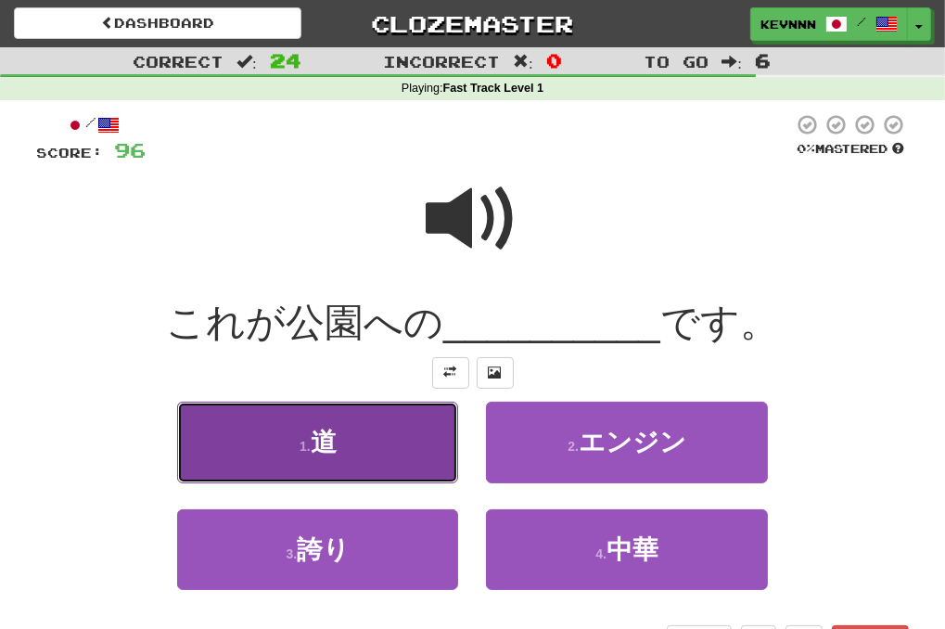
click at [445, 465] on button "1 . 道" at bounding box center [317, 442] width 281 height 81
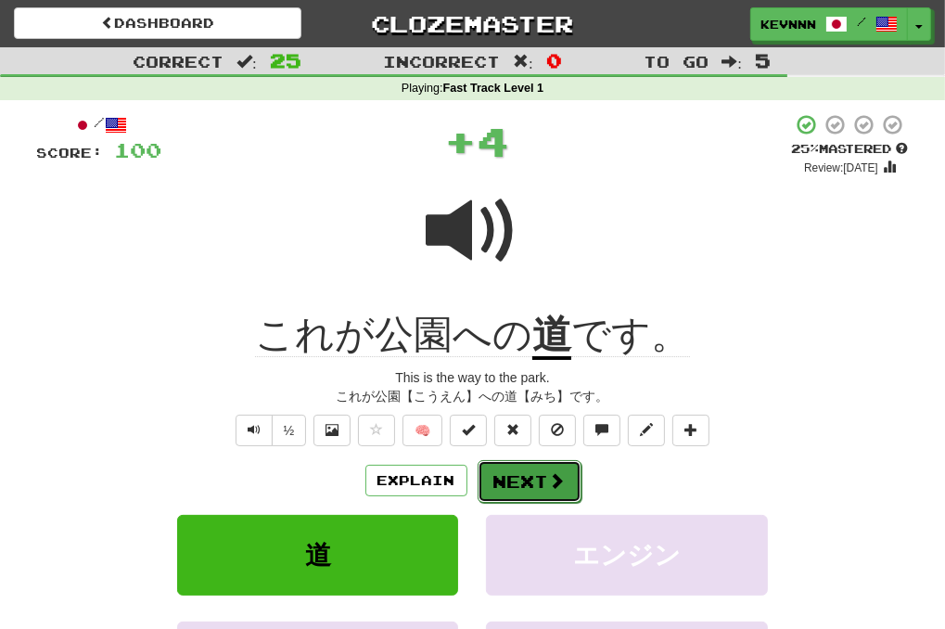
click at [522, 477] on button "Next" at bounding box center [530, 481] width 104 height 43
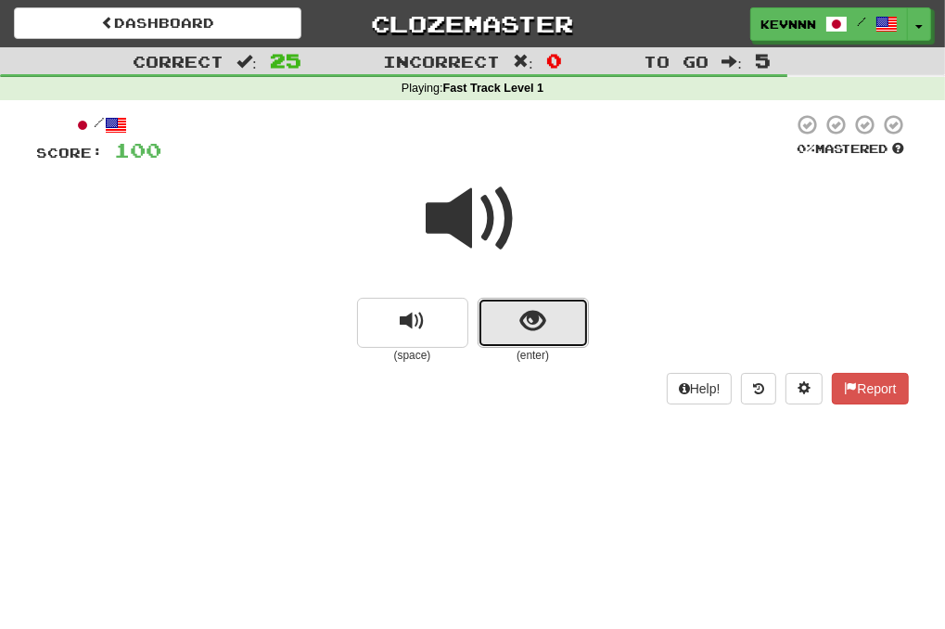
click at [493, 338] on button "show sentence" at bounding box center [533, 323] width 111 height 50
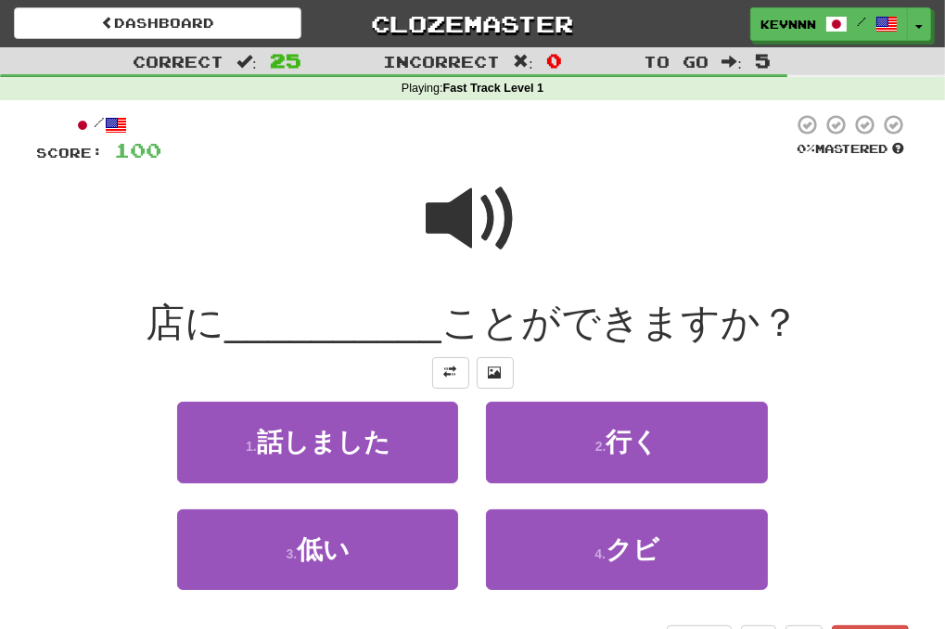
click at [449, 203] on span at bounding box center [473, 219] width 93 height 93
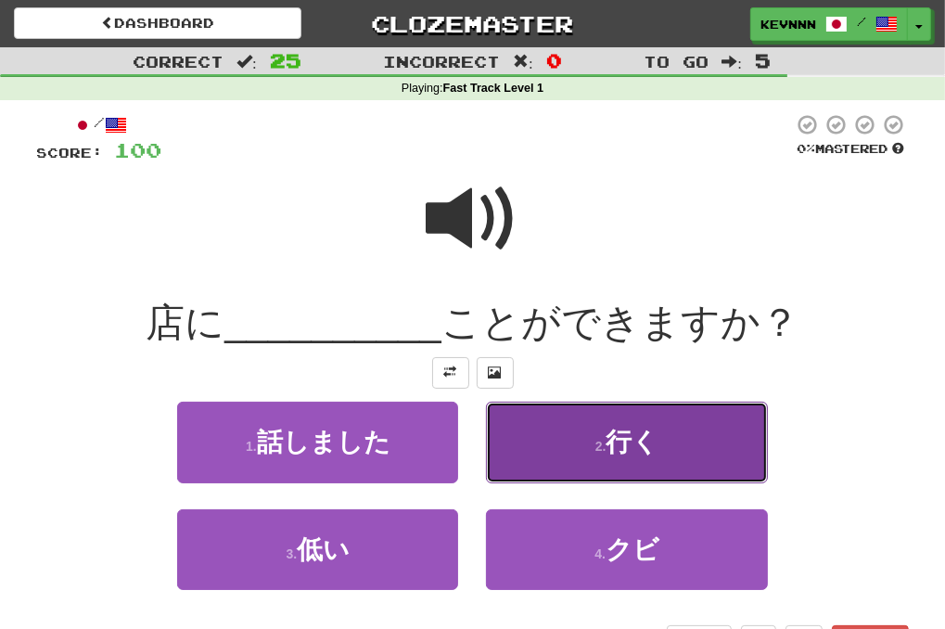
click at [537, 435] on button "2 . 行く" at bounding box center [626, 442] width 281 height 81
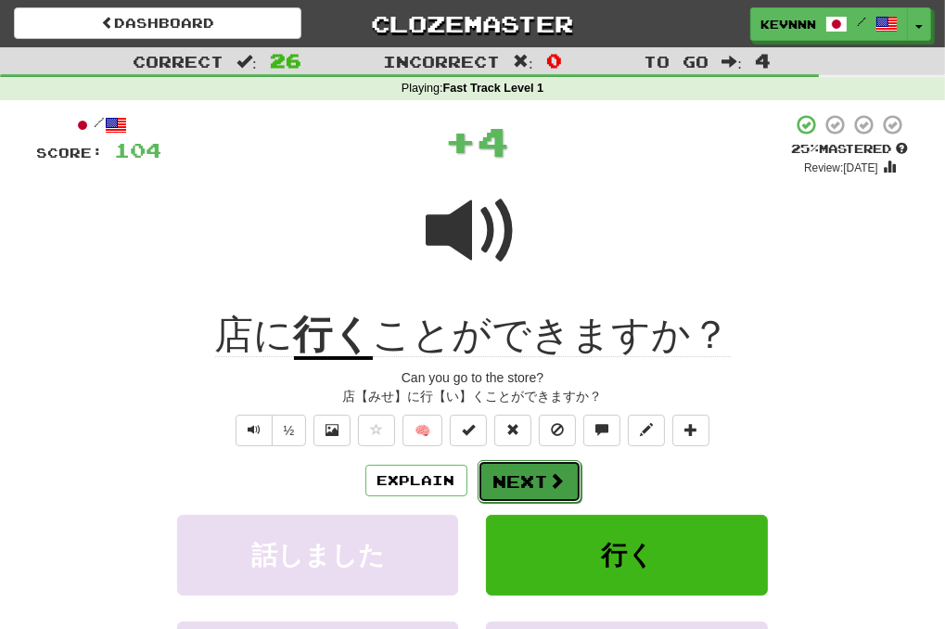
click at [501, 481] on button "Next" at bounding box center [530, 481] width 104 height 43
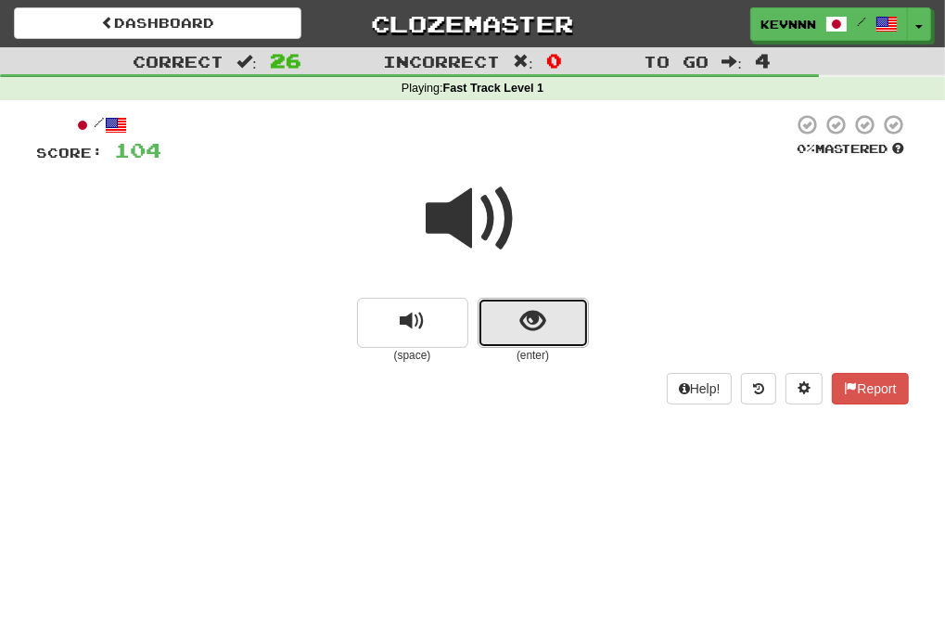
click at [554, 345] on button "show sentence" at bounding box center [533, 323] width 111 height 50
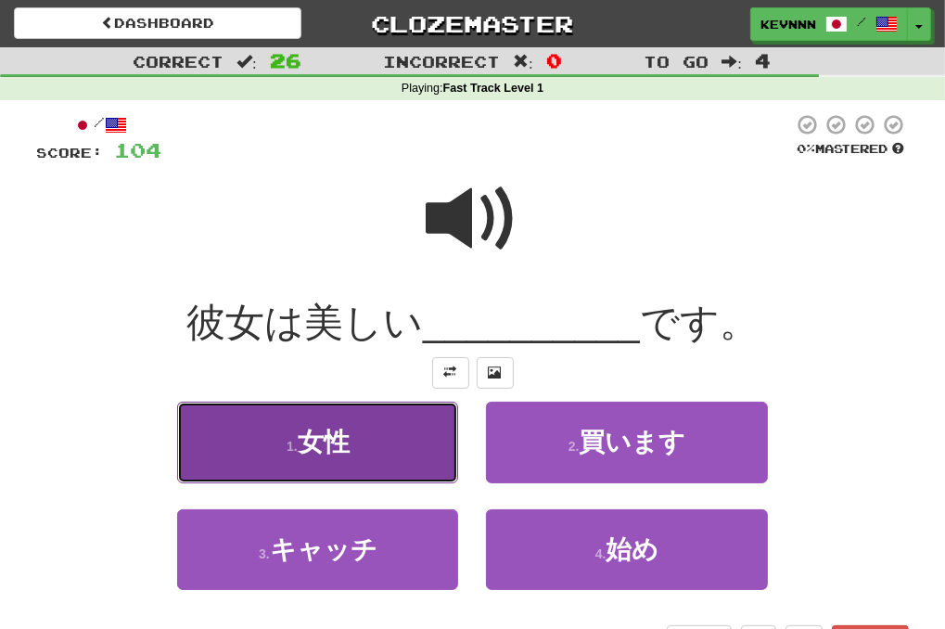
click at [438, 448] on button "1 . 女性" at bounding box center [317, 442] width 281 height 81
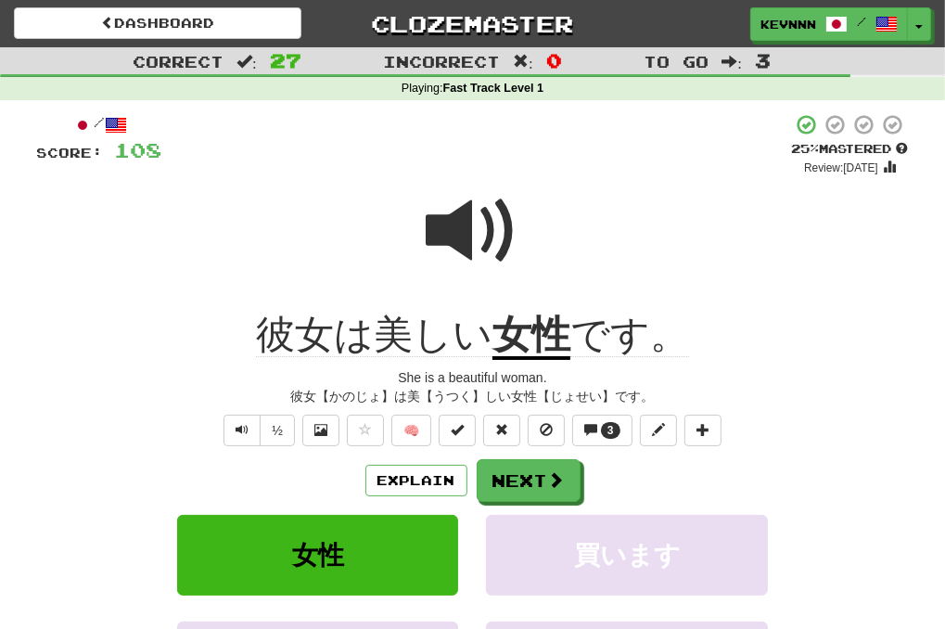
click at [699, 301] on div at bounding box center [473, 243] width 872 height 133
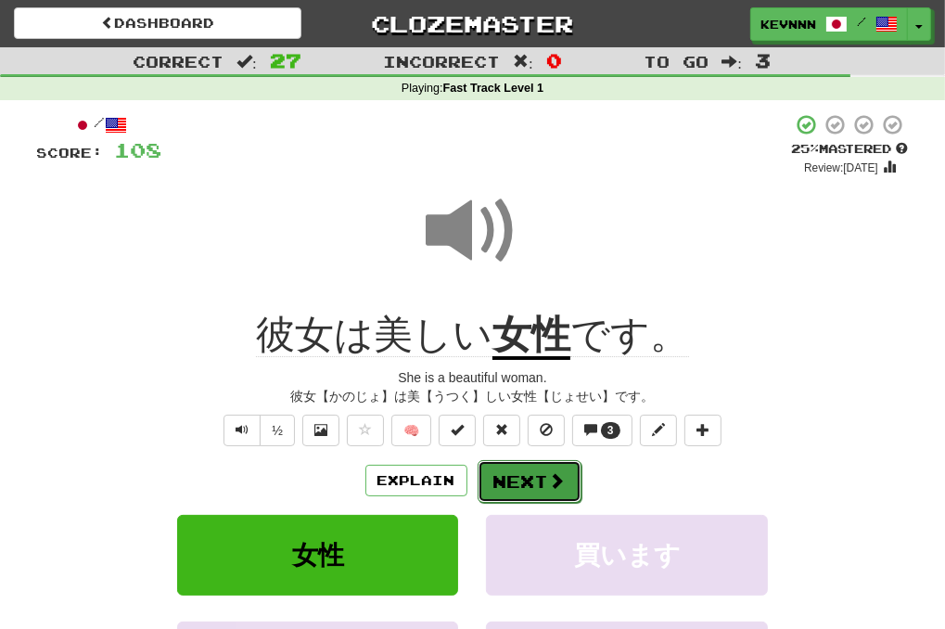
click at [528, 476] on button "Next" at bounding box center [530, 481] width 104 height 43
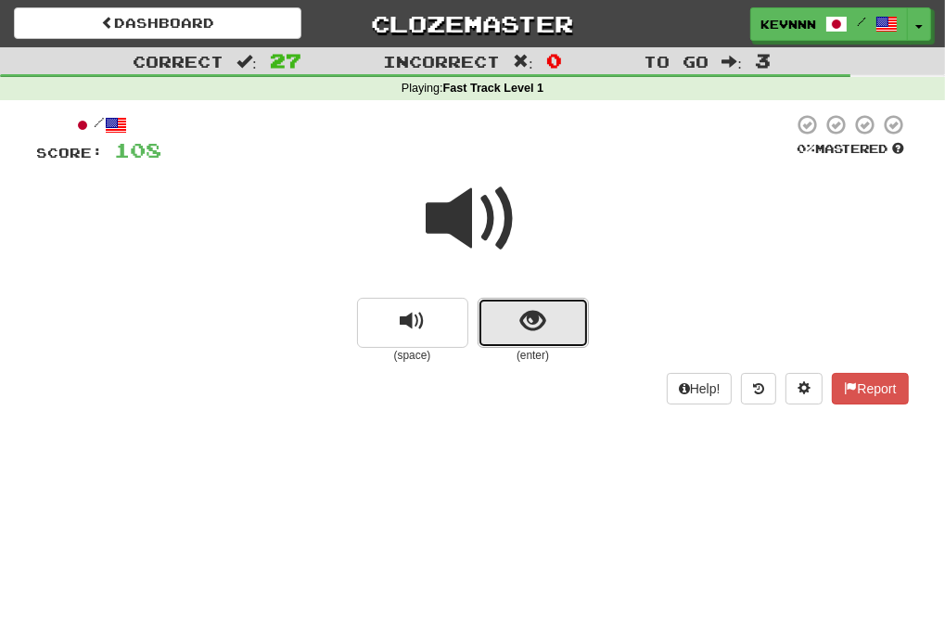
click at [515, 341] on button "show sentence" at bounding box center [533, 323] width 111 height 50
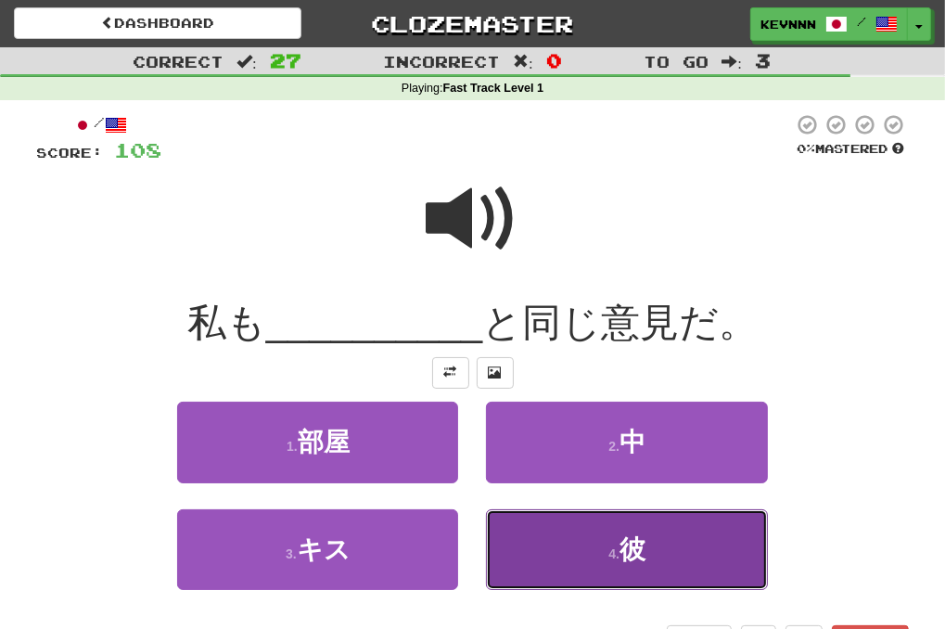
click at [566, 531] on button "4 . 彼" at bounding box center [626, 549] width 281 height 81
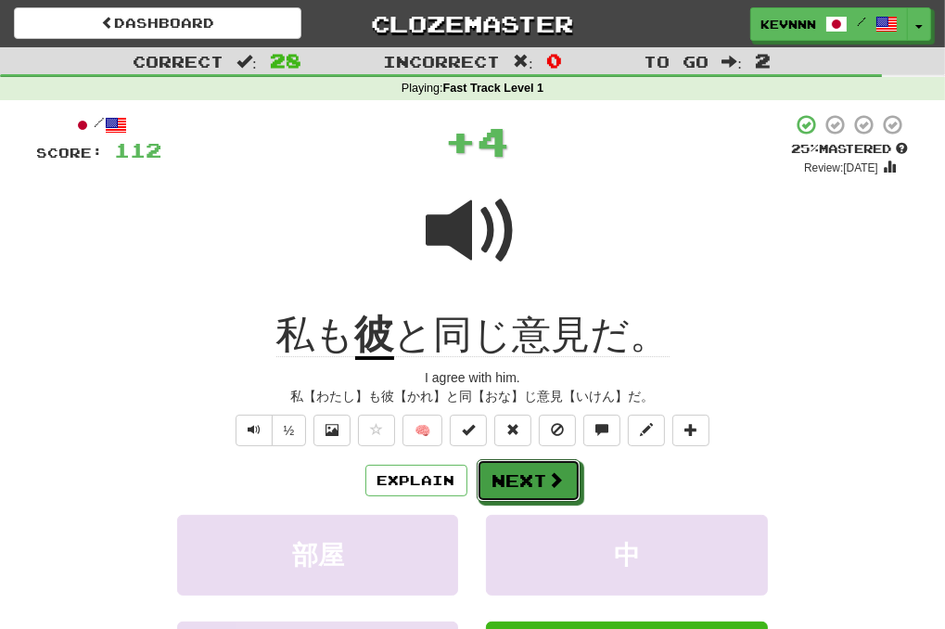
click at [519, 465] on button "Next" at bounding box center [529, 480] width 104 height 43
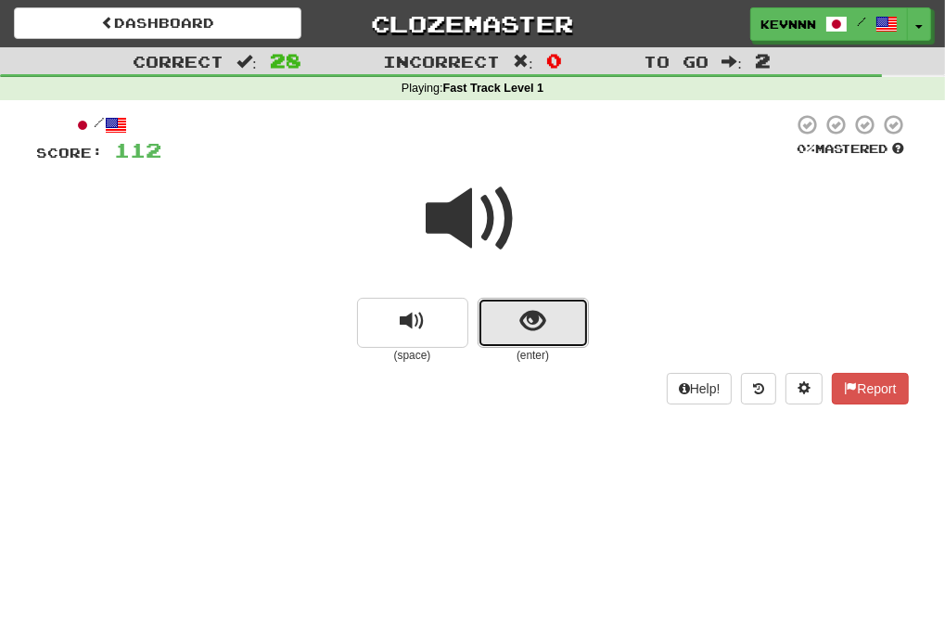
click at [531, 324] on span "show sentence" at bounding box center [532, 321] width 25 height 25
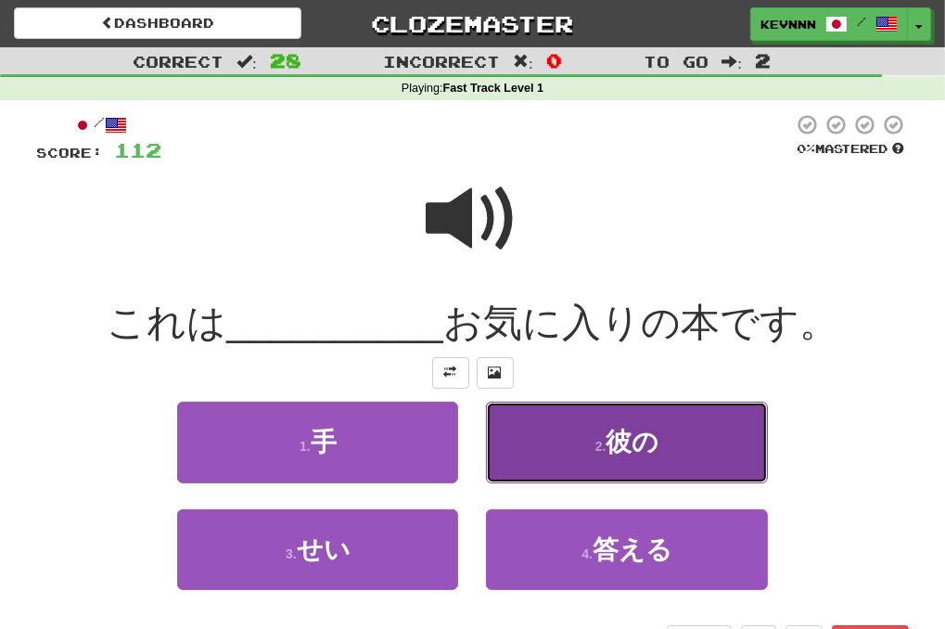
click at [544, 429] on button "2 . 彼の" at bounding box center [626, 442] width 281 height 81
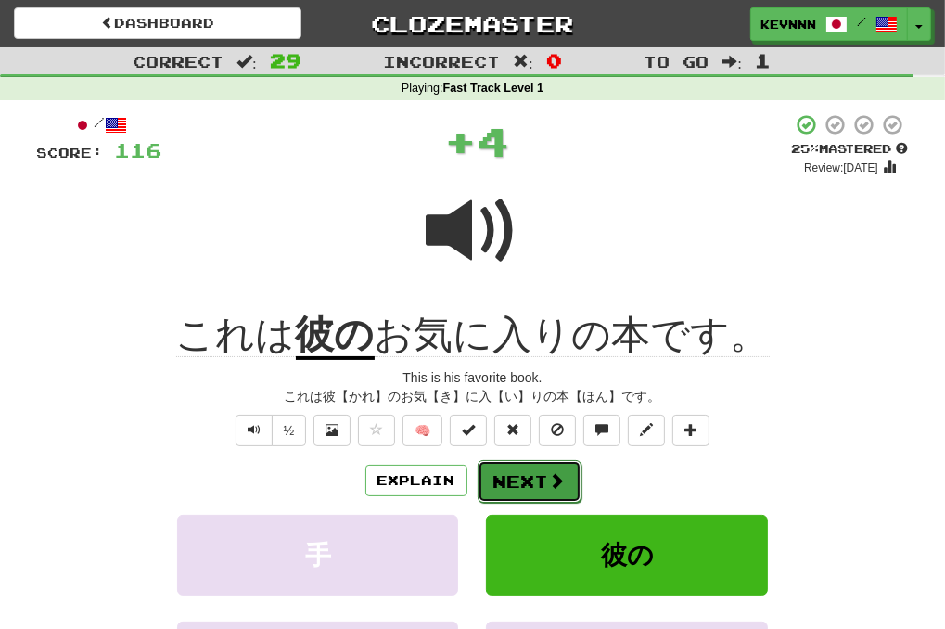
click at [526, 473] on button "Next" at bounding box center [530, 481] width 104 height 43
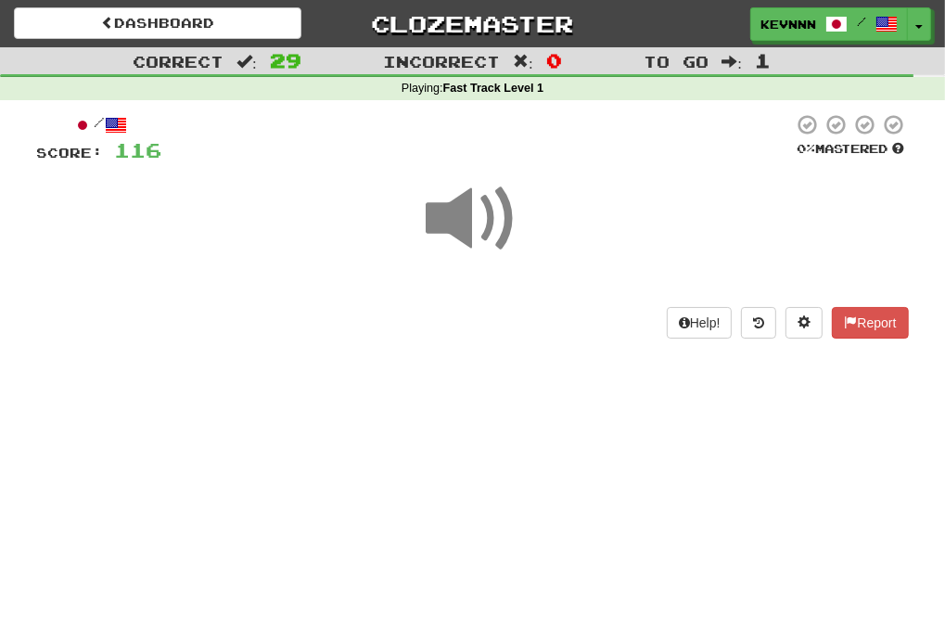
click at [461, 238] on span at bounding box center [473, 219] width 93 height 93
click at [463, 238] on span at bounding box center [473, 219] width 93 height 93
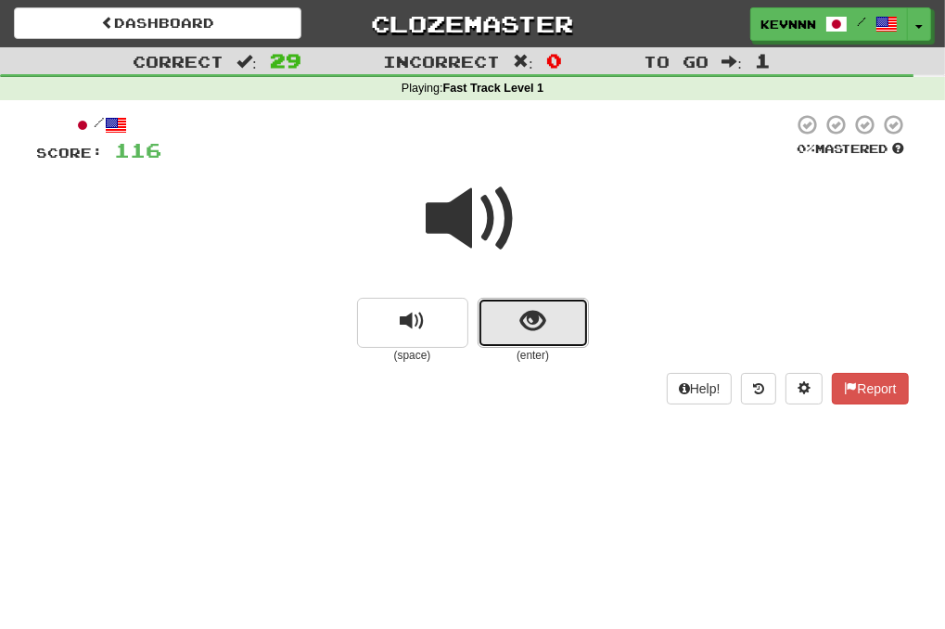
click at [534, 334] on span "show sentence" at bounding box center [532, 321] width 25 height 25
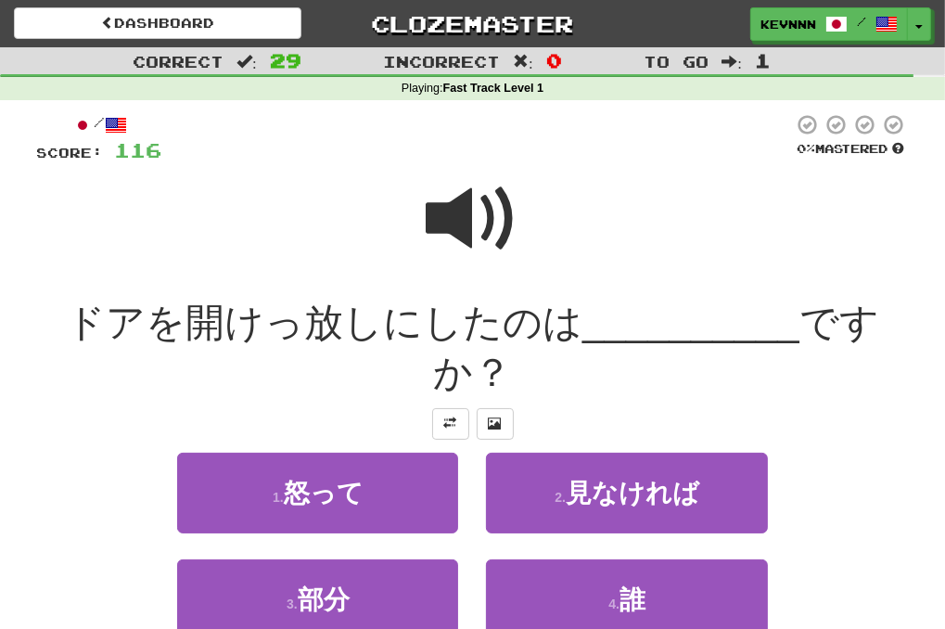
click at [657, 394] on div "ドアを開けっ放しにしたのは __________ ですか？" at bounding box center [473, 348] width 872 height 101
click at [504, 231] on span at bounding box center [473, 219] width 93 height 93
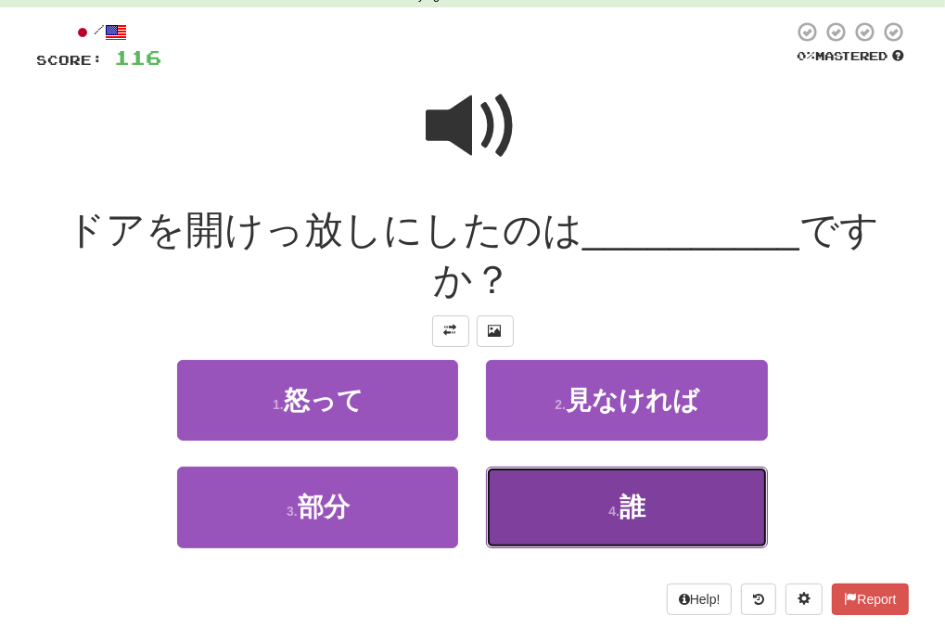
click at [509, 486] on button "4 . 誰" at bounding box center [626, 507] width 281 height 81
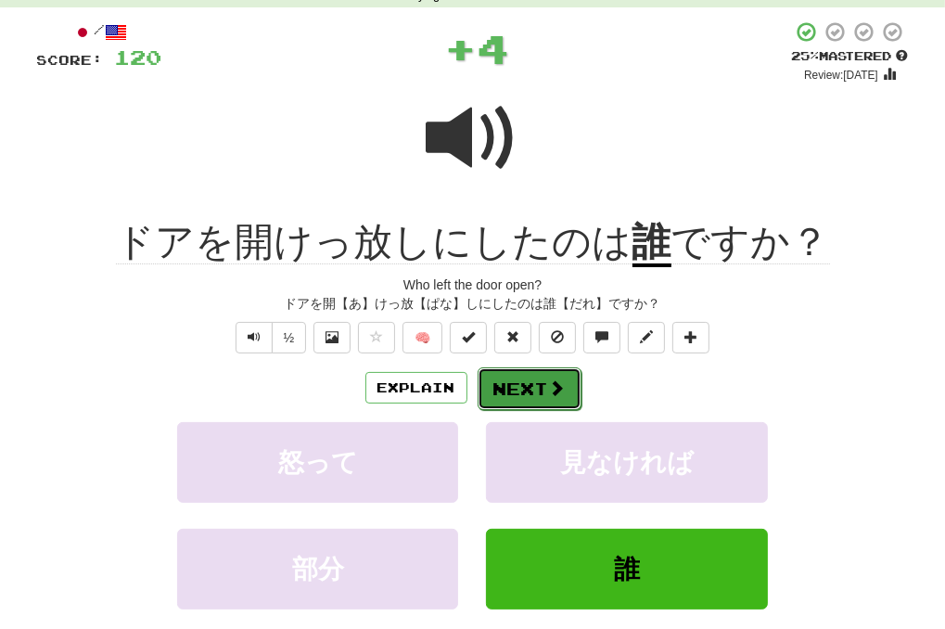
click at [507, 387] on button "Next" at bounding box center [530, 388] width 104 height 43
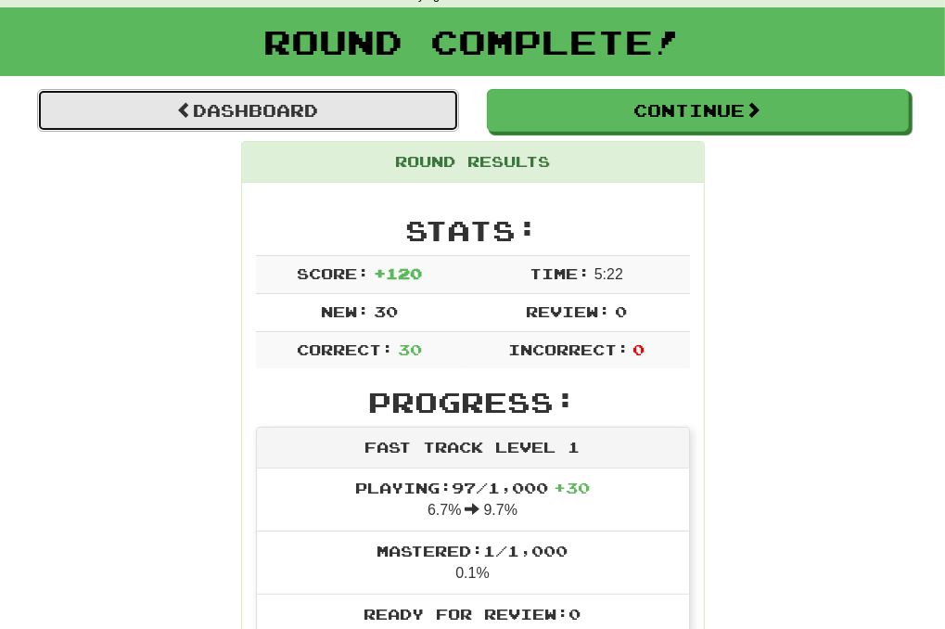
click at [352, 109] on link "Dashboard" at bounding box center [248, 110] width 422 height 43
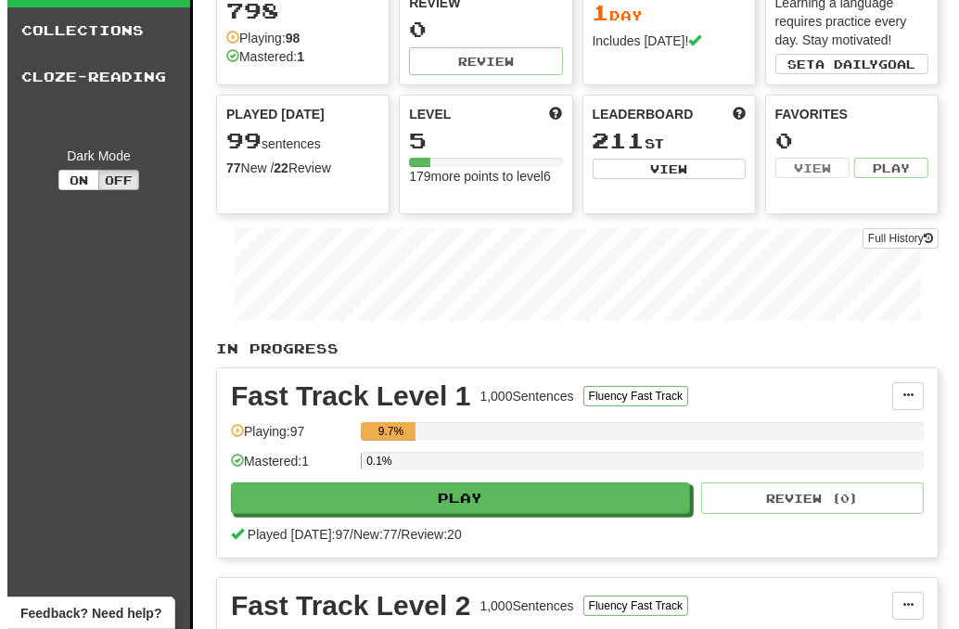
scroll to position [186, 0]
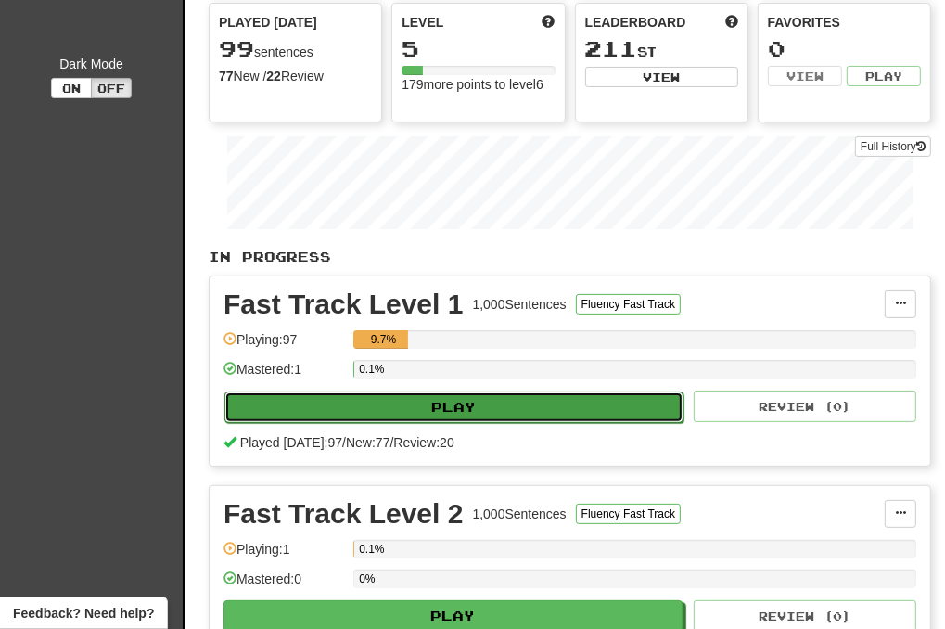
click at [391, 409] on button "Play" at bounding box center [453, 407] width 459 height 32
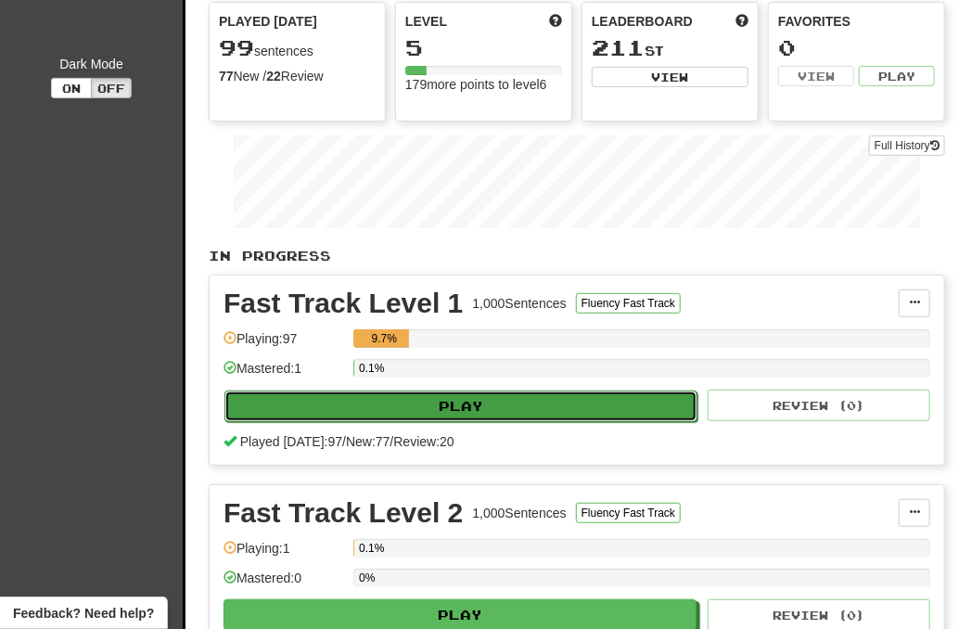
select select "**"
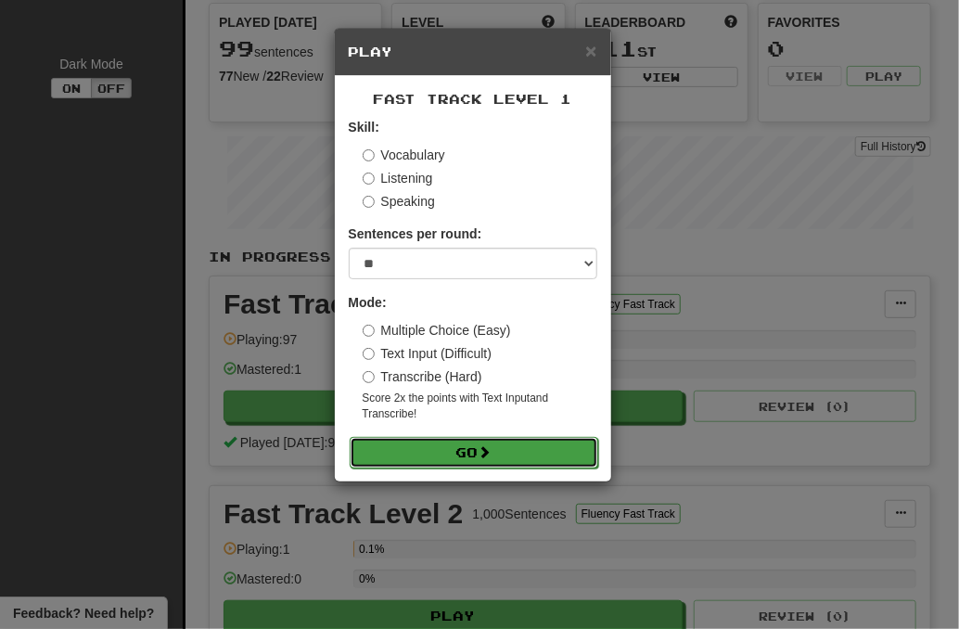
click at [446, 454] on button "Go" at bounding box center [474, 453] width 249 height 32
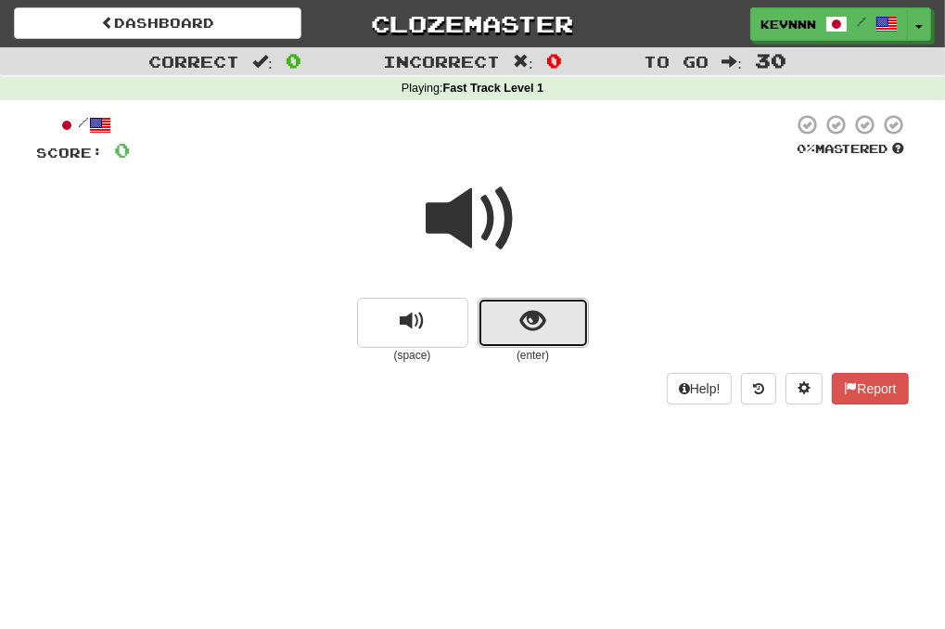
click at [536, 317] on span "show sentence" at bounding box center [532, 321] width 25 height 25
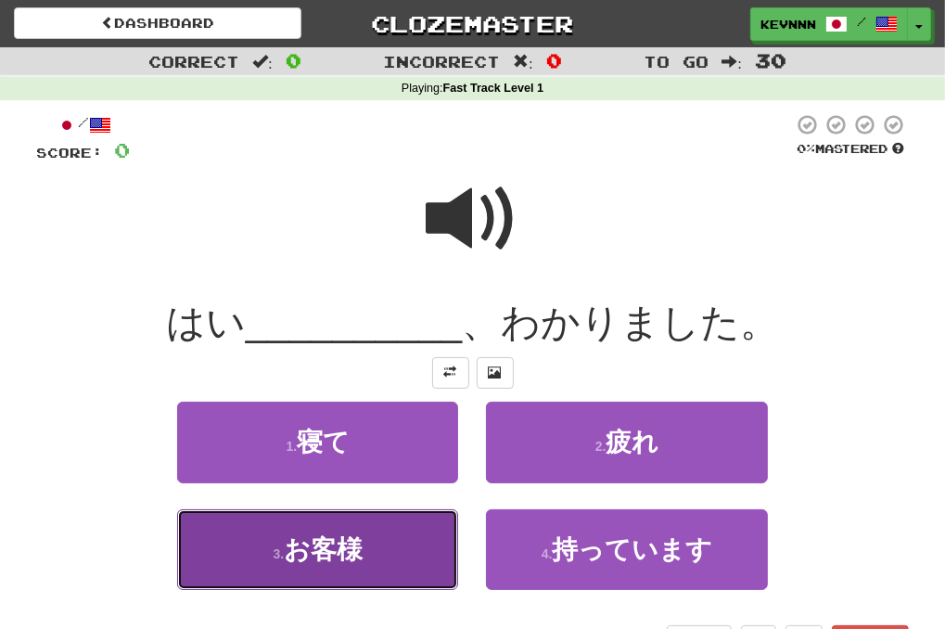
click at [433, 550] on button "3 . お客様" at bounding box center [317, 549] width 281 height 81
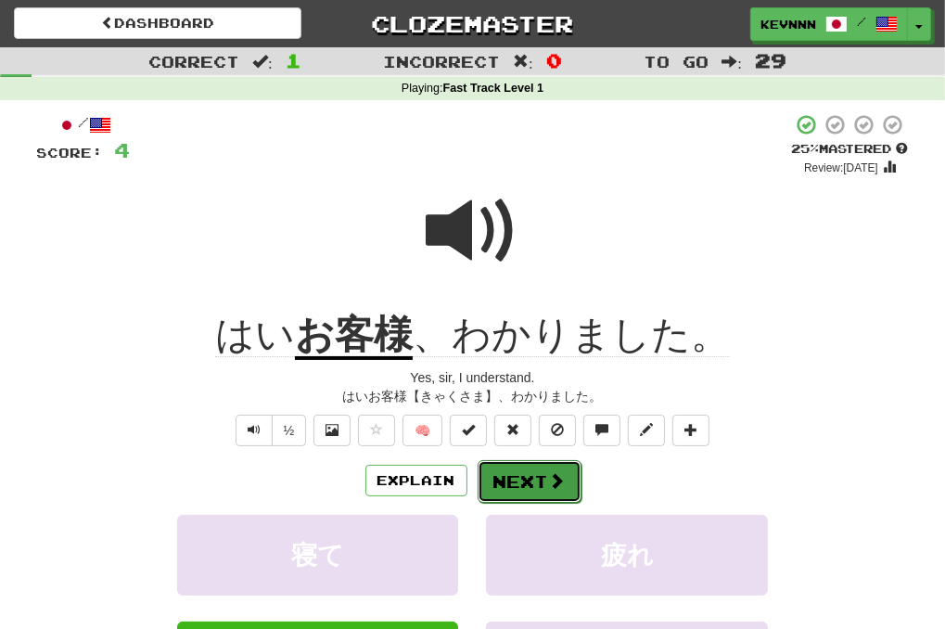
click at [522, 483] on button "Next" at bounding box center [530, 481] width 104 height 43
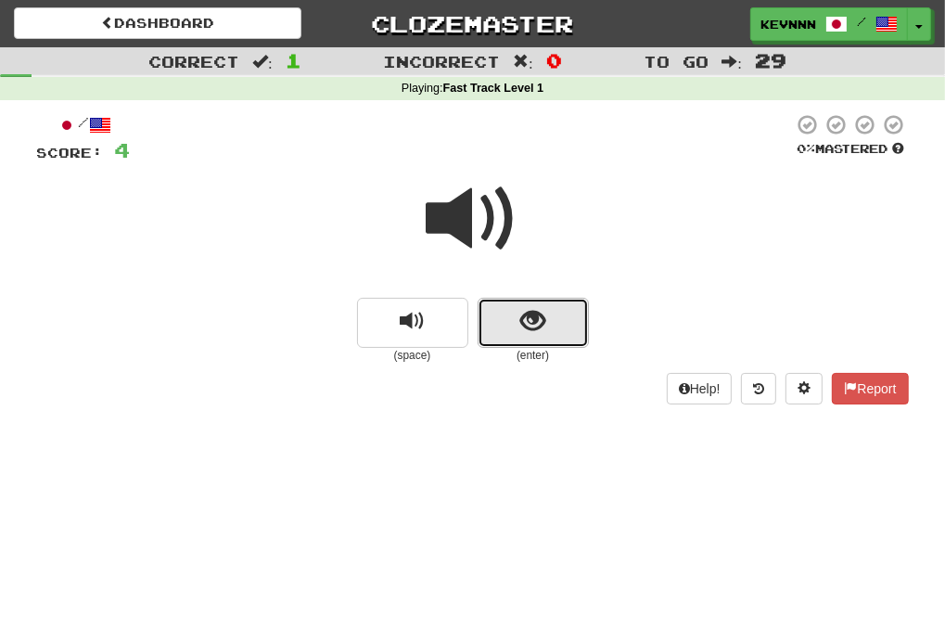
click at [508, 339] on button "show sentence" at bounding box center [533, 323] width 111 height 50
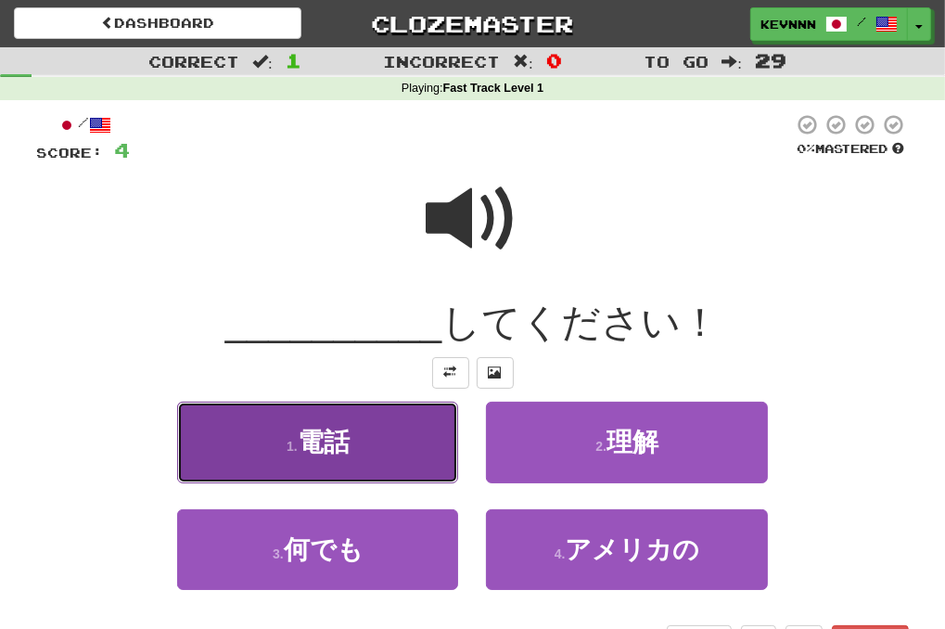
click at [421, 439] on button "1 . 電話" at bounding box center [317, 442] width 281 height 81
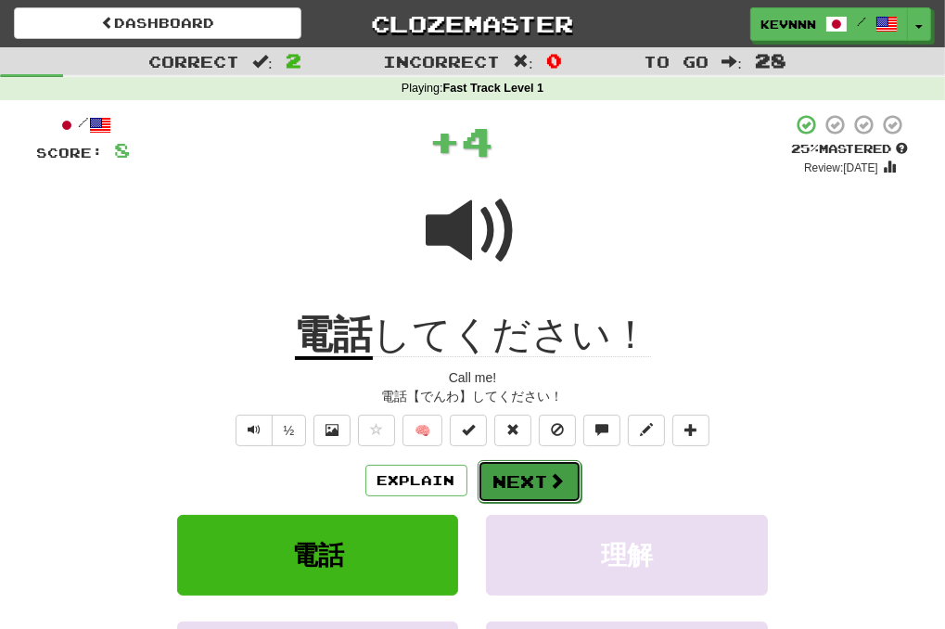
click at [523, 480] on button "Next" at bounding box center [530, 481] width 104 height 43
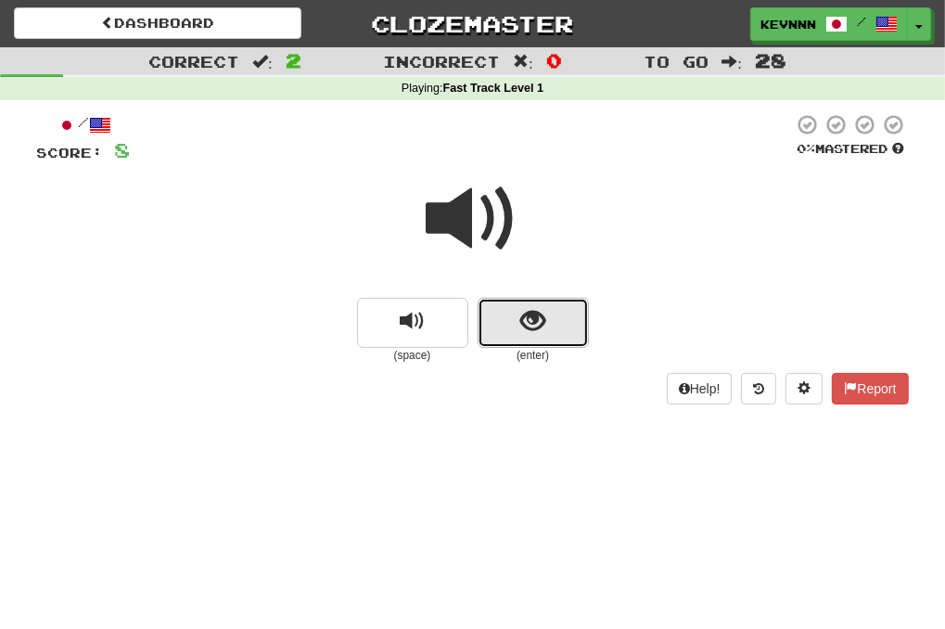
click at [516, 330] on button "show sentence" at bounding box center [533, 323] width 111 height 50
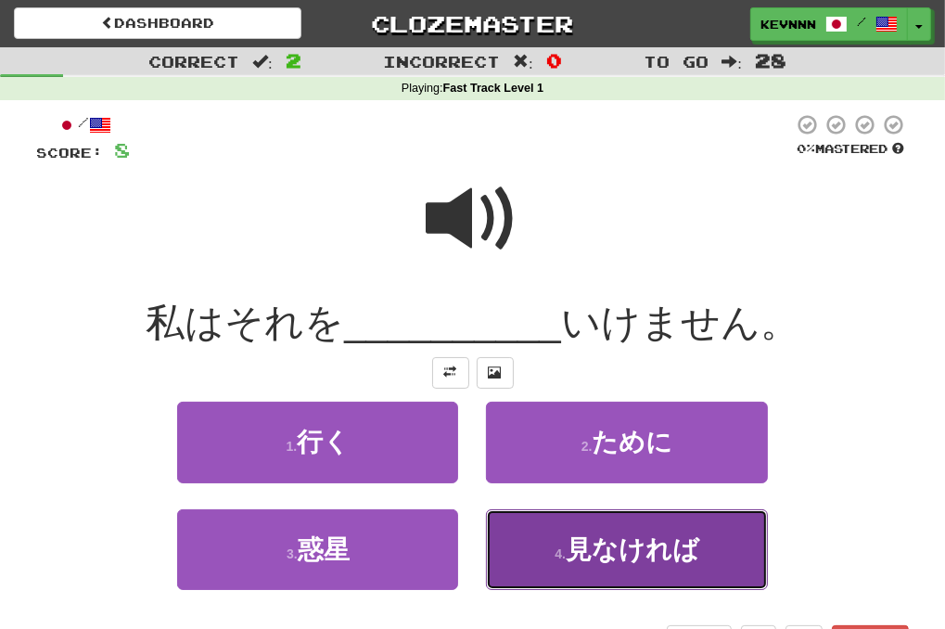
click at [553, 541] on button "4 . 見なければ" at bounding box center [626, 549] width 281 height 81
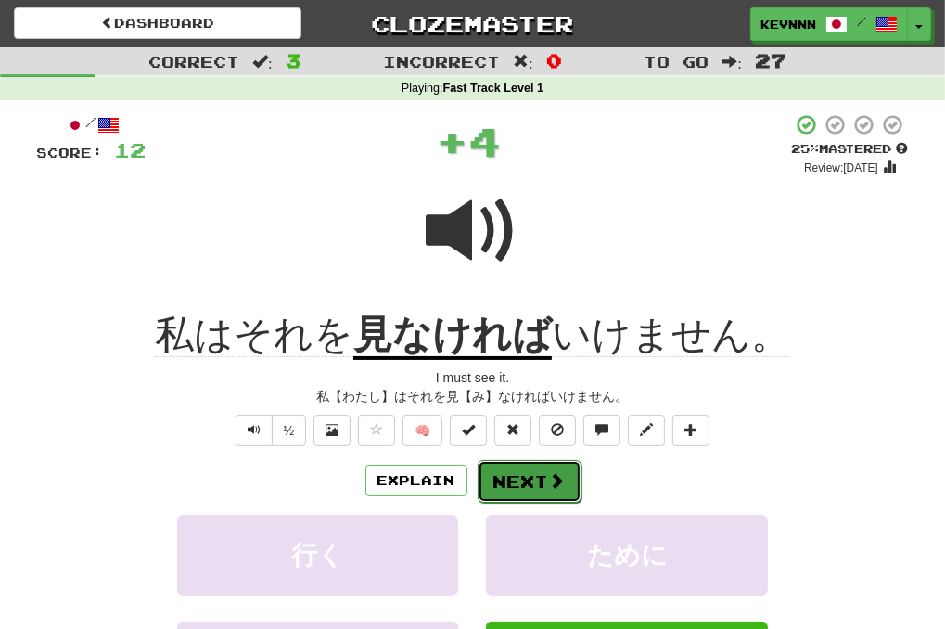
click at [531, 476] on button "Next" at bounding box center [530, 481] width 104 height 43
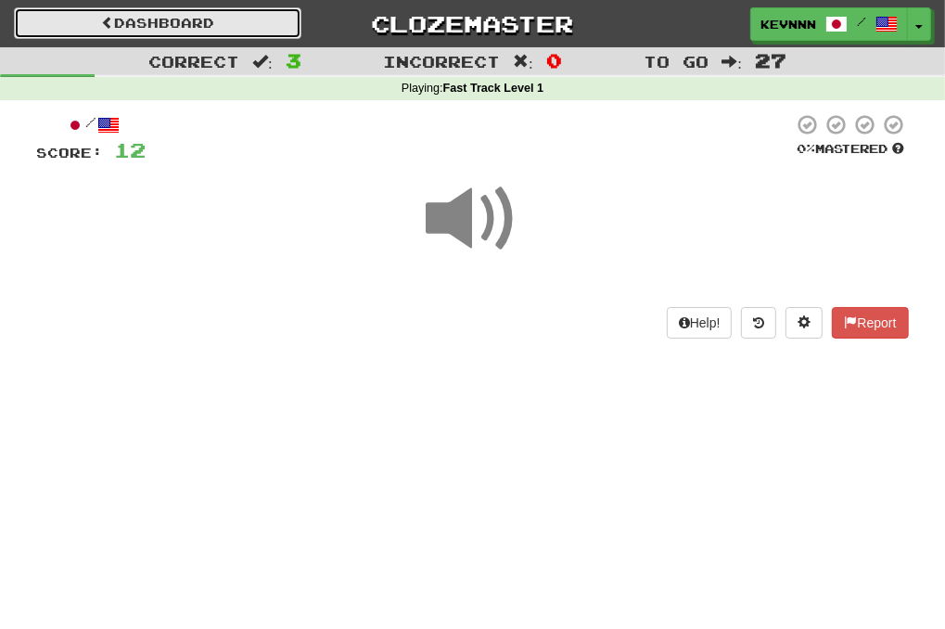
click at [160, 38] on link "Dashboard" at bounding box center [158, 23] width 288 height 32
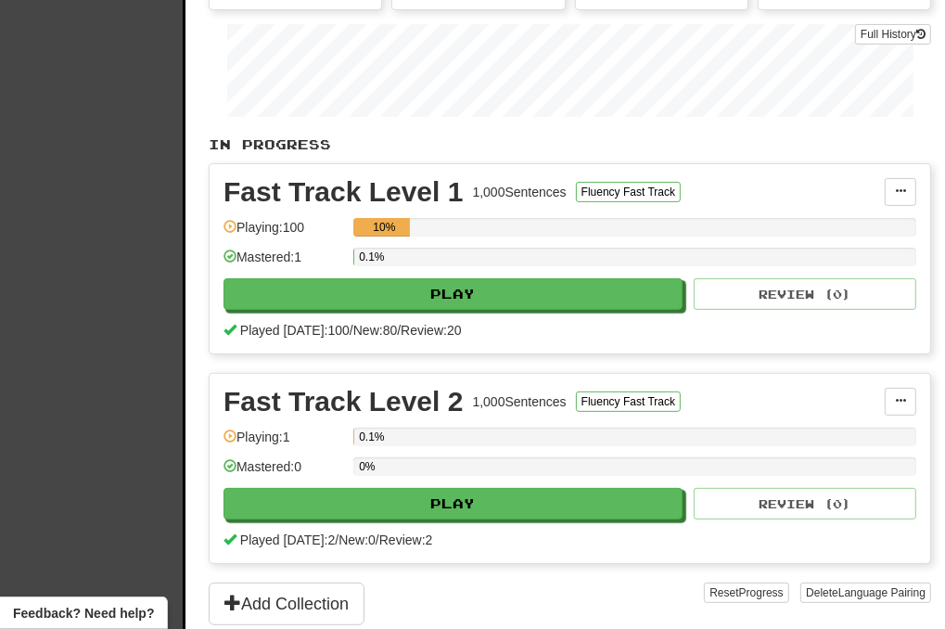
scroll to position [557, 0]
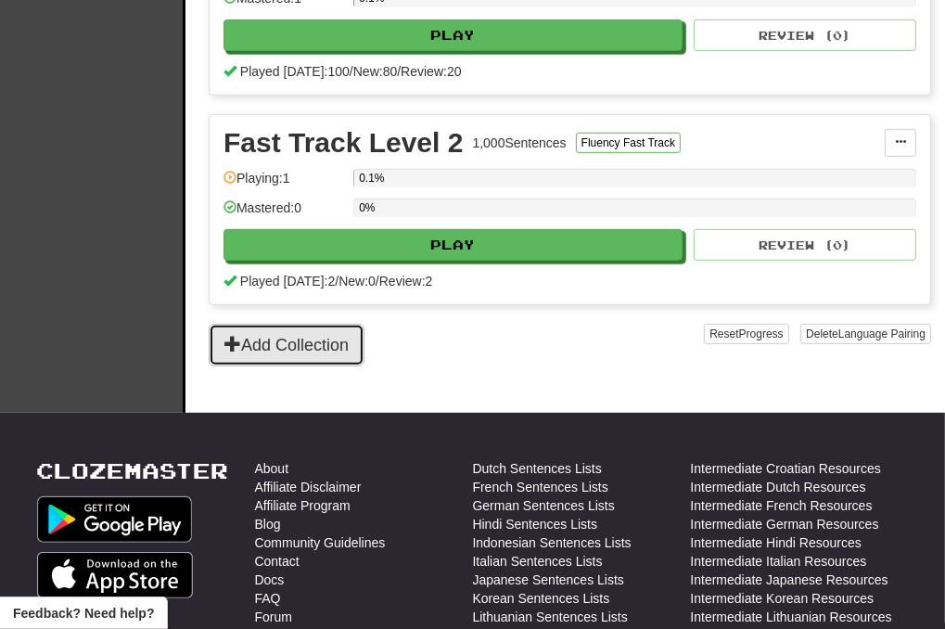
click at [311, 334] on button "Add Collection" at bounding box center [287, 345] width 156 height 43
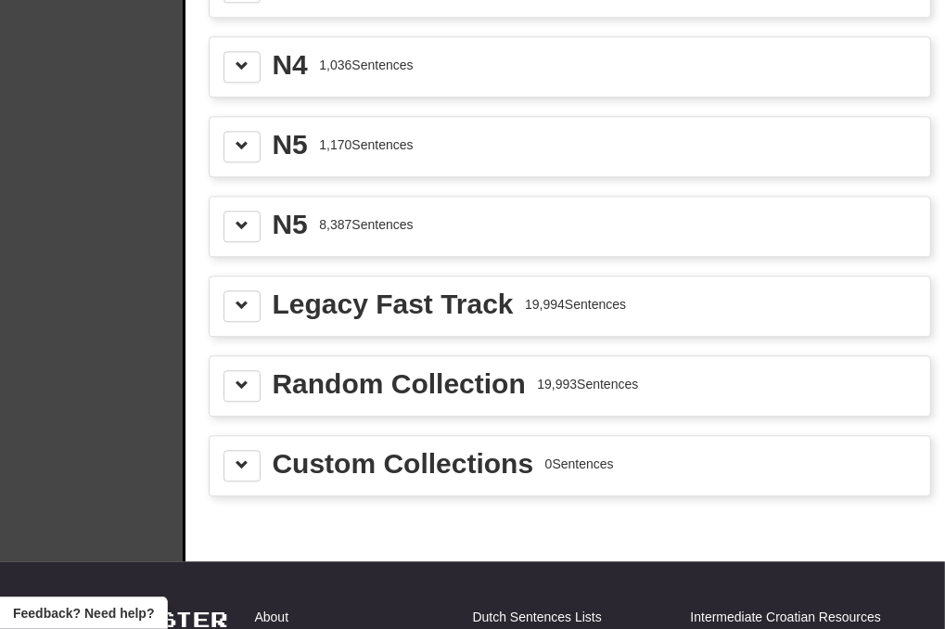
scroll to position [2968, 0]
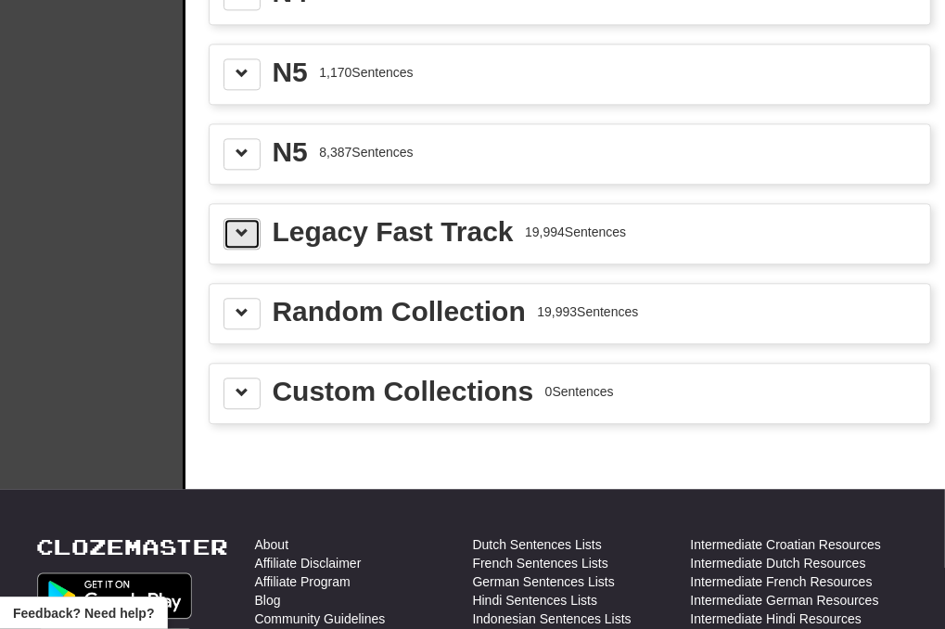
click at [230, 218] on button at bounding box center [242, 234] width 37 height 32
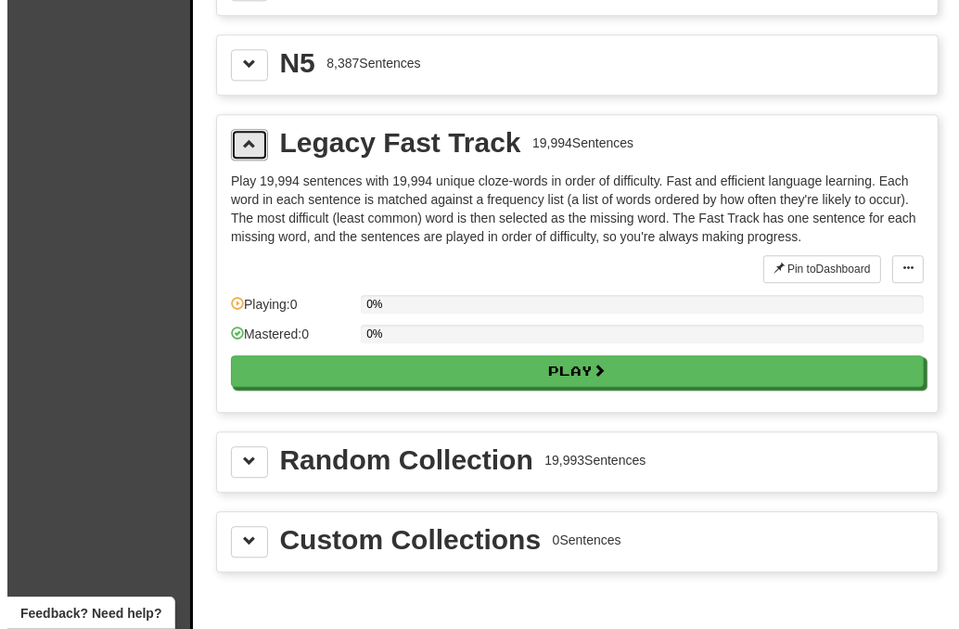
scroll to position [3061, 0]
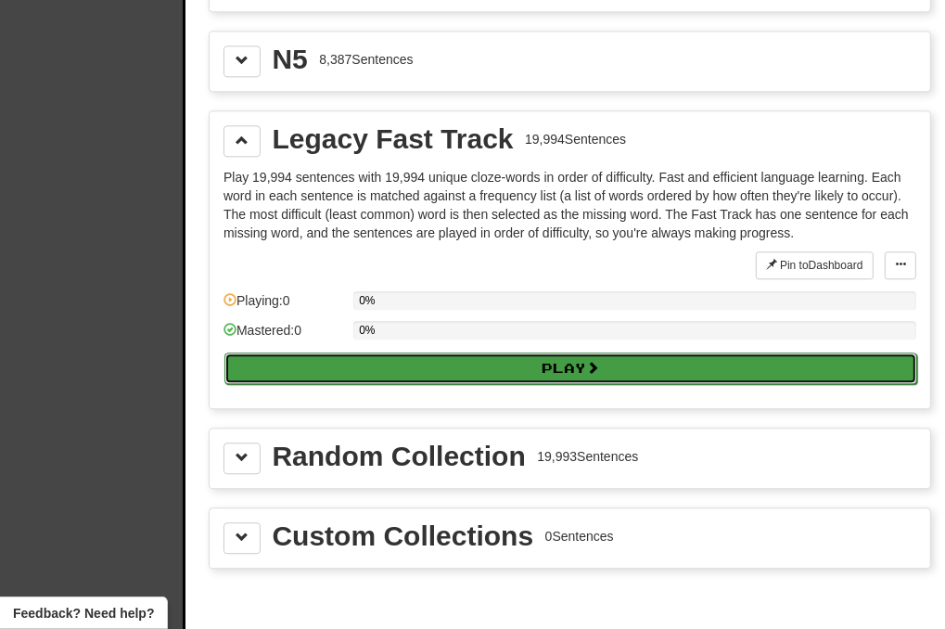
click at [560, 352] on button "Play" at bounding box center [570, 368] width 693 height 32
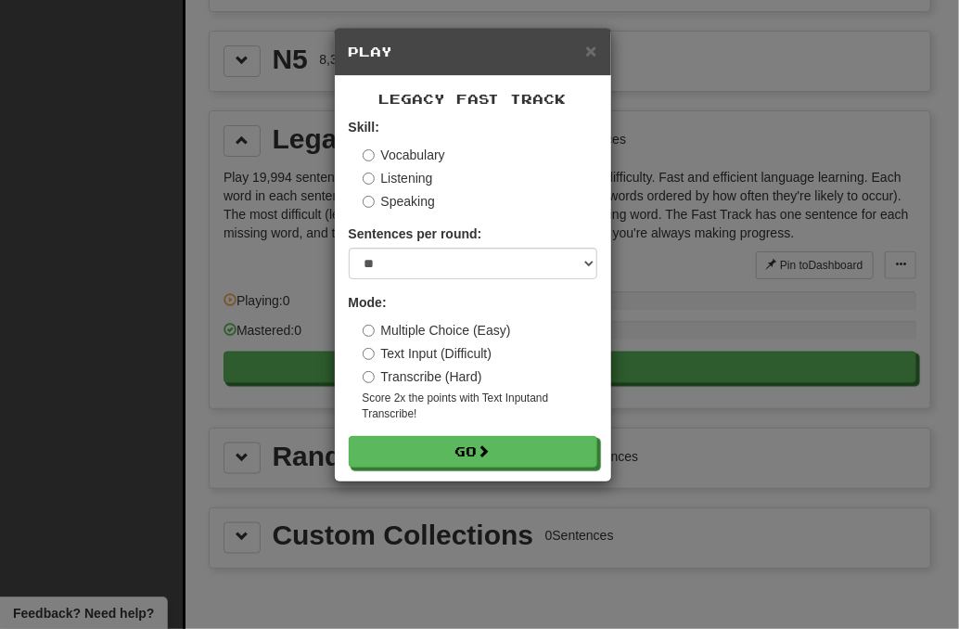
click at [412, 244] on div "Sentences per round: * ** ** ** ** ** *** ********" at bounding box center [473, 251] width 249 height 55
click at [412, 256] on select "* ** ** ** ** ** *** ********" at bounding box center [473, 264] width 249 height 32
click at [349, 248] on select "* ** ** ** ** ** *** ********" at bounding box center [473, 264] width 249 height 32
click at [403, 277] on select "* ** ** ** ** ** *** ********" at bounding box center [473, 264] width 249 height 32
select select "**"
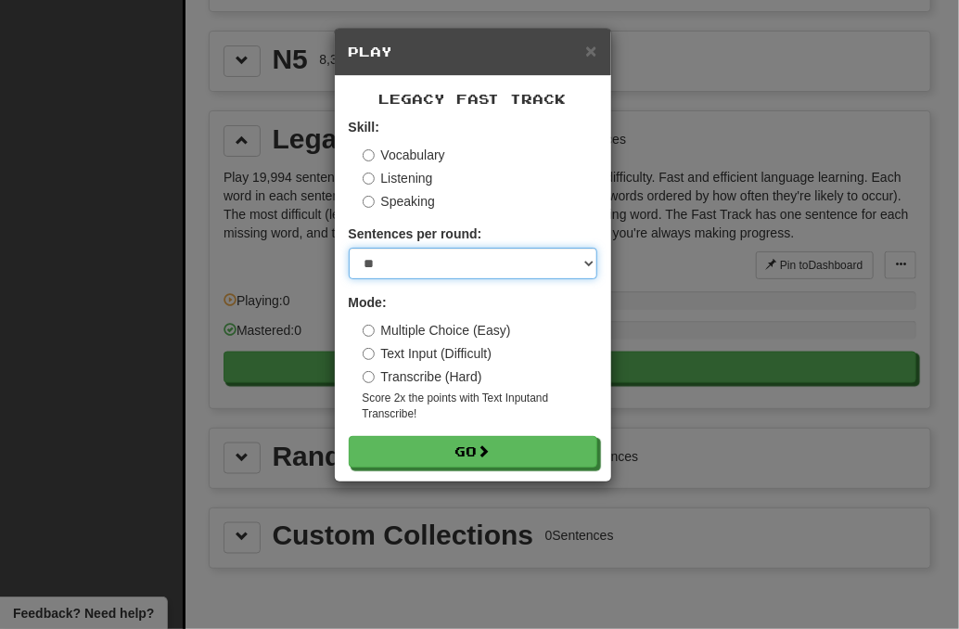
click at [349, 248] on select "* ** ** ** ** ** *** ********" at bounding box center [473, 264] width 249 height 32
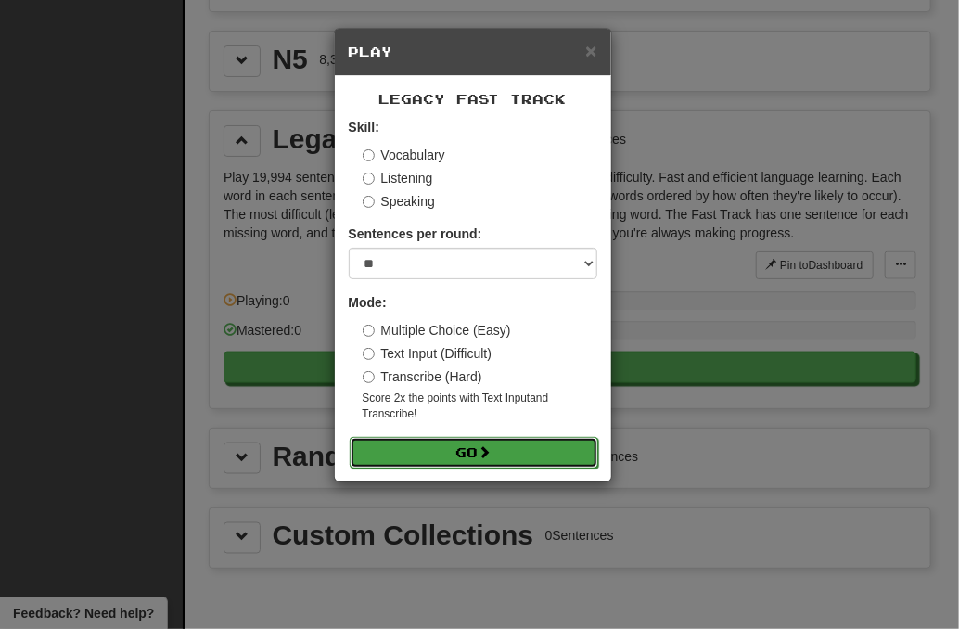
click at [479, 451] on button "Go" at bounding box center [474, 453] width 249 height 32
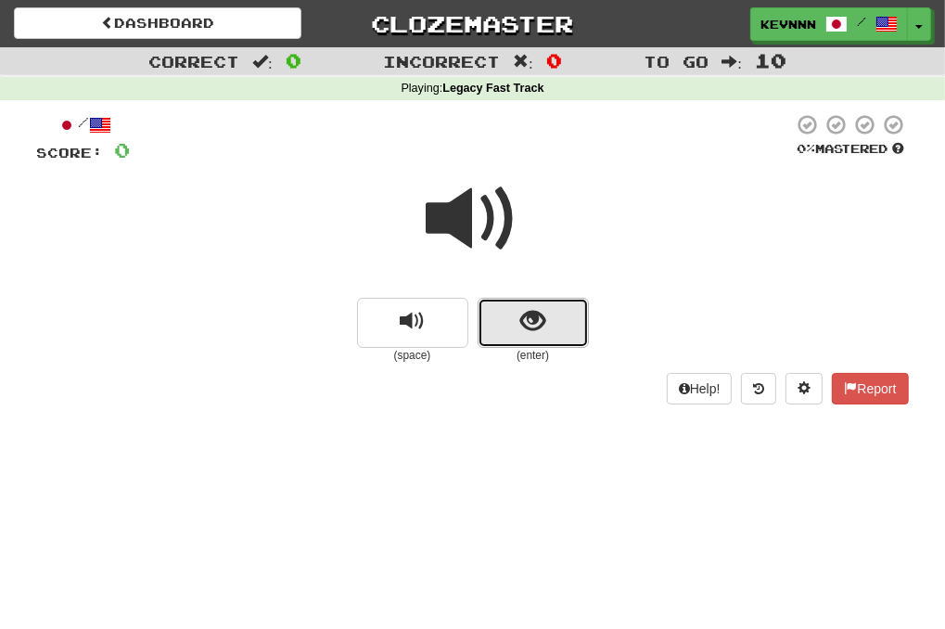
click at [527, 327] on span "show sentence" at bounding box center [532, 321] width 25 height 25
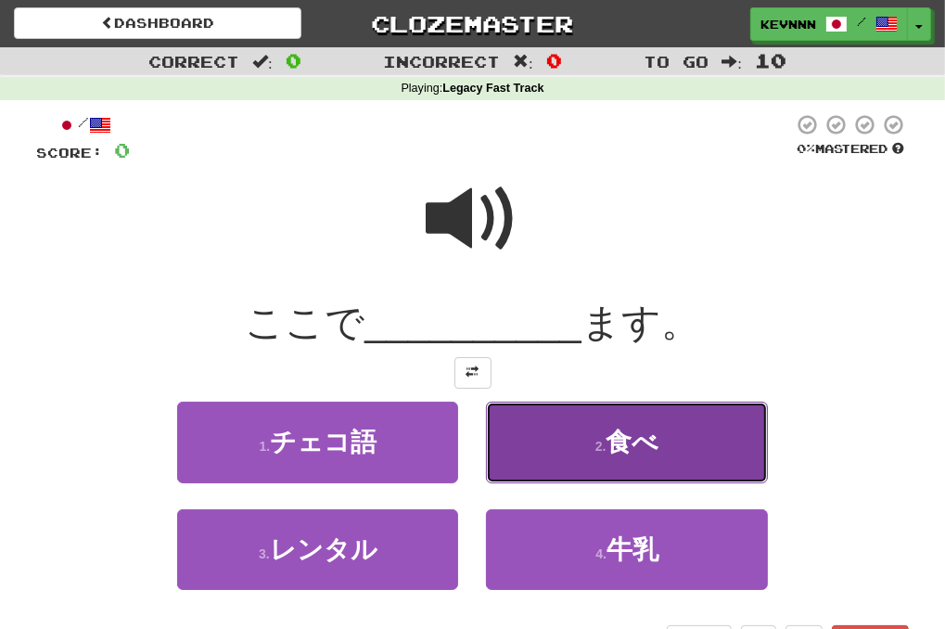
click at [553, 446] on button "2 . 食べ" at bounding box center [626, 442] width 281 height 81
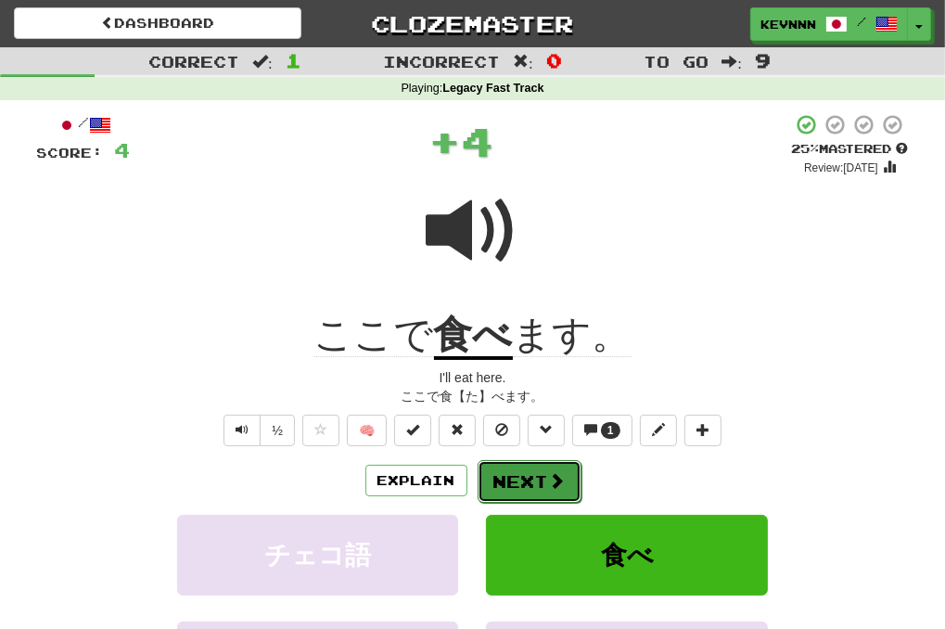
click at [549, 487] on span at bounding box center [557, 480] width 17 height 17
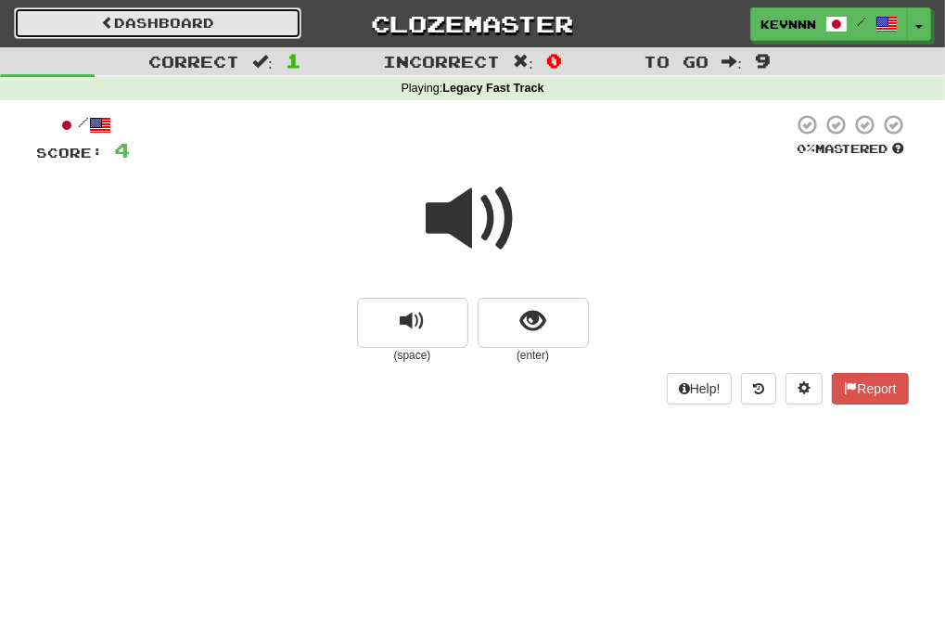
click at [136, 27] on link "Dashboard" at bounding box center [158, 23] width 288 height 32
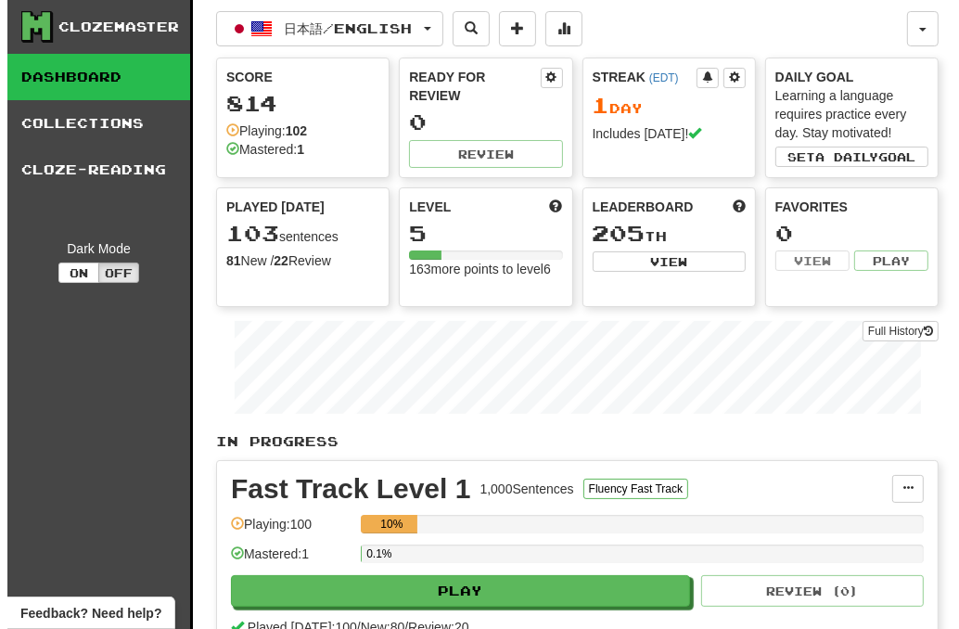
scroll to position [93, 0]
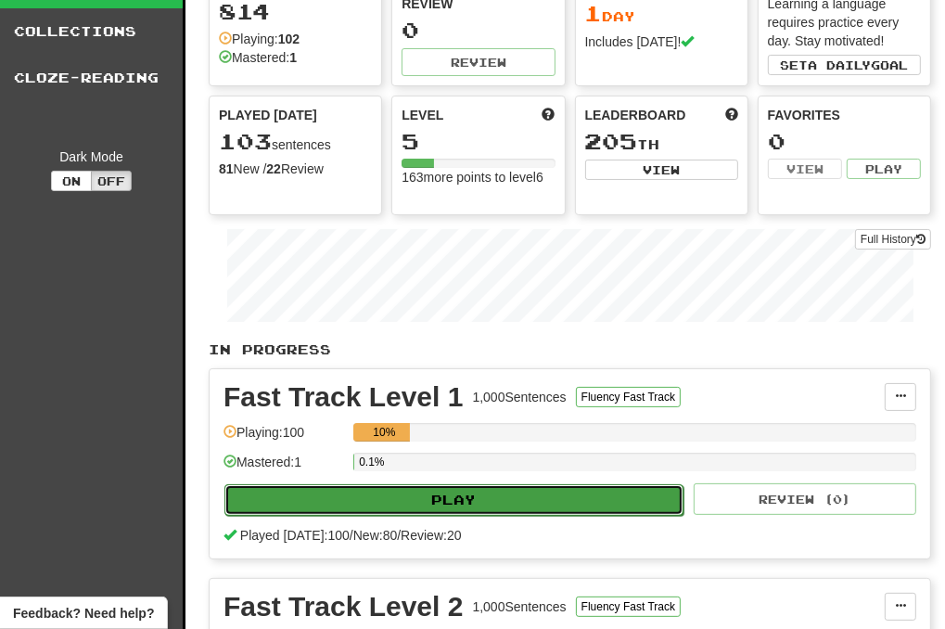
click at [544, 503] on button "Play" at bounding box center [453, 500] width 459 height 32
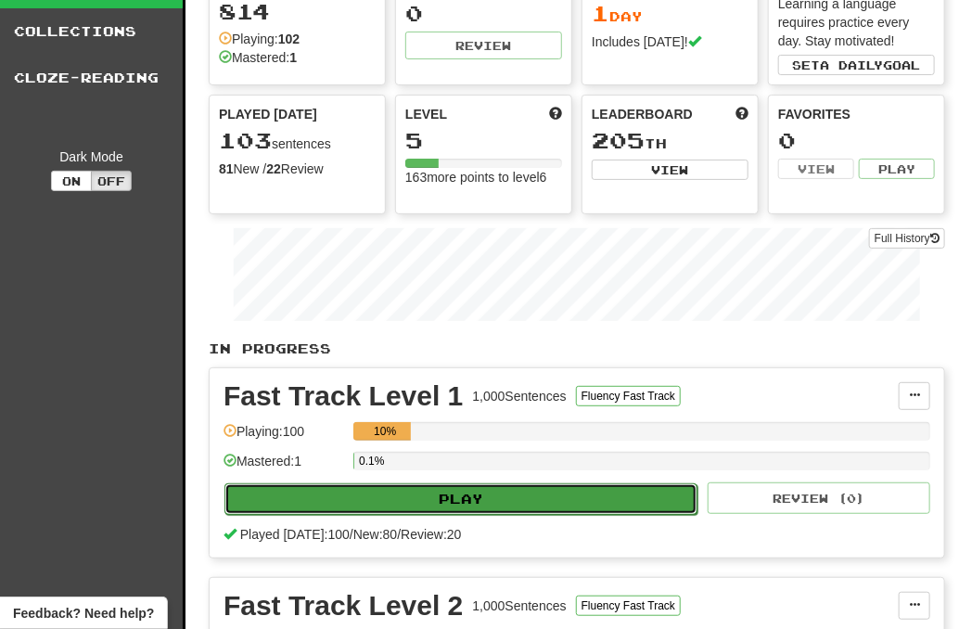
select select "**"
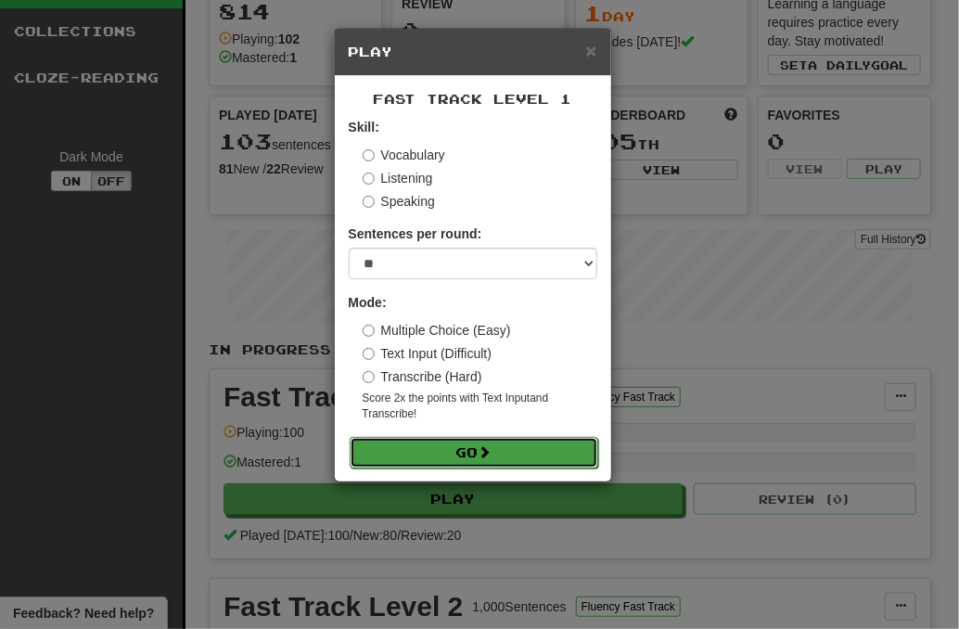
click at [489, 450] on span at bounding box center [485, 451] width 13 height 13
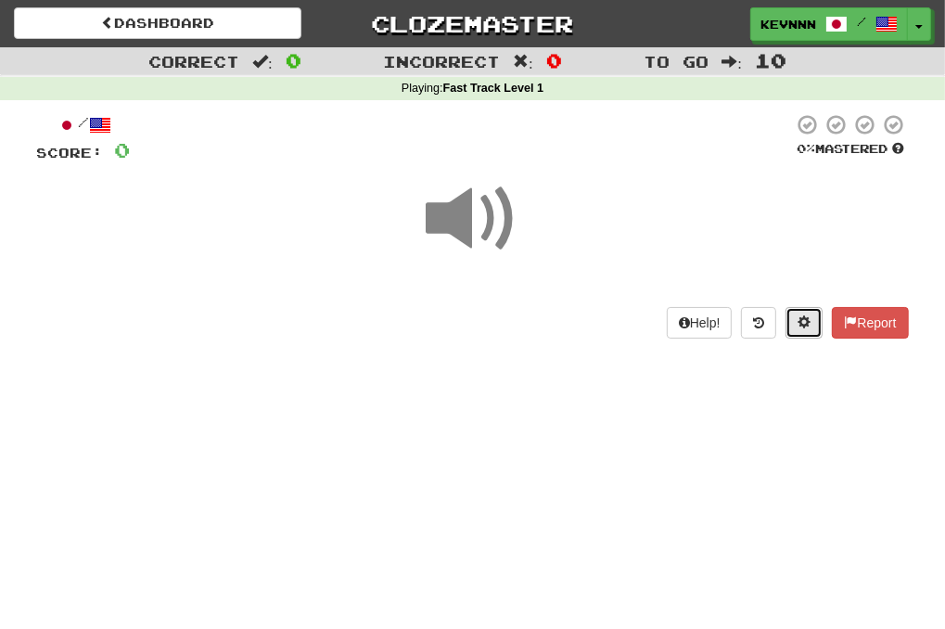
click at [804, 320] on span at bounding box center [804, 321] width 13 height 13
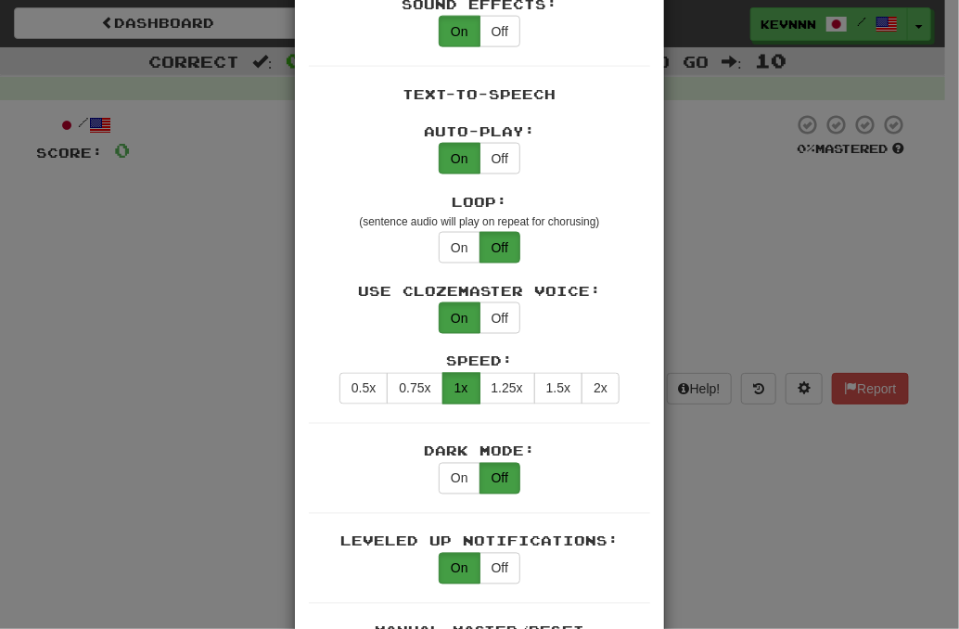
scroll to position [928, 0]
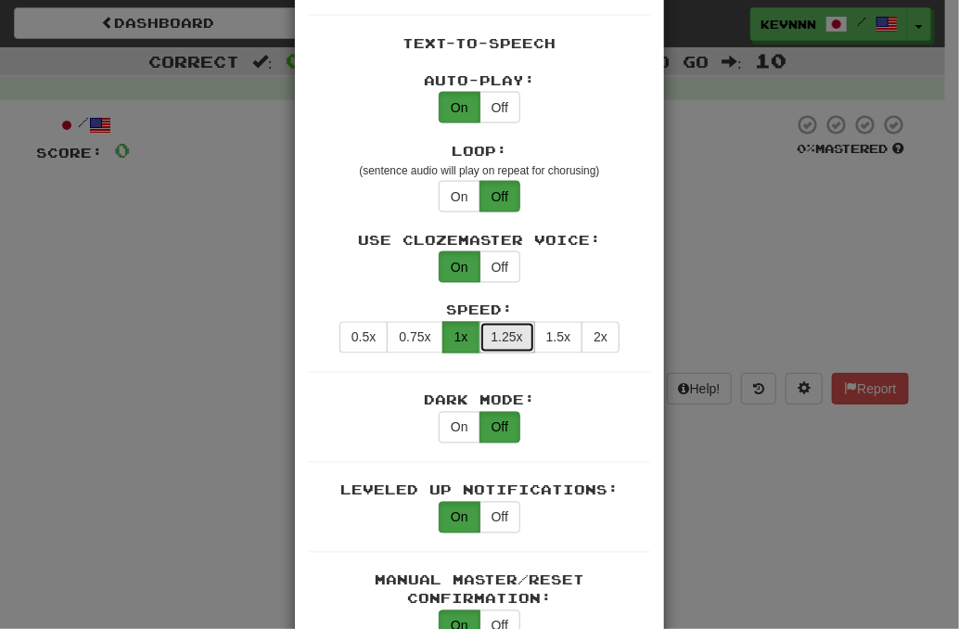
click at [513, 322] on button "1.25x" at bounding box center [508, 338] width 56 height 32
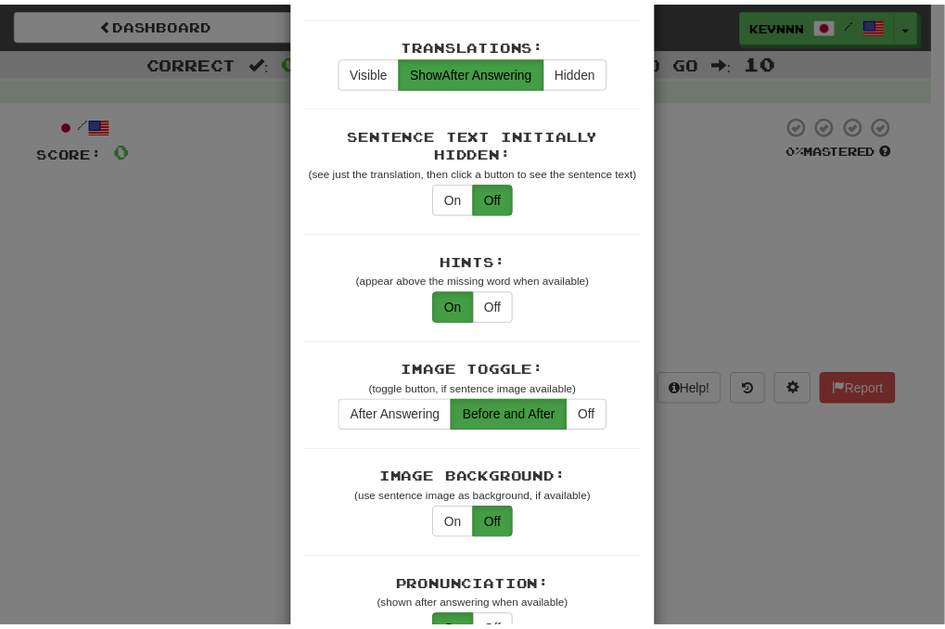
scroll to position [0, 0]
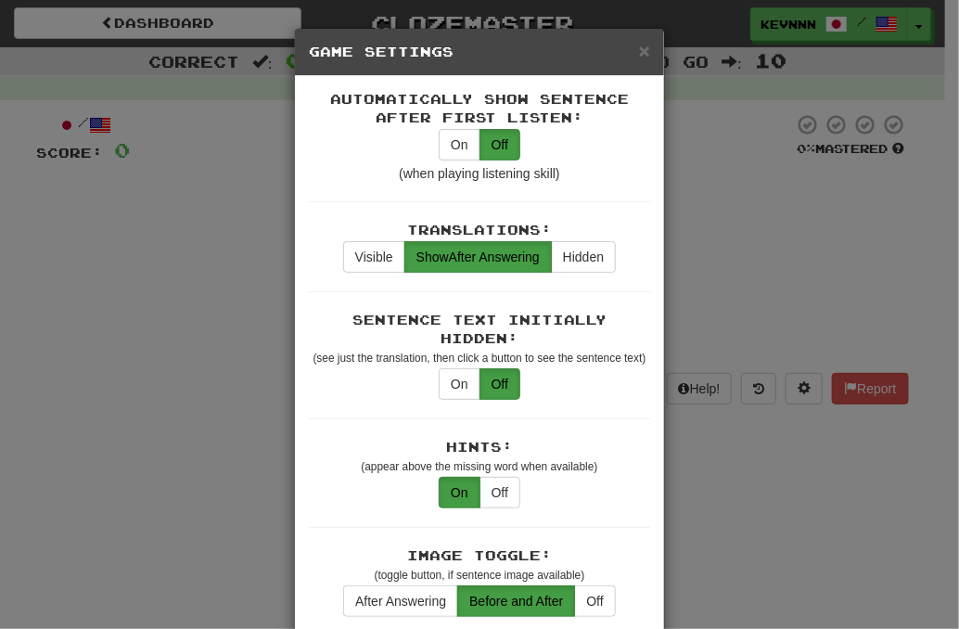
click at [629, 54] on h5 "Game Settings" at bounding box center [479, 52] width 341 height 19
click at [639, 53] on span "×" at bounding box center [644, 50] width 11 height 21
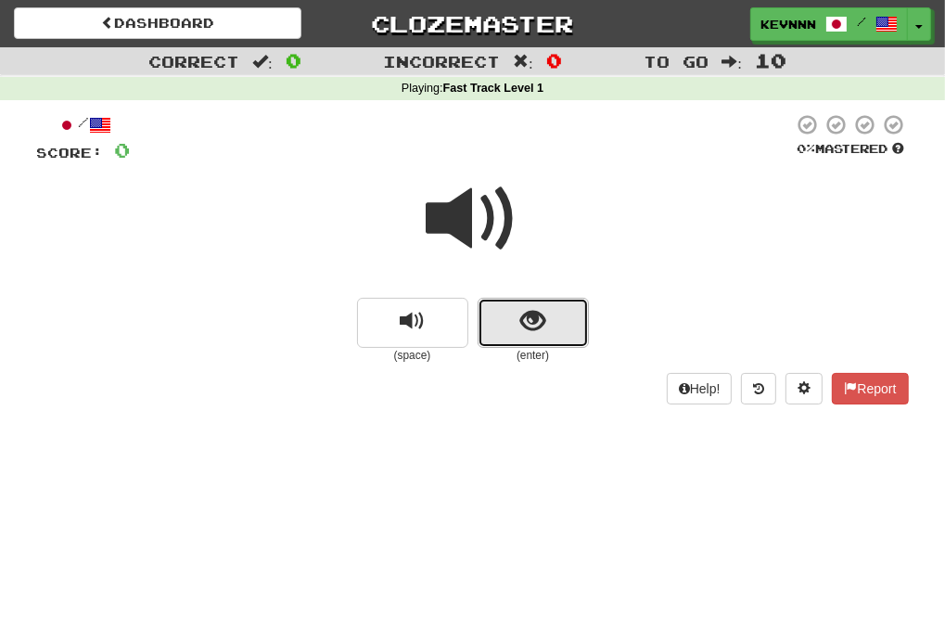
click at [557, 318] on button "show sentence" at bounding box center [533, 323] width 111 height 50
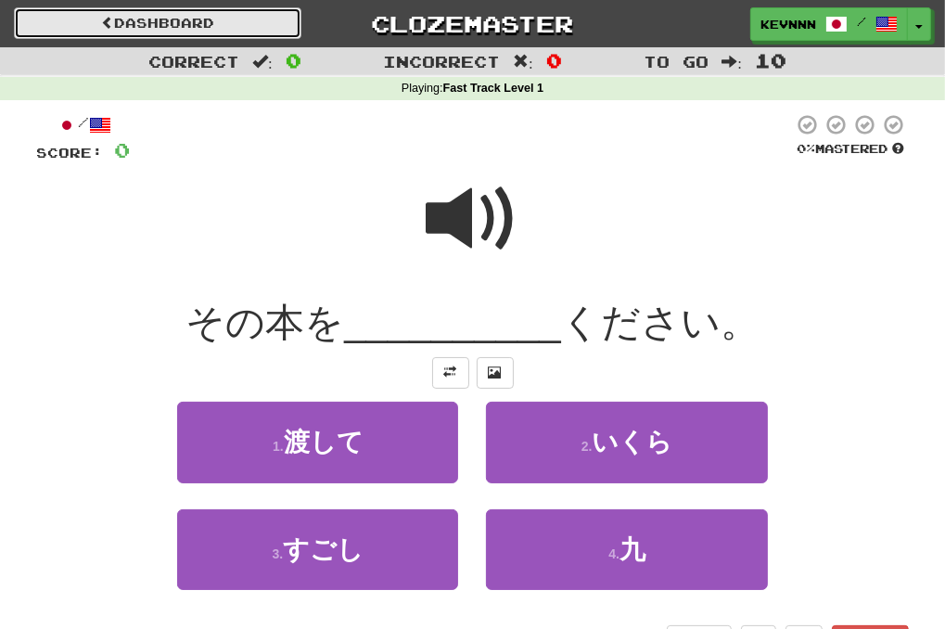
click at [160, 21] on link "Dashboard" at bounding box center [158, 23] width 288 height 32
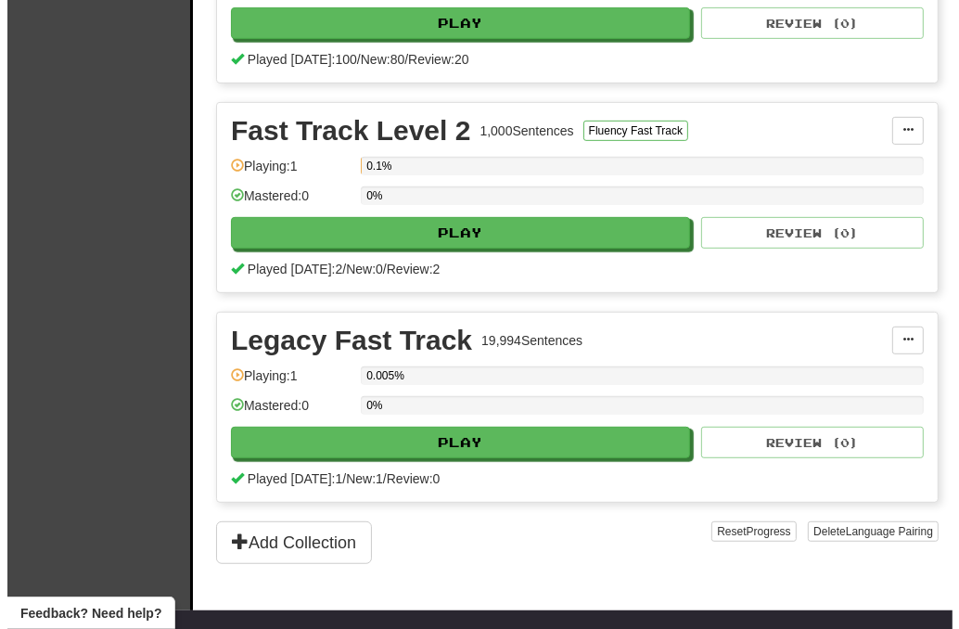
scroll to position [878, 0]
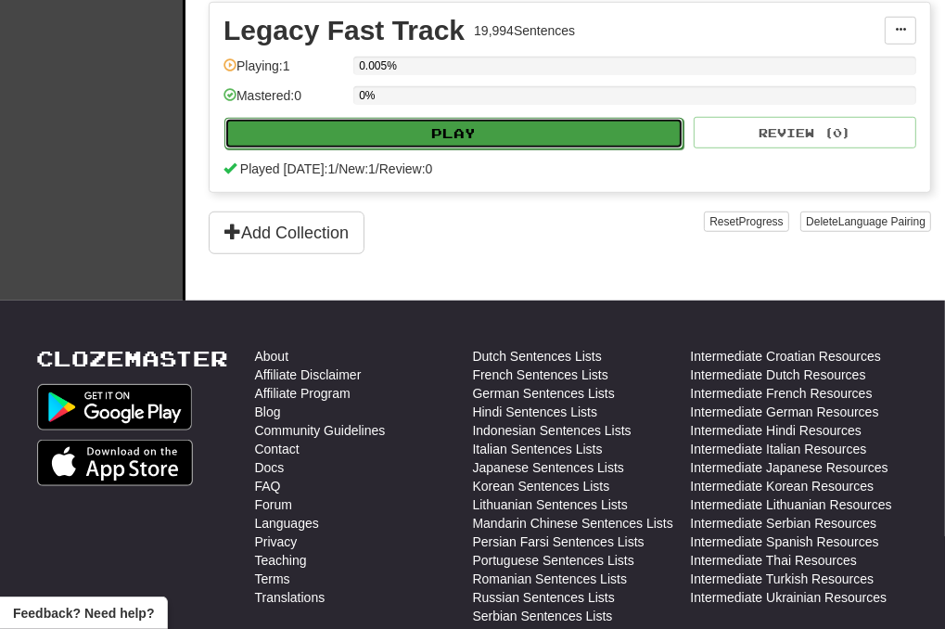
click at [478, 136] on button "Play" at bounding box center [453, 134] width 459 height 32
select select "**"
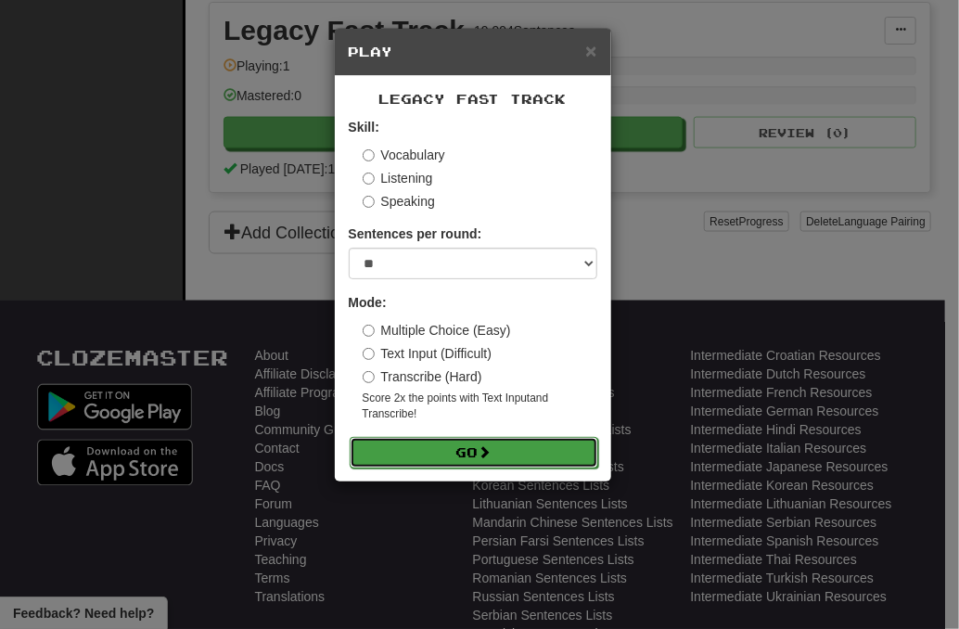
click at [488, 455] on span at bounding box center [485, 451] width 13 height 13
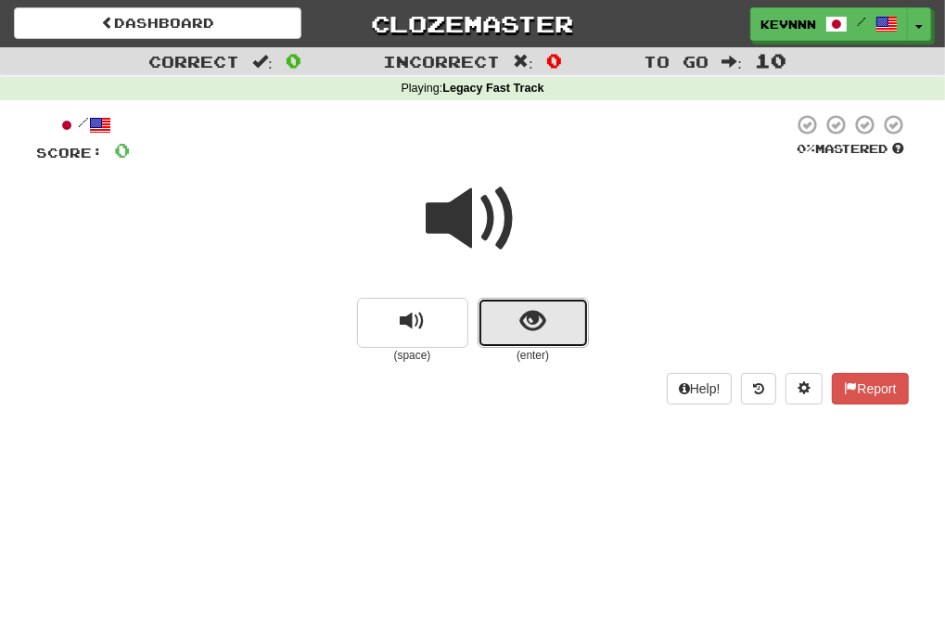
click at [544, 312] on span "show sentence" at bounding box center [532, 321] width 25 height 25
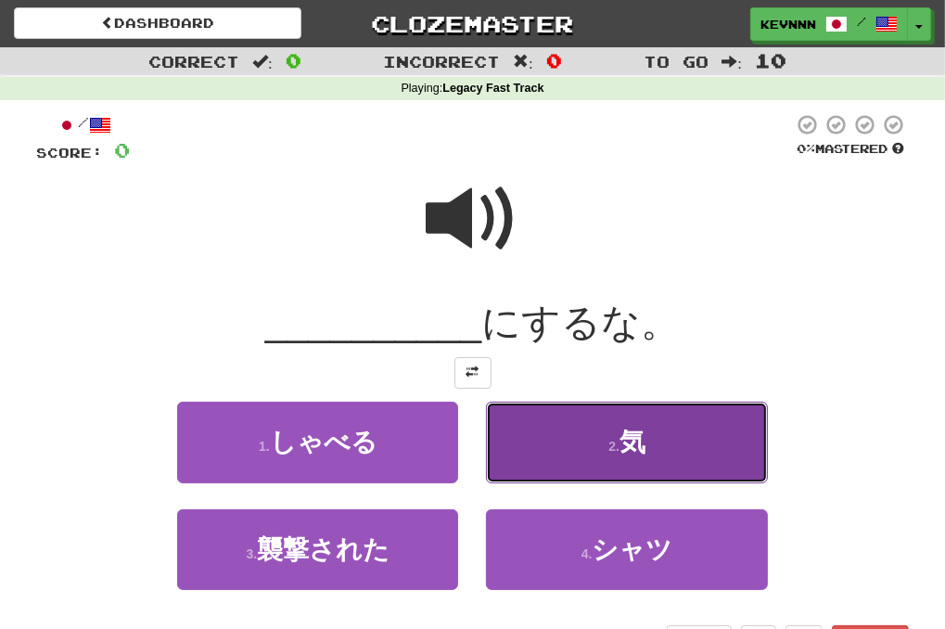
click at [580, 442] on button "2 . 気" at bounding box center [626, 442] width 281 height 81
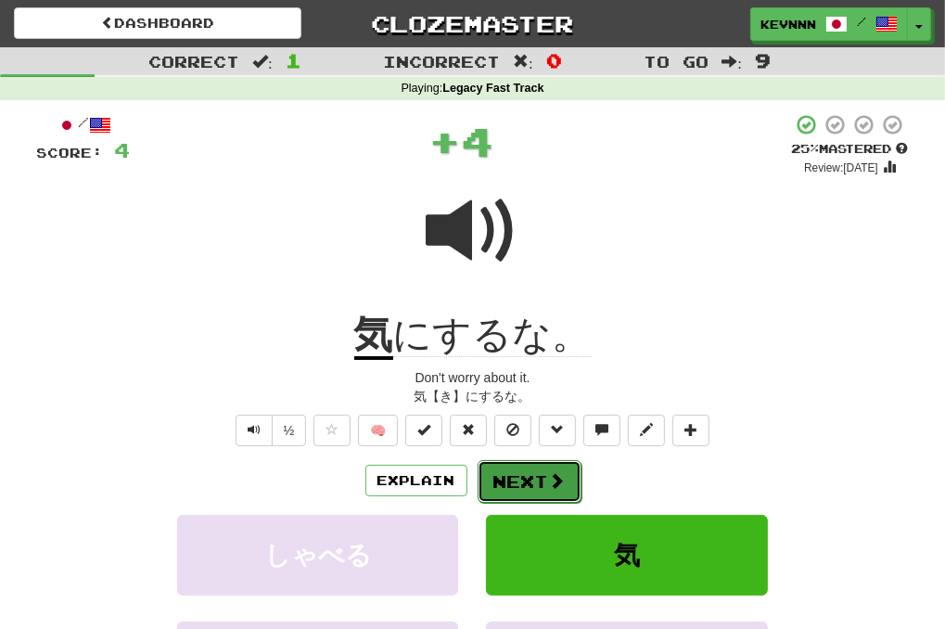
click at [542, 484] on button "Next" at bounding box center [530, 481] width 104 height 43
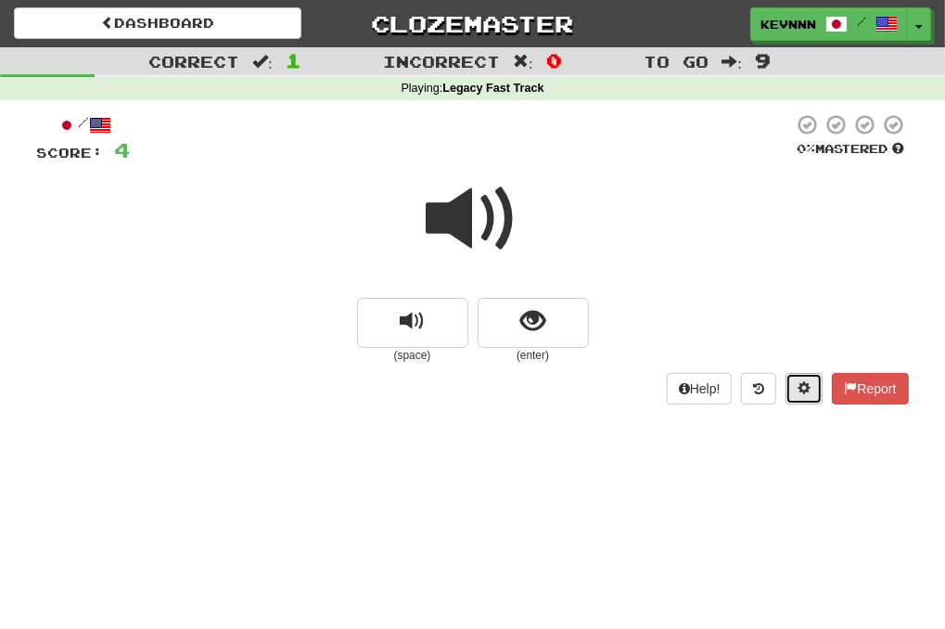
click at [800, 387] on span at bounding box center [804, 387] width 13 height 13
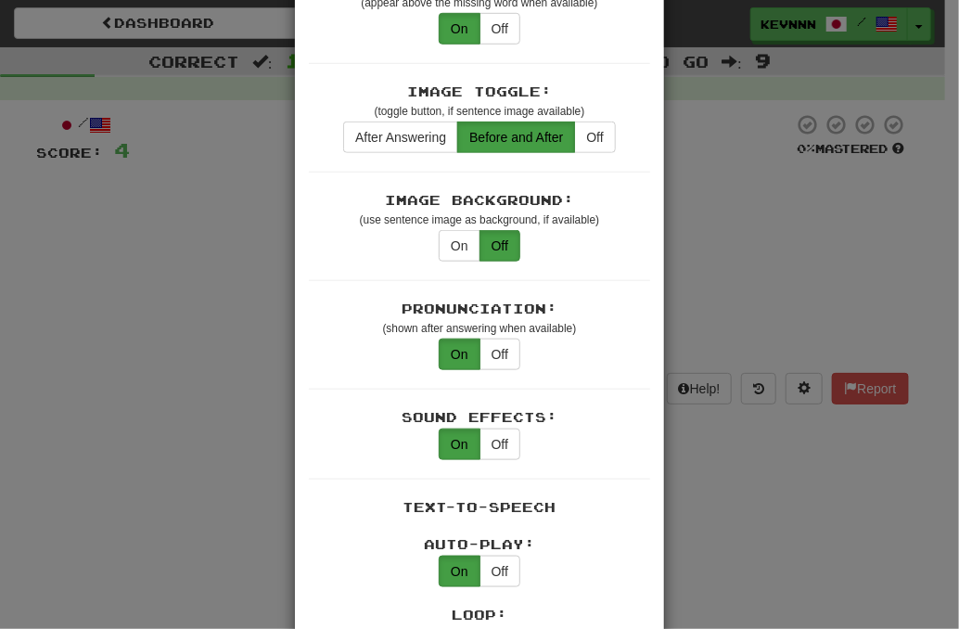
scroll to position [928, 0]
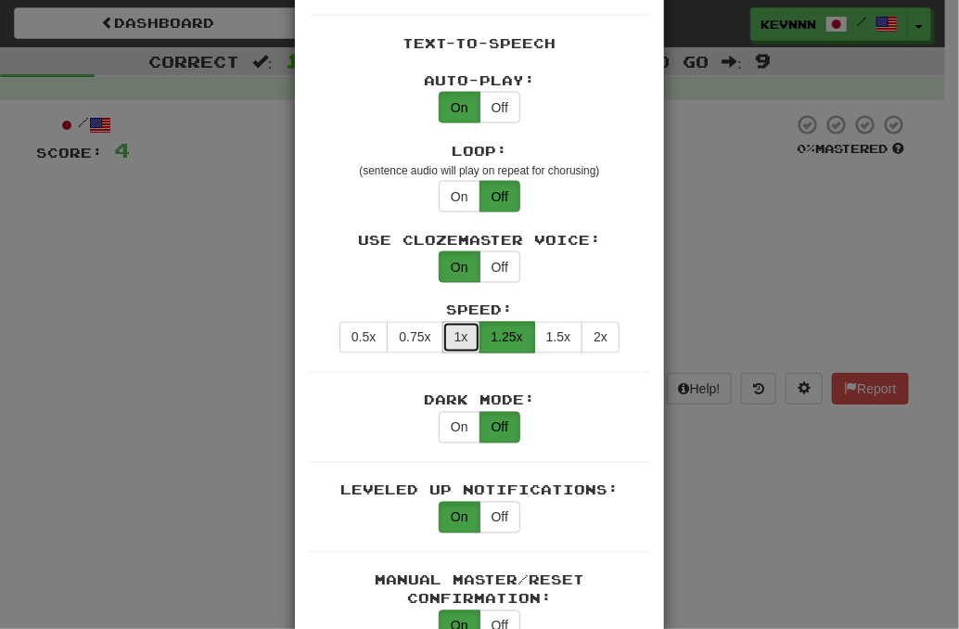
click at [451, 322] on button "1x" at bounding box center [461, 338] width 38 height 32
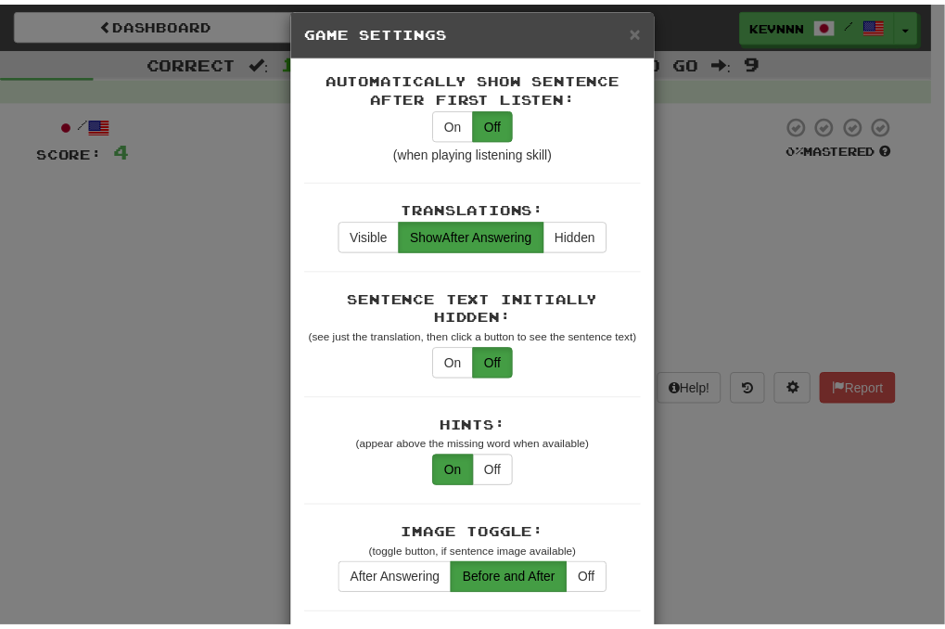
scroll to position [0, 0]
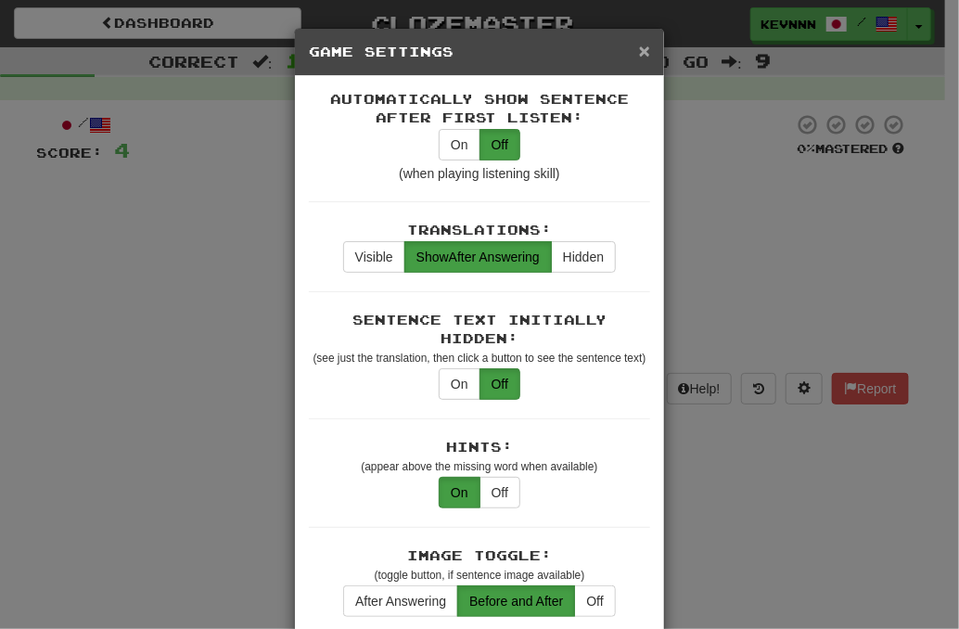
click at [639, 58] on span "×" at bounding box center [644, 50] width 11 height 21
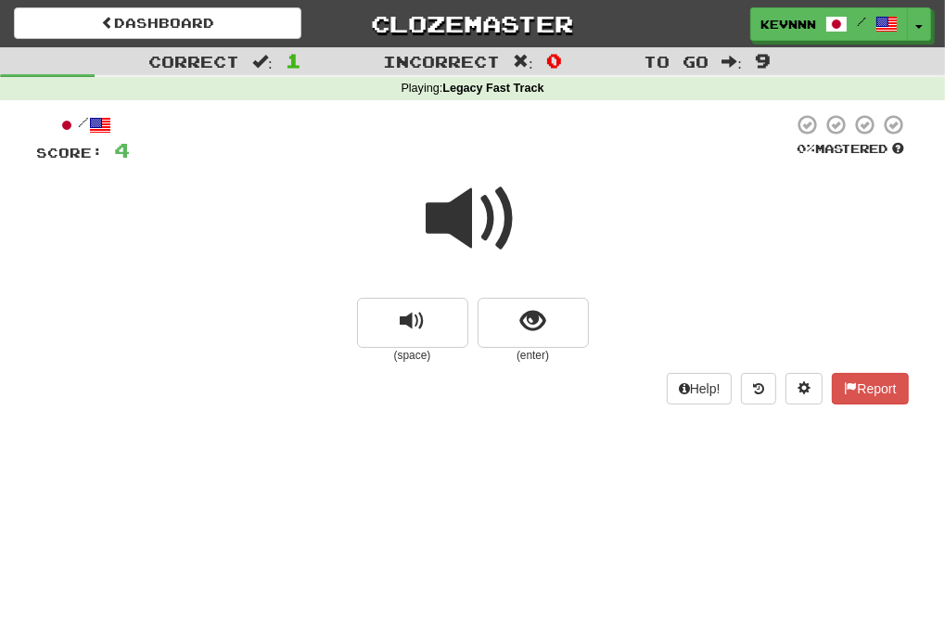
click at [470, 221] on span at bounding box center [473, 219] width 93 height 93
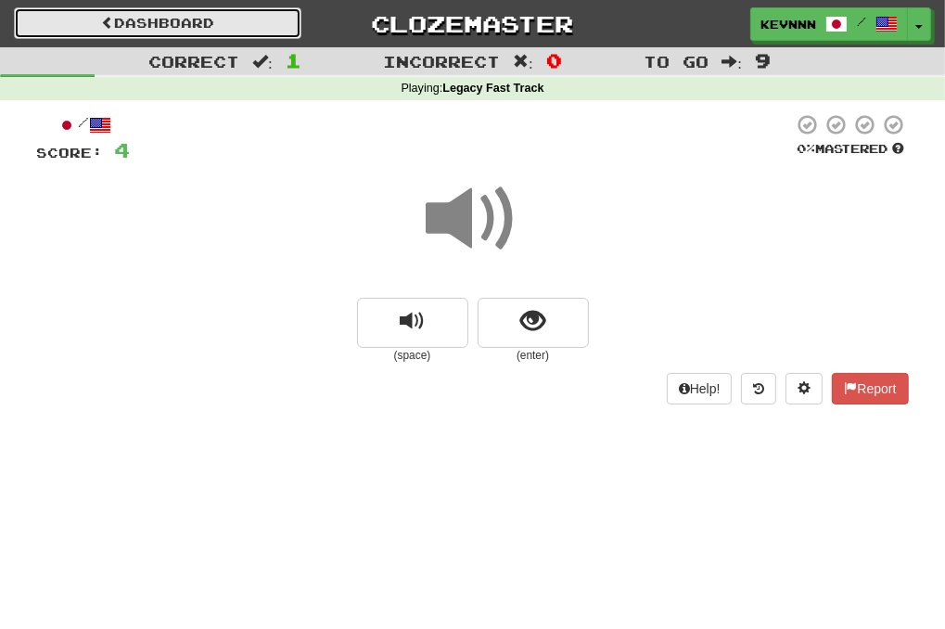
click at [171, 9] on link "Dashboard" at bounding box center [158, 23] width 288 height 32
